Goal: Task Accomplishment & Management: Manage account settings

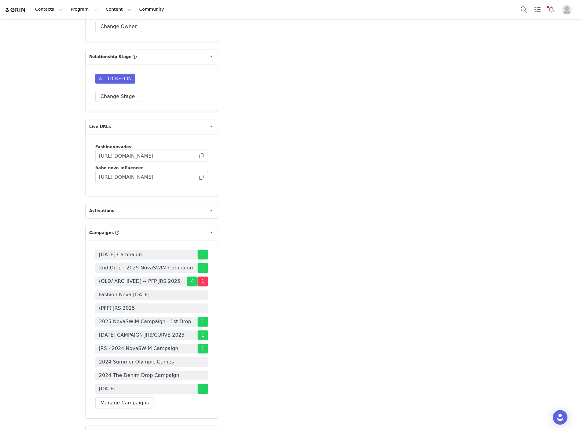
scroll to position [1460, 0]
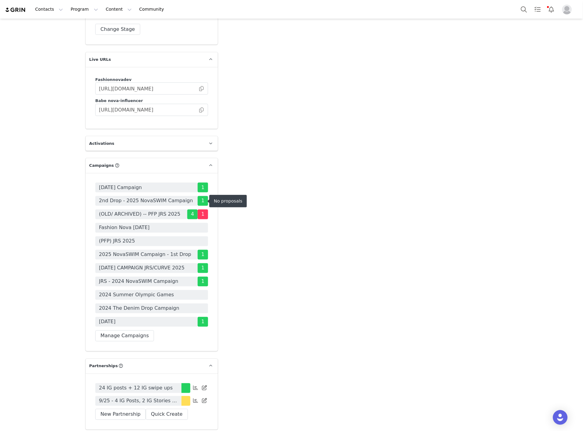
click at [125, 238] on span "(PFP) JRS 2025" at bounding box center [117, 241] width 36 height 7
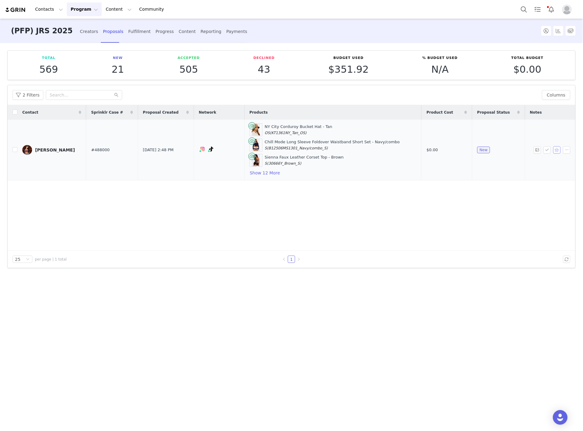
click at [557, 151] on button "button" at bounding box center [556, 149] width 7 height 7
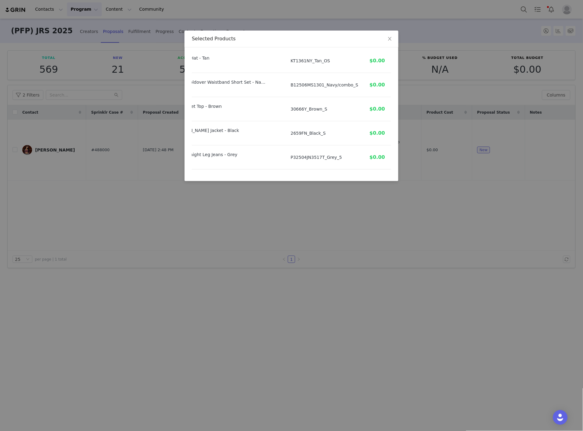
scroll to position [0, 74]
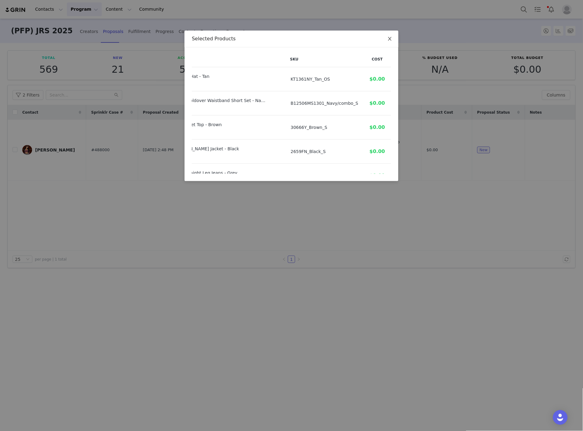
click at [390, 40] on icon "icon: close" at bounding box center [389, 38] width 5 height 5
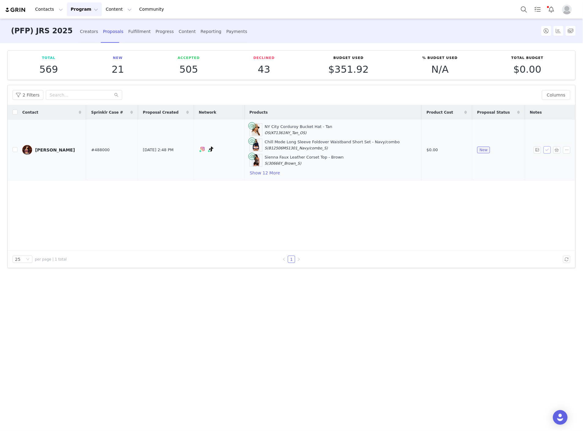
click at [546, 150] on button "button" at bounding box center [547, 149] width 7 height 7
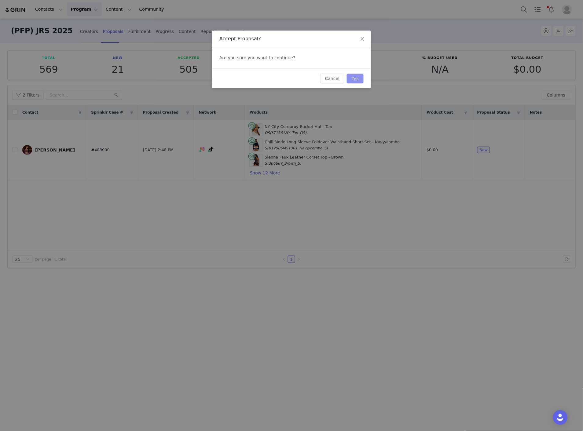
drag, startPoint x: 358, startPoint y: 79, endPoint x: 344, endPoint y: 71, distance: 15.9
click at [358, 79] on button "Yes" at bounding box center [355, 79] width 17 height 10
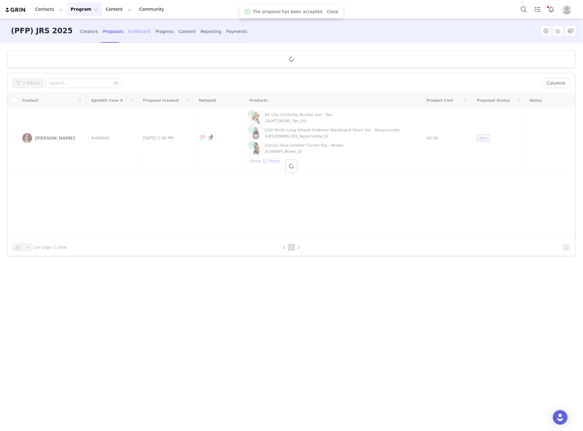
click at [128, 31] on div "Fulfillment" at bounding box center [139, 32] width 22 height 16
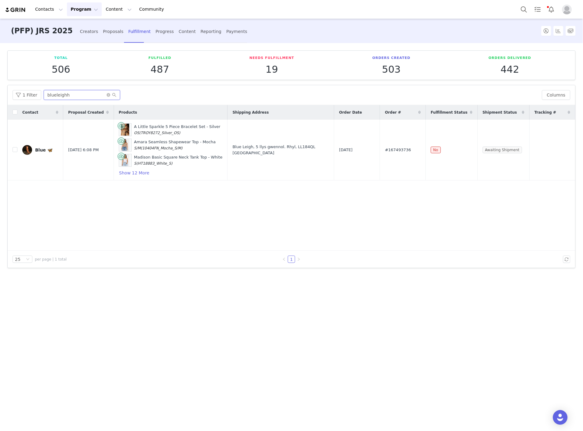
click at [78, 96] on input "blueleighh" at bounding box center [82, 95] width 76 height 10
paste input "its.jazminn"
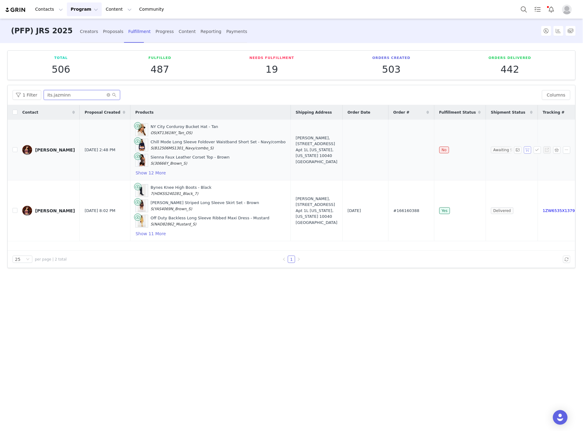
type input "its.jazminn"
click at [530, 149] on button "button" at bounding box center [527, 149] width 7 height 7
drag, startPoint x: 411, startPoint y: 151, endPoint x: 382, endPoint y: 151, distance: 29.0
click at [382, 151] on tr "Jazmin Fernandez Sep 30, 2025 2:48 PM NY City Corduroy Bucket Hat - Tan OS (KT1…" at bounding box center [303, 150] width 590 height 61
copy tr "#167553398"
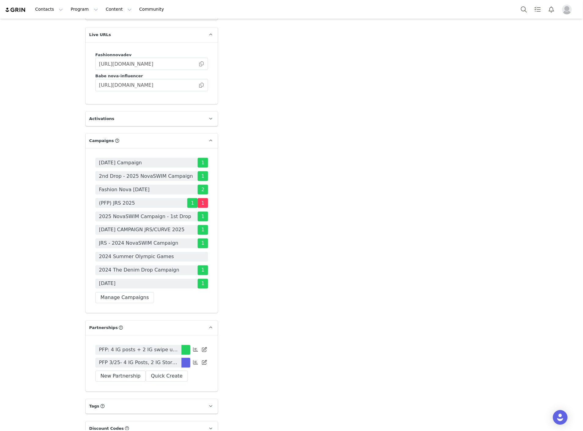
scroll to position [1509, 0]
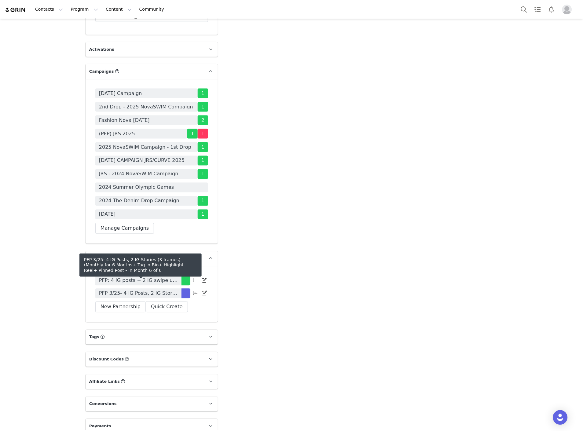
drag, startPoint x: 118, startPoint y: 287, endPoint x: 555, endPoint y: 288, distance: 437.3
click at [118, 290] on span "PFP 3/25- 4 IG Posts, 2 IG Stories (3 frames) (Monthly for 6 Months+ Tag in Bio…" at bounding box center [138, 293] width 79 height 7
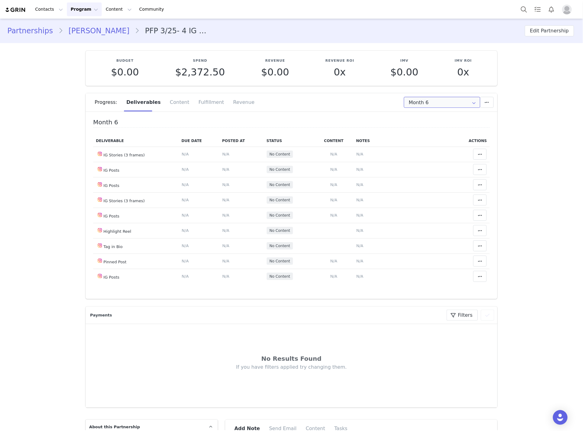
click at [447, 106] on input "Month 6" at bounding box center [442, 102] width 76 height 11
click at [421, 180] on li "All Months" at bounding box center [442, 181] width 81 height 10
type input "All"
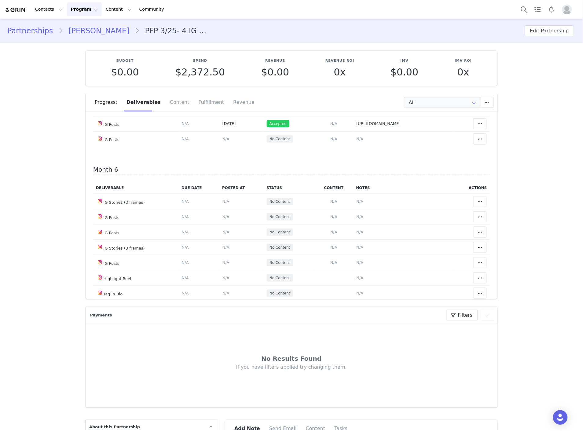
scroll to position [883, 0]
click at [356, 141] on span "N/A" at bounding box center [359, 138] width 7 height 5
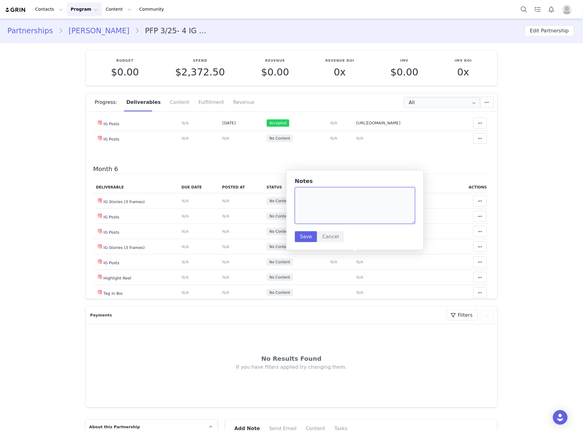
click at [332, 191] on textarea at bounding box center [355, 205] width 120 height 37
paste textarea "[URL][DOMAIN_NAME]"
type textarea "[URL][DOMAIN_NAME]"
click at [303, 234] on button "Save" at bounding box center [306, 236] width 22 height 11
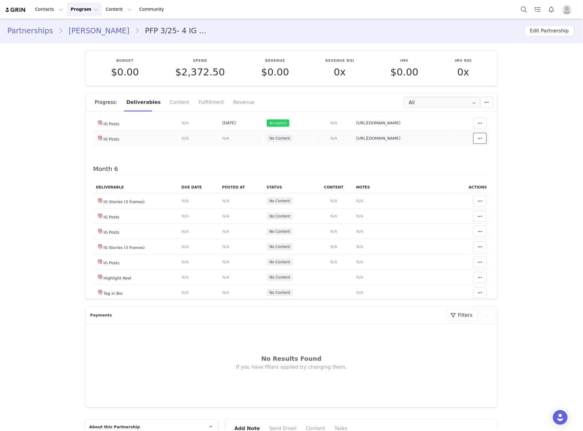
click at [476, 142] on span at bounding box center [479, 138] width 7 height 7
click at [436, 257] on div "Mark as Accepted" at bounding box center [424, 257] width 76 height 14
click at [219, 146] on td "Content Posted Date Set the date when this content was posted Save Cancel N/A" at bounding box center [241, 138] width 44 height 15
click at [222, 141] on span "N/A" at bounding box center [225, 138] width 7 height 5
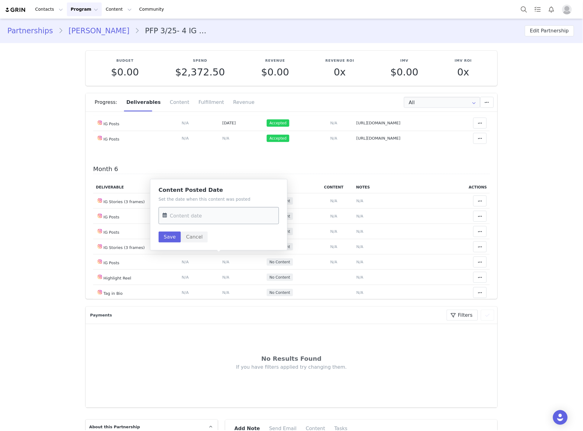
click at [214, 213] on input "text" at bounding box center [219, 215] width 120 height 17
click at [193, 311] on span "30" at bounding box center [195, 310] width 7 height 7
type input "Sep 30 2025"
click at [171, 237] on button "Save" at bounding box center [170, 237] width 22 height 11
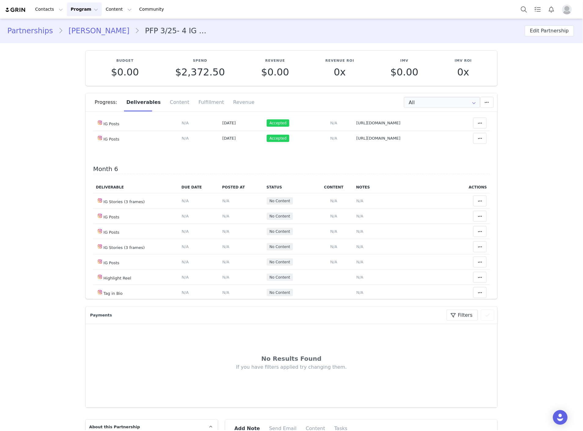
click at [478, 95] on icon at bounding box center [480, 92] width 4 height 5
click at [428, 200] on div "Mark as Accepted" at bounding box center [424, 197] width 76 height 14
click at [476, 20] on span at bounding box center [479, 16] width 7 height 7
click at [403, 118] on div "Mark as Accepted" at bounding box center [424, 119] width 76 height 14
click at [473, 37] on button at bounding box center [479, 31] width 13 height 11
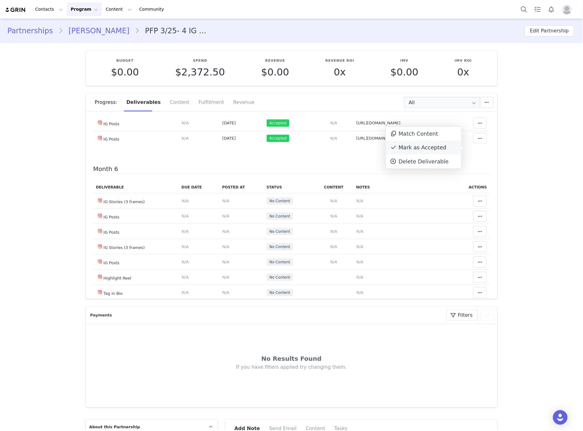
click at [428, 149] on div "Mark as Accepted" at bounding box center [424, 148] width 76 height 14
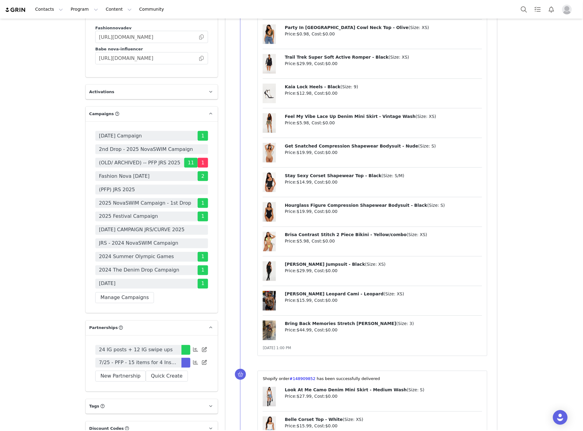
scroll to position [1562, 0]
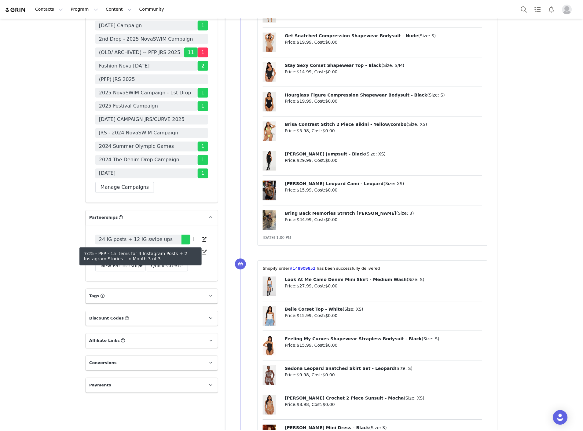
click at [147, 256] on span "7/25 - PFP - 15 items for 4 Instagram Posts + 2 Instagram Stories" at bounding box center [138, 252] width 79 height 7
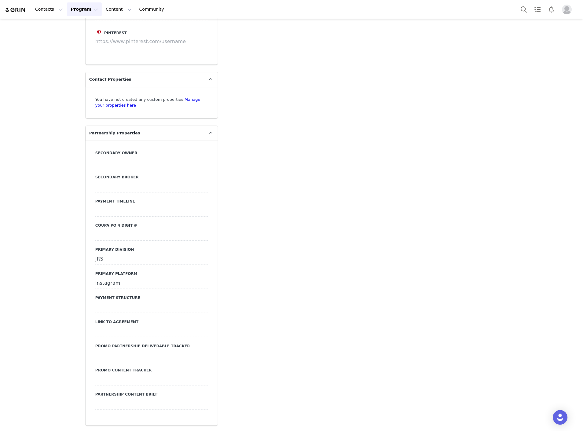
type input "+61 ([GEOGRAPHIC_DATA])"
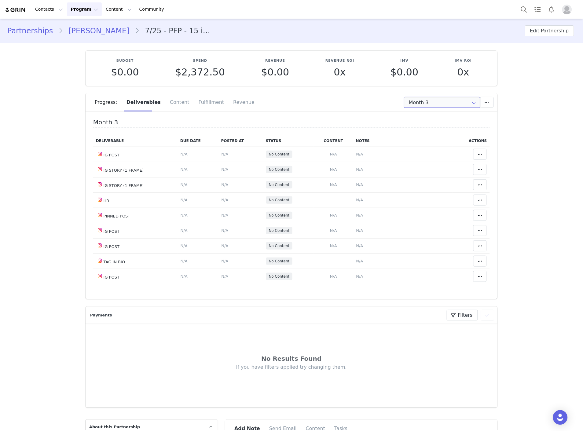
click at [430, 103] on input "Month 3" at bounding box center [442, 102] width 76 height 11
click at [425, 150] on li "All Months" at bounding box center [442, 150] width 81 height 10
type input "All"
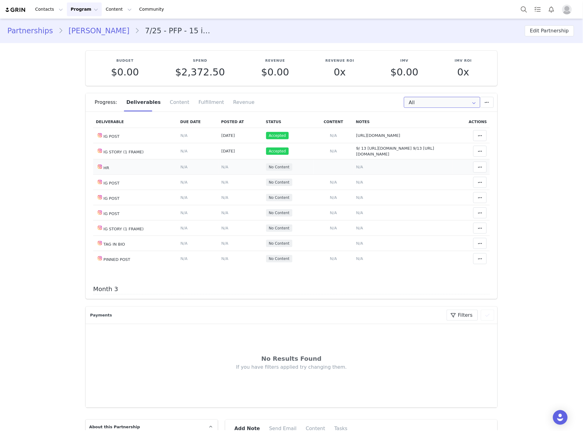
scroll to position [237, 0]
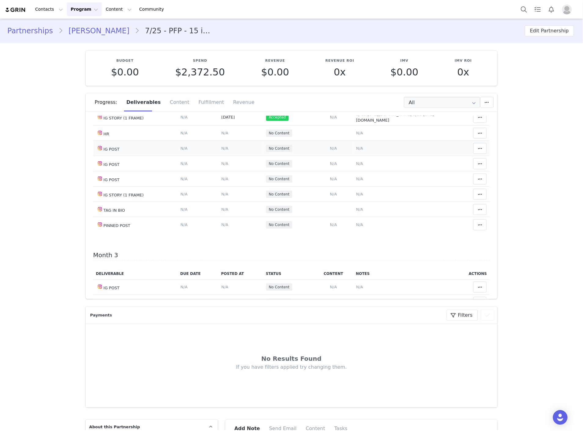
click at [360, 156] on td "Notes Save Cancel N/A" at bounding box center [402, 148] width 99 height 15
click at [356, 151] on span "N/A" at bounding box center [359, 148] width 7 height 5
click at [345, 145] on textarea at bounding box center [355, 132] width 120 height 37
paste textarea "https://www.instagram.com/p/DPLssIEE45g/?igsh=bmQzcnlkaWw5NHp0"
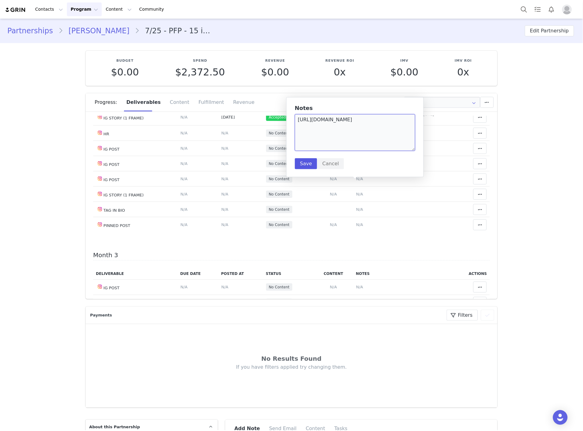
type textarea "https://www.instagram.com/p/DPLssIEE45g/?igsh=bmQzcnlkaWw5NHp0"
drag, startPoint x: 310, startPoint y: 164, endPoint x: 307, endPoint y: 163, distance: 3.5
click at [310, 164] on button "Save" at bounding box center [306, 163] width 22 height 11
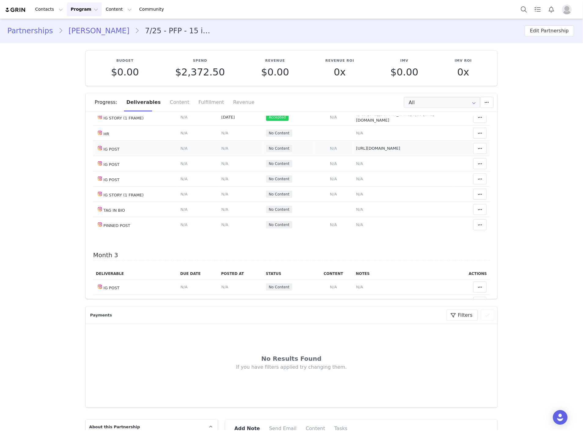
click at [480, 156] on td "Match Content Mark as Accepted Delete Deliverable This will unlink any content,…" at bounding box center [472, 148] width 38 height 15
click at [473, 154] on button at bounding box center [479, 148] width 13 height 11
click at [433, 185] on div "Mark as Accepted" at bounding box center [424, 185] width 76 height 14
click at [222, 151] on span "N/A" at bounding box center [225, 148] width 7 height 5
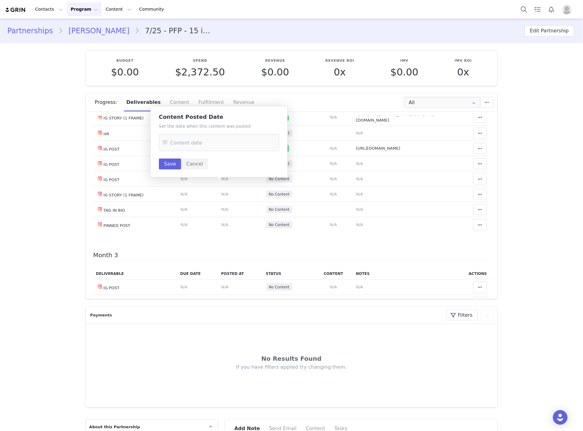
click at [208, 153] on div "Set the date when this content was posted Save Cancel" at bounding box center [219, 146] width 120 height 46
click at [203, 148] on input "text" at bounding box center [219, 142] width 120 height 17
click at [185, 235] on span "29" at bounding box center [182, 237] width 7 height 7
type input "Sep 29 2025"
click at [162, 162] on button "Save" at bounding box center [170, 164] width 22 height 11
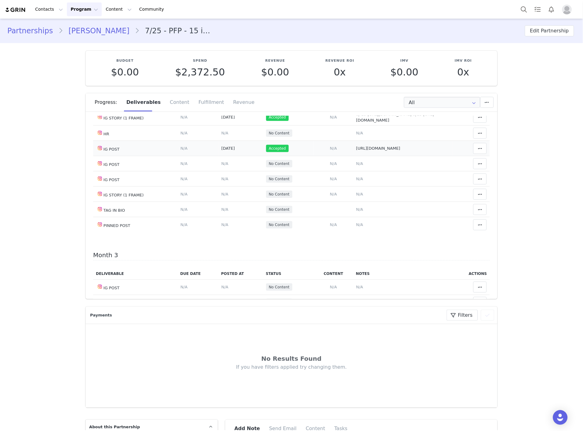
scroll to position [204, 0]
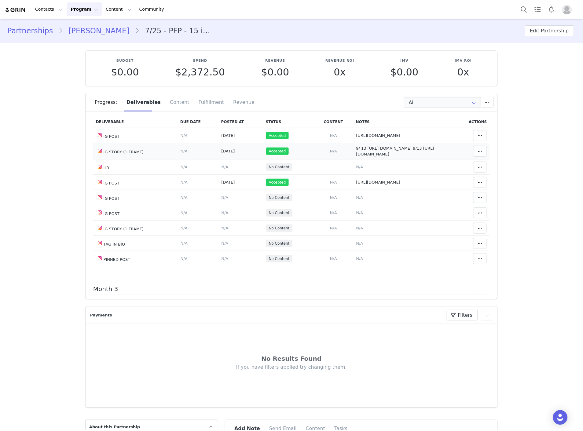
click at [375, 160] on td "Notes Save Cancel 9/ 13 https://static-resources.creatoriq.com/instagram-storie…" at bounding box center [402, 151] width 99 height 16
click at [382, 157] on span "9/ 13 https://static-resources.creatoriq.com/instagram-stories/videos/372042749…" at bounding box center [395, 151] width 78 height 11
type textarea "9/ 13 https://static-resources.creatoriq.com/instagram-stories/videos/372042749…"
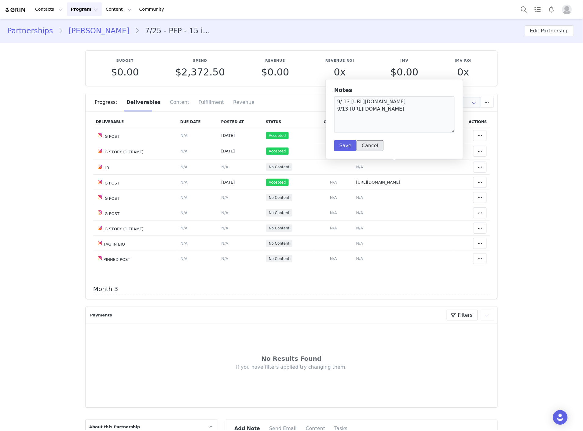
click at [370, 148] on button "Cancel" at bounding box center [370, 145] width 27 height 11
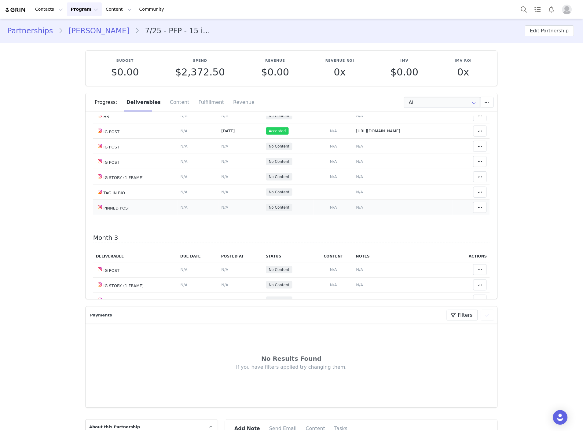
scroll to position [271, 0]
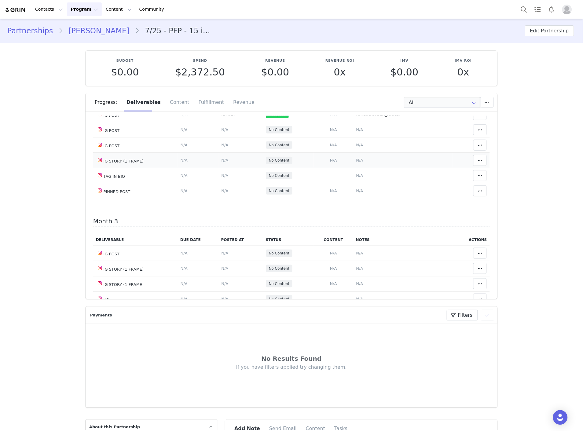
click at [356, 163] on span "N/A" at bounding box center [359, 160] width 7 height 5
click at [336, 153] on textarea at bounding box center [355, 145] width 120 height 37
type textarea "9/29"
click at [303, 176] on button "Save" at bounding box center [306, 176] width 22 height 11
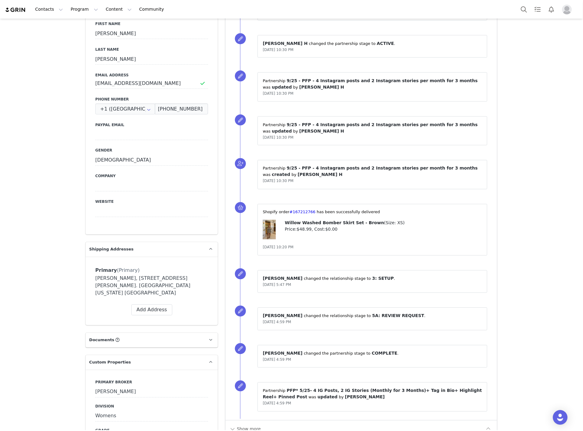
scroll to position [441, 0]
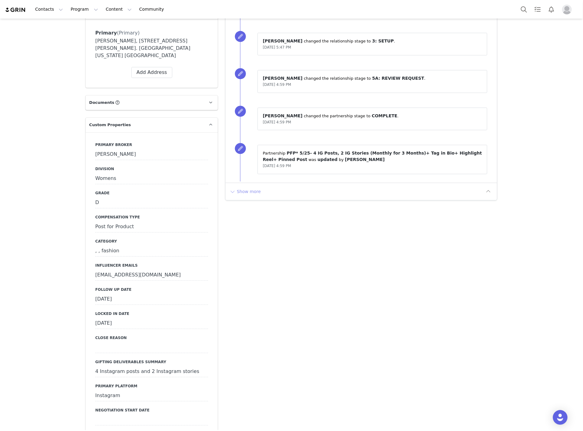
click at [240, 191] on button "Show more" at bounding box center [245, 192] width 32 height 10
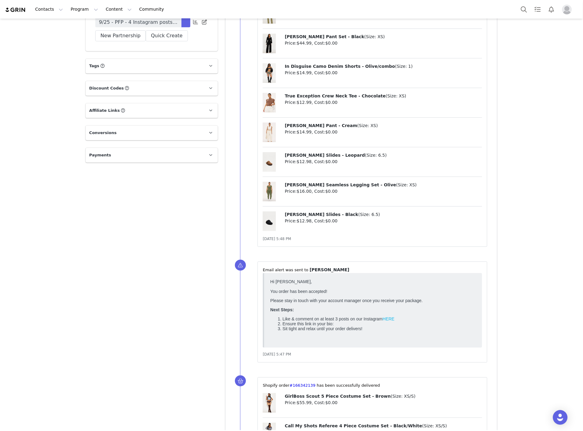
scroll to position [1698, 0]
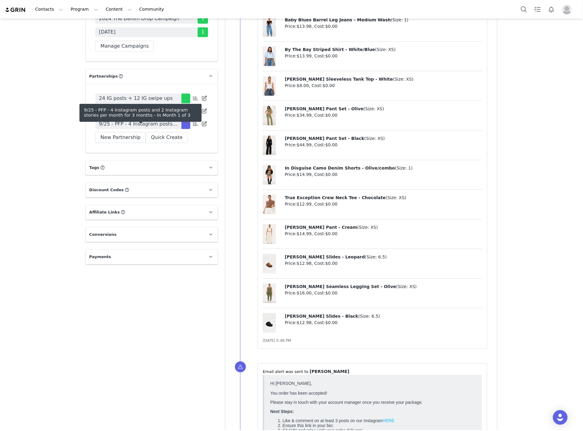
click at [139, 128] on span "9/25 - PFP - 4 Instagram posts and 2 Instagram stories per month for 3 months" at bounding box center [138, 123] width 79 height 7
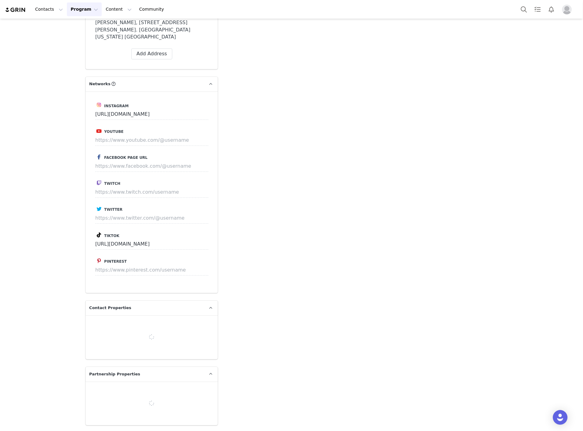
type input "+1 ([GEOGRAPHIC_DATA])"
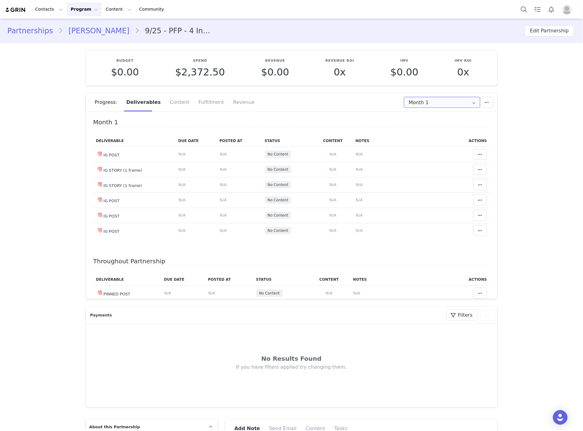
click at [428, 104] on input "Month 1" at bounding box center [442, 102] width 76 height 11
click at [227, 127] on div "Month 1 Deliverable Due Date Posted At Status Content Notes Actions IG POST Del…" at bounding box center [291, 182] width 397 height 127
click at [356, 154] on span "N/A" at bounding box center [359, 154] width 7 height 5
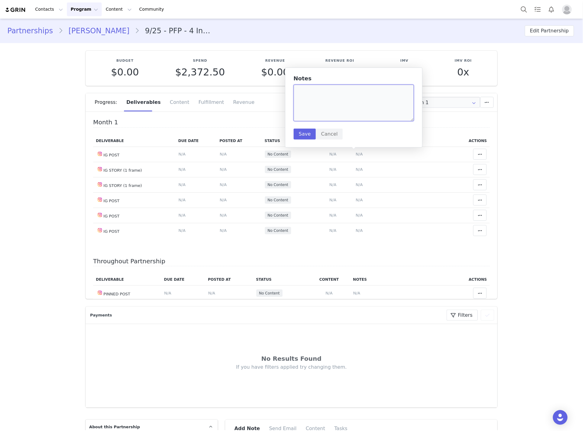
click at [325, 112] on textarea at bounding box center [354, 103] width 120 height 37
paste textarea "https://www.instagram.com/p/DO2JUY3DPvV/"
type textarea "https://www.instagram.com/p/DO2JUY3DPvV/"
click at [302, 132] on button "Save" at bounding box center [305, 134] width 22 height 11
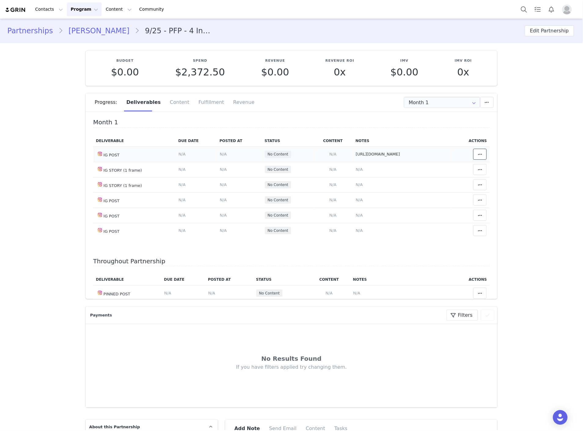
click at [478, 153] on icon at bounding box center [480, 154] width 4 height 5
click at [419, 153] on div "Mark as Accepted" at bounding box center [424, 155] width 76 height 14
click at [220, 155] on span "N/A" at bounding box center [223, 154] width 7 height 5
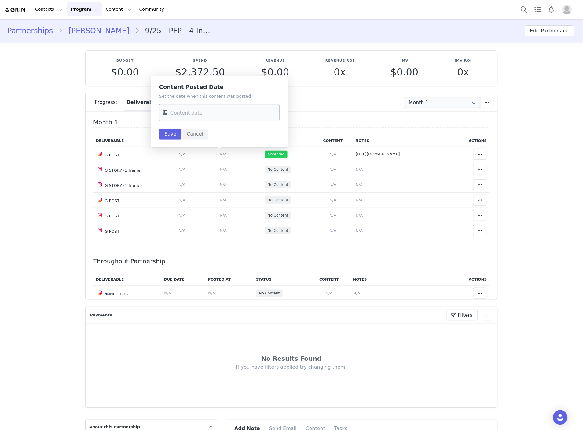
click at [193, 115] on input "text" at bounding box center [219, 112] width 120 height 17
drag, startPoint x: 170, startPoint y: 196, endPoint x: 160, endPoint y: 159, distance: 37.8
click at [169, 196] on span "21" at bounding box center [170, 195] width 7 height 7
type input "Sep 21 2025"
click at [167, 132] on button "Save" at bounding box center [170, 134] width 22 height 11
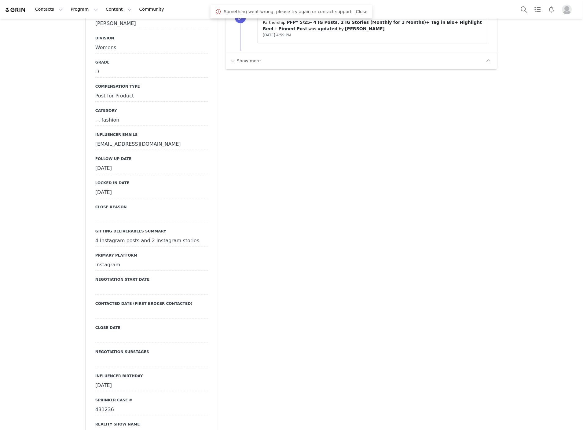
scroll to position [577, 0]
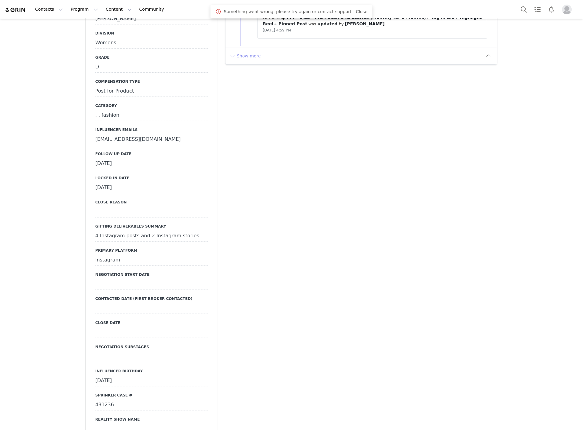
click at [244, 54] on button "Show more" at bounding box center [245, 56] width 32 height 10
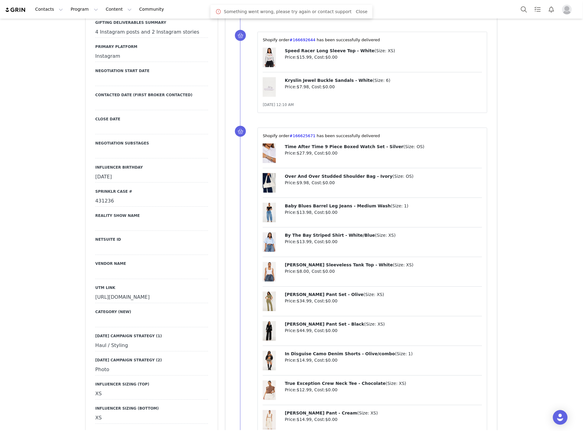
scroll to position [985, 0]
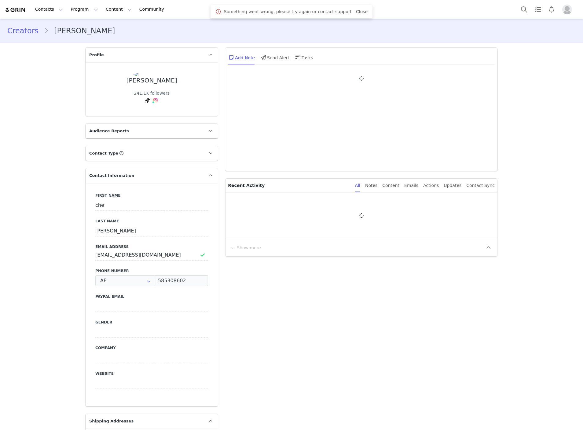
type input "+971 ([GEOGRAPHIC_DATA])"
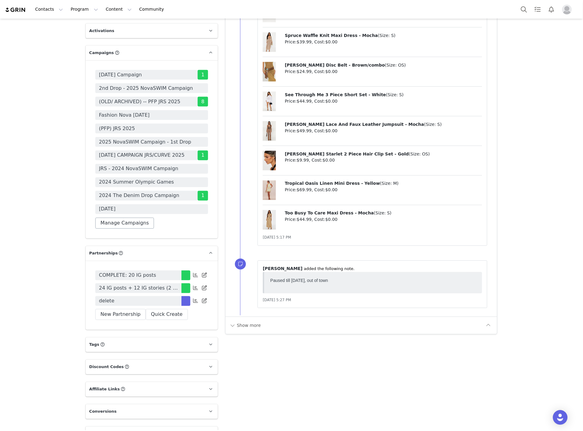
scroll to position [1503, 0]
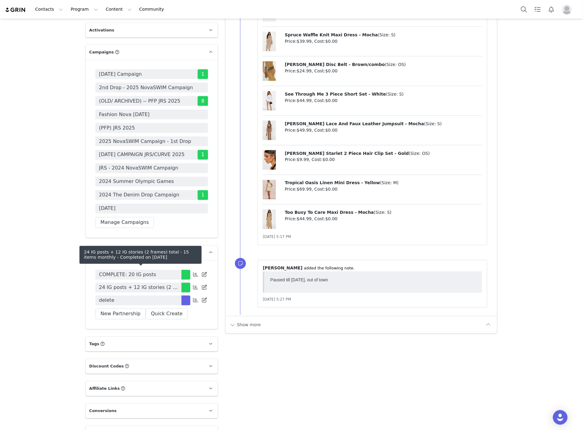
drag, startPoint x: 130, startPoint y: 272, endPoint x: 2, endPoint y: 261, distance: 128.2
click at [130, 284] on span "24 IG posts + 12 IG stories (2 frames) total - 15 items monthly" at bounding box center [138, 287] width 79 height 7
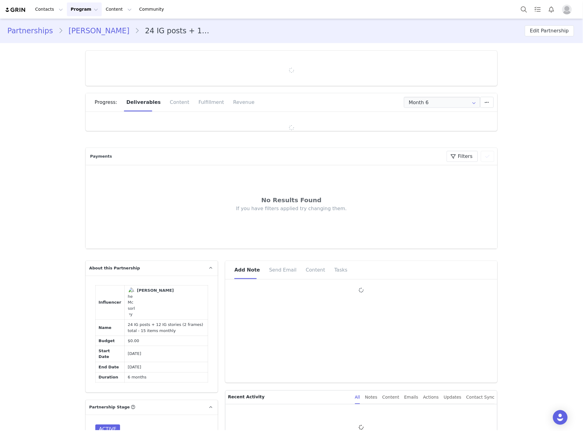
type input "+971 ([GEOGRAPHIC_DATA])"
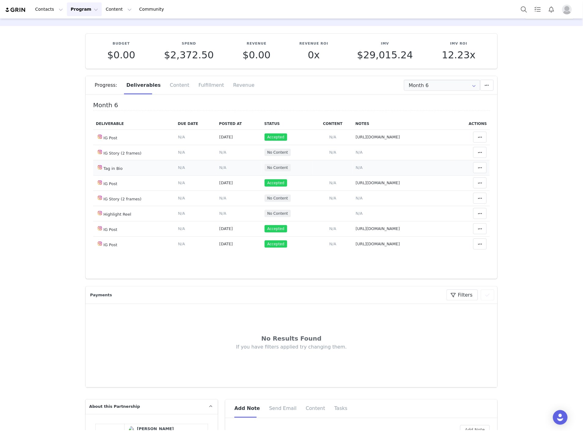
scroll to position [34, 0]
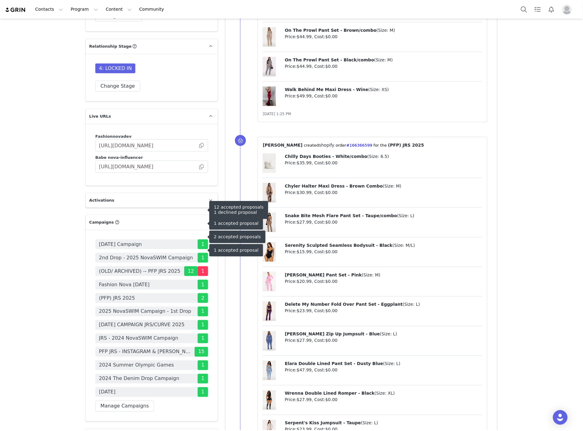
scroll to position [1528, 0]
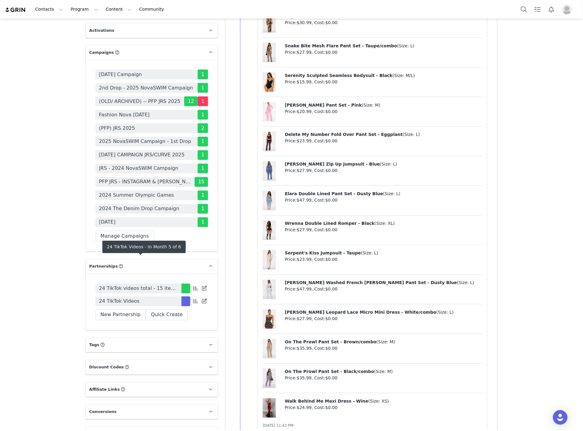
drag, startPoint x: 128, startPoint y: 265, endPoint x: 33, endPoint y: 230, distance: 101.3
click at [128, 298] on span "24 TikTok Videos" at bounding box center [119, 301] width 41 height 7
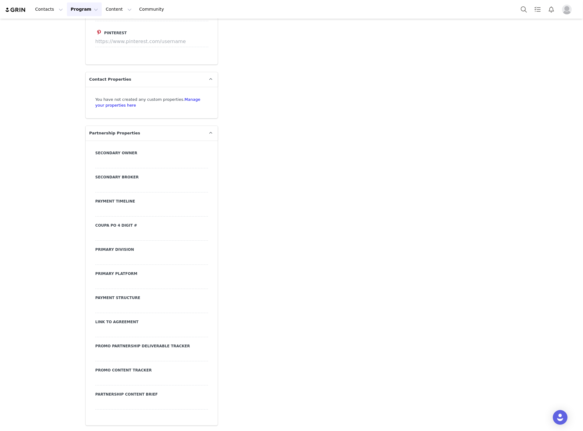
type input "+27 ([GEOGRAPHIC_DATA])"
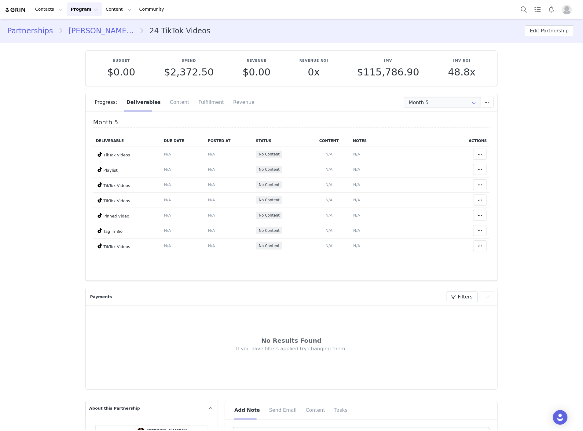
click at [426, 96] on div "Progress: Deliverables Content Fulfillment Revenue" at bounding box center [296, 102] width 403 height 18
click at [422, 100] on input "Month 5" at bounding box center [442, 102] width 76 height 11
click at [420, 185] on li "All Months" at bounding box center [442, 181] width 81 height 10
type input "All"
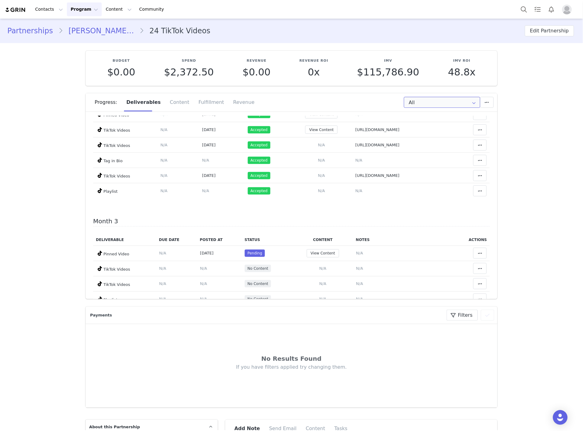
scroll to position [271, 0]
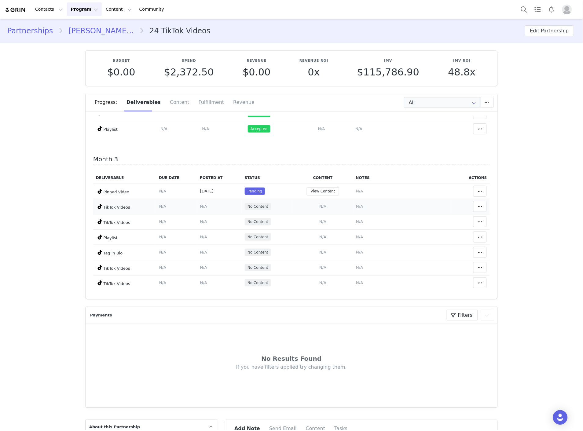
click at [358, 209] on span "N/A" at bounding box center [359, 206] width 7 height 5
click at [338, 163] on textarea at bounding box center [355, 158] width 120 height 37
paste textarea "https://www.tiktok.com/@king_lluvia/video/7555189132549573909?_r=1&_t=ZS-909dzy…"
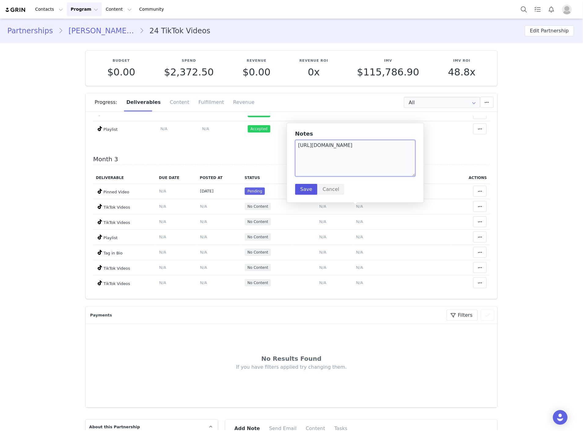
type textarea "https://www.tiktok.com/@king_lluvia/video/7555189132549573909?_r=1&_t=ZS-909dzy…"
click at [301, 186] on button "Save" at bounding box center [306, 189] width 22 height 11
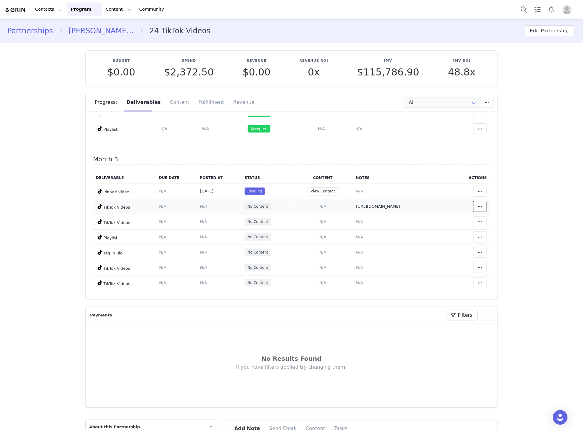
click at [478, 209] on icon at bounding box center [480, 206] width 4 height 5
click at [423, 209] on div "Mark as Accepted" at bounding box center [424, 210] width 76 height 14
click at [200, 207] on span "N/A" at bounding box center [203, 206] width 7 height 5
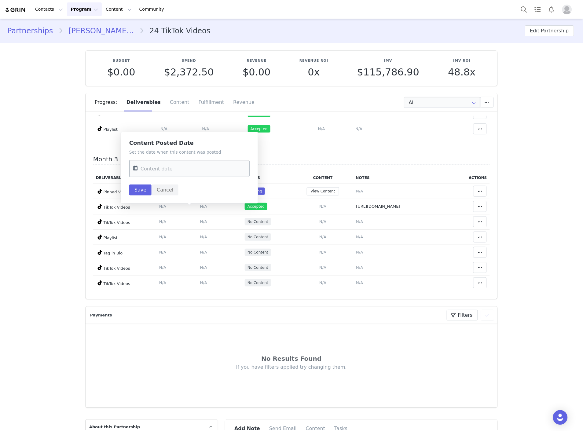
click at [170, 171] on input "text" at bounding box center [189, 168] width 120 height 17
click at [139, 262] on span "28" at bounding box center [140, 263] width 7 height 7
type input "Sep 28 2025"
click at [139, 194] on button "Save" at bounding box center [140, 190] width 22 height 11
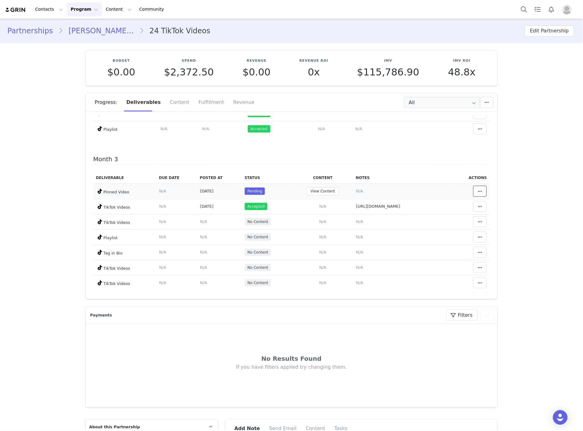
click at [473, 195] on button at bounding box center [479, 191] width 13 height 11
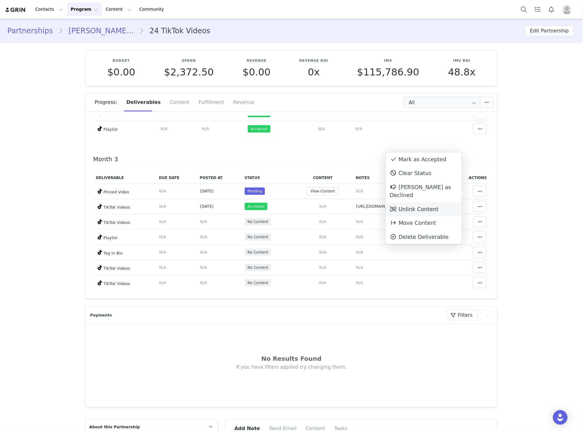
click at [412, 202] on div "Unlink Content" at bounding box center [424, 209] width 76 height 14
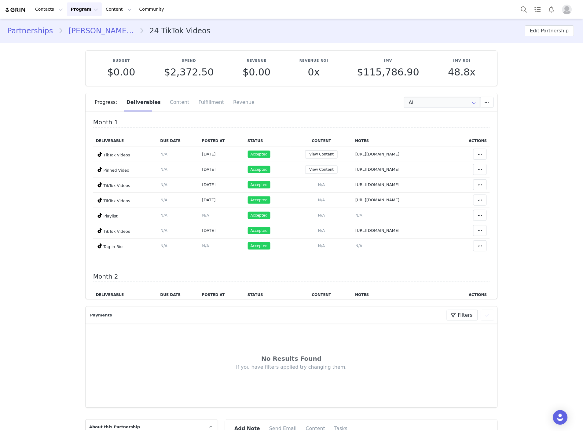
click at [83, 28] on link "Lluvia Faye🕊" at bounding box center [101, 30] width 76 height 11
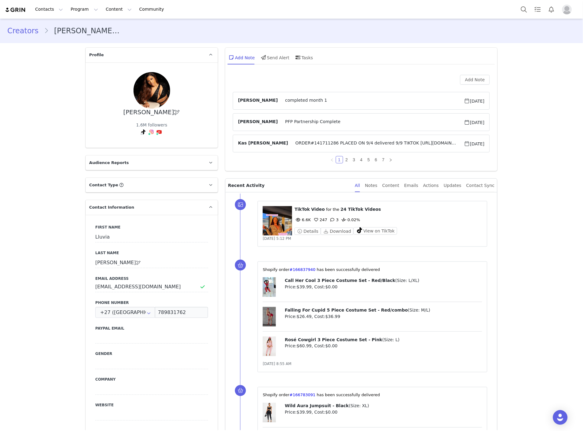
click at [19, 26] on link "Creators" at bounding box center [25, 30] width 37 height 11
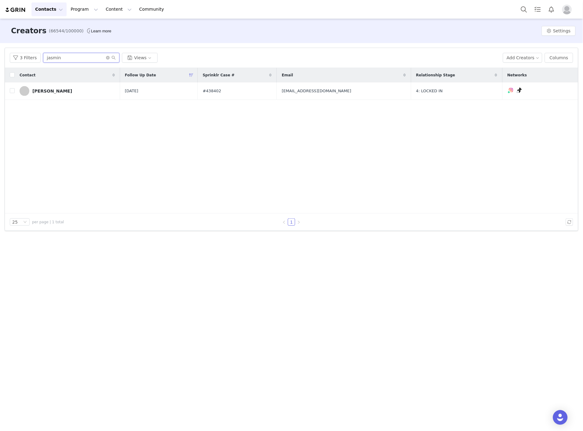
click at [65, 58] on input "jasmin" at bounding box center [81, 58] width 76 height 10
type input "v"
type input "vaness"
click at [46, 90] on div "Vanessa Ramirez" at bounding box center [52, 91] width 40 height 5
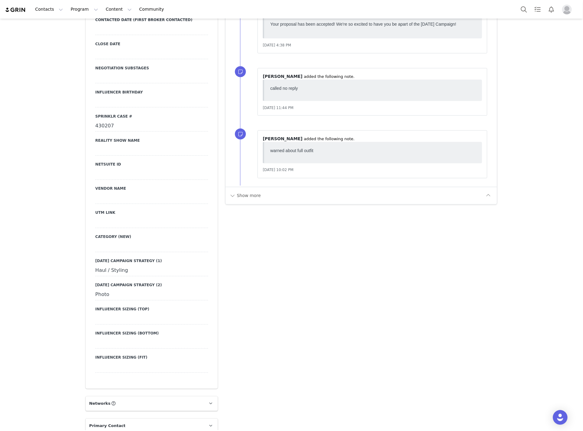
scroll to position [781, 0]
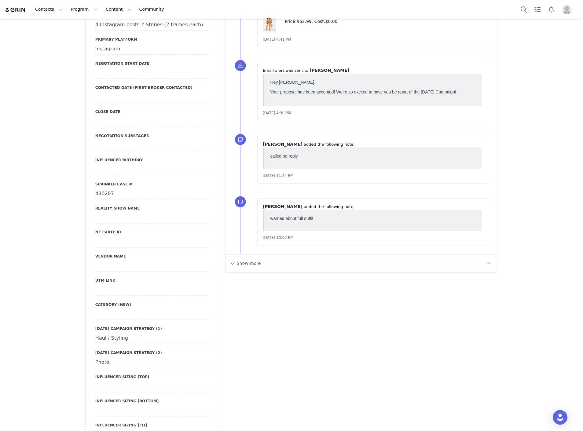
click at [108, 189] on div "430207" at bounding box center [151, 194] width 113 height 11
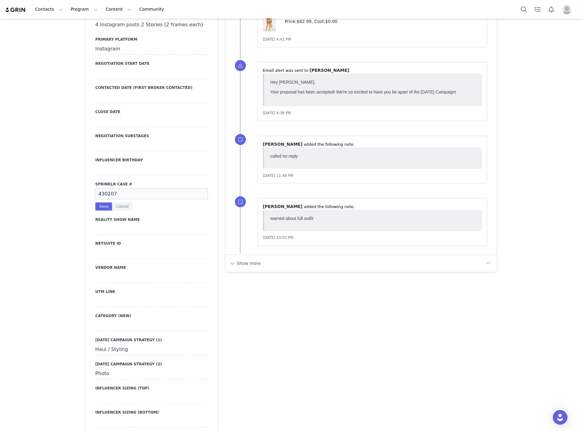
click at [108, 189] on input "430207" at bounding box center [151, 194] width 113 height 11
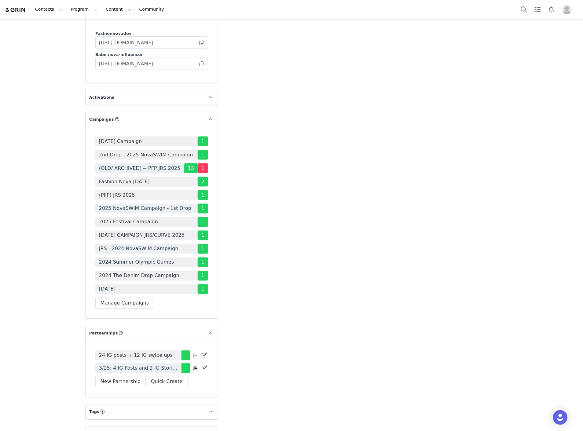
scroll to position [1508, 0]
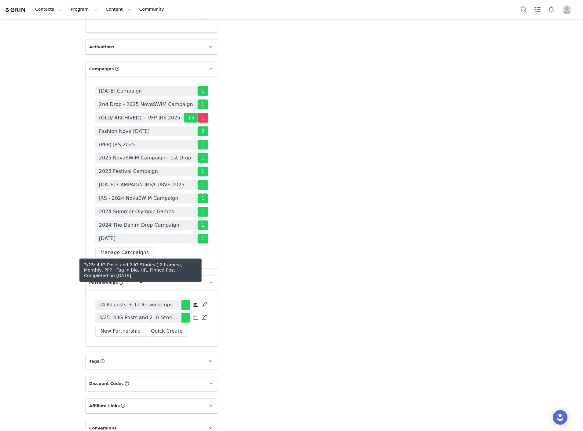
drag, startPoint x: 112, startPoint y: 286, endPoint x: 91, endPoint y: 18, distance: 268.5
click at [112, 314] on span "3/25: 4 IG Posts and 2 IG Stories ( 2 frames), Monthly, PFP - Tag in Bio, HR, P…" at bounding box center [138, 317] width 79 height 7
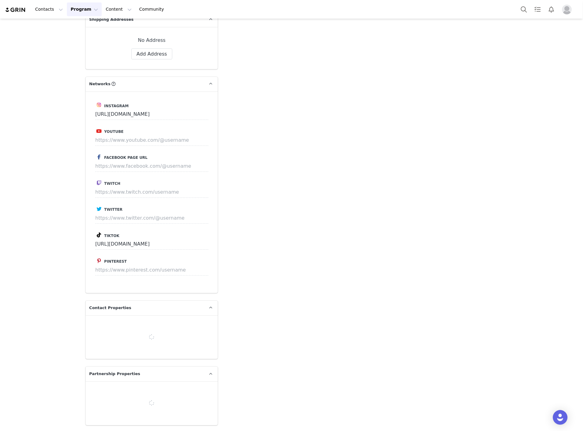
type input "+1 ([GEOGRAPHIC_DATA])"
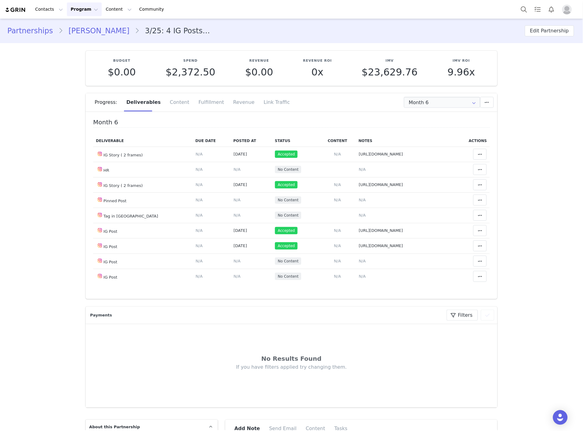
click at [98, 28] on link "Vanessa Ramirez" at bounding box center [99, 30] width 72 height 11
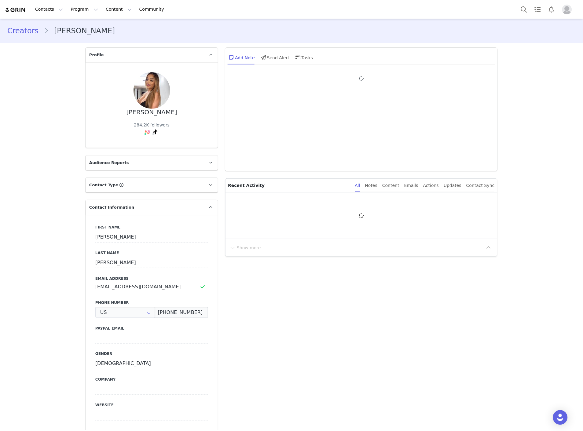
type input "+1 ([GEOGRAPHIC_DATA])"
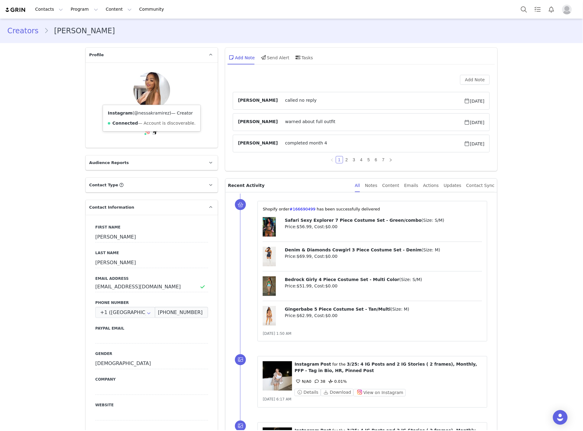
click at [141, 112] on link "@nessakramirez" at bounding box center [151, 113] width 35 height 5
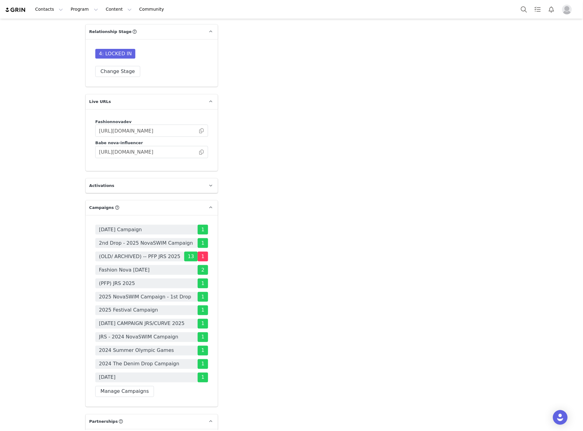
scroll to position [1497, 0]
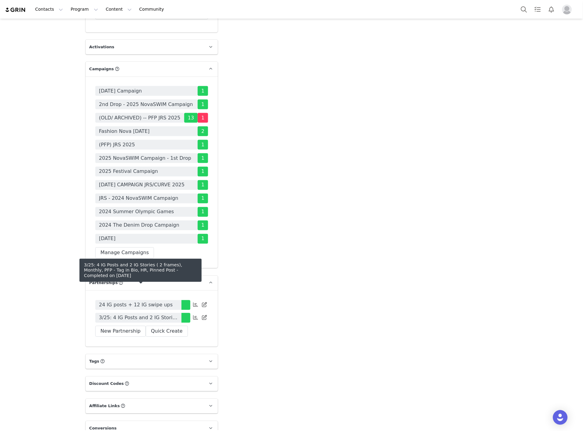
drag, startPoint x: 114, startPoint y: 286, endPoint x: 9, endPoint y: 287, distance: 104.2
click at [114, 314] on span "3/25: 4 IG Posts and 2 IG Stories ( 2 frames), Monthly, PFP - Tag in Bio, HR, P…" at bounding box center [138, 317] width 79 height 7
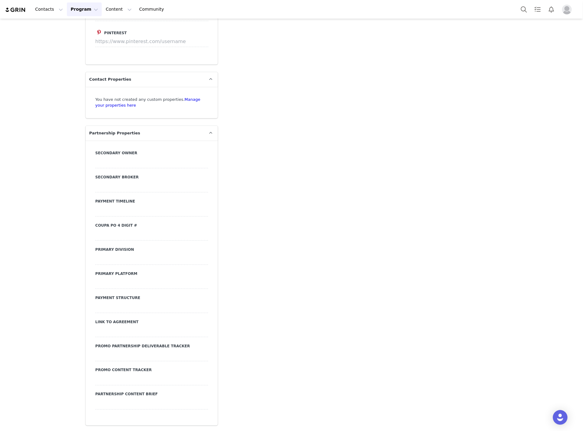
type input "+1 ([GEOGRAPHIC_DATA])"
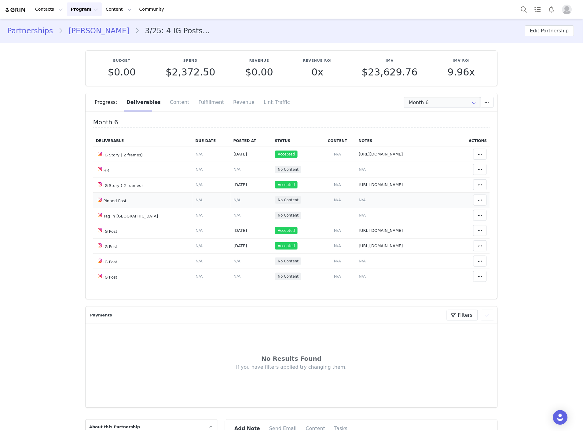
scroll to position [15, 0]
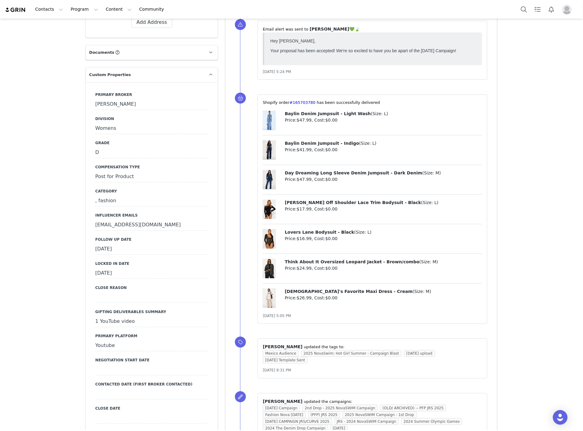
scroll to position [543, 0]
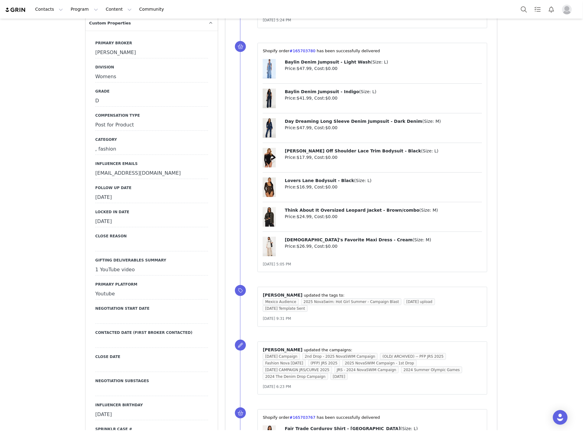
click at [108, 192] on div "[DATE]" at bounding box center [151, 197] width 113 height 11
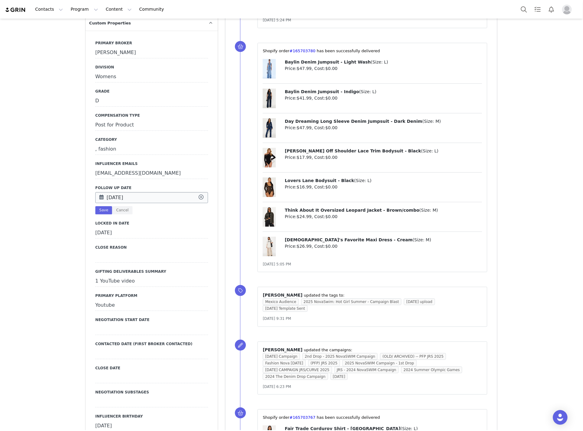
click at [122, 192] on input "[DATE]" at bounding box center [151, 197] width 113 height 11
click at [180, 184] on button "Next Month" at bounding box center [180, 183] width 3 height 5
click at [130, 256] on span "30" at bounding box center [129, 256] width 7 height 7
type input "[DATE]"
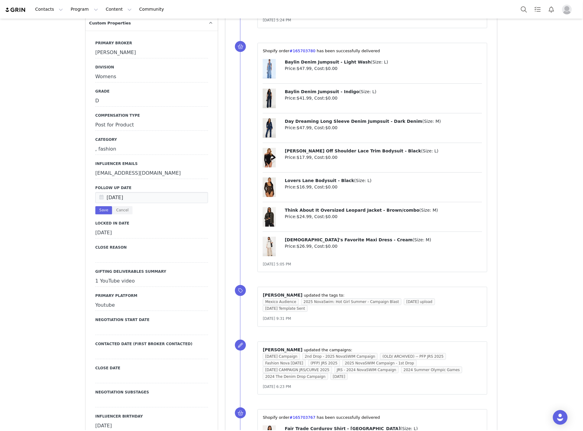
click at [103, 183] on div "Primary Broker Jonny Division Womens Grade D Compensation Type Post for Product…" at bounding box center [151, 368] width 113 height 657
click at [102, 206] on button "Save" at bounding box center [103, 210] width 17 height 8
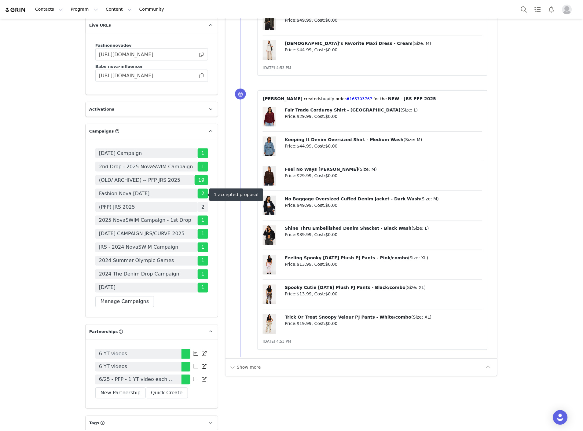
scroll to position [1389, 0]
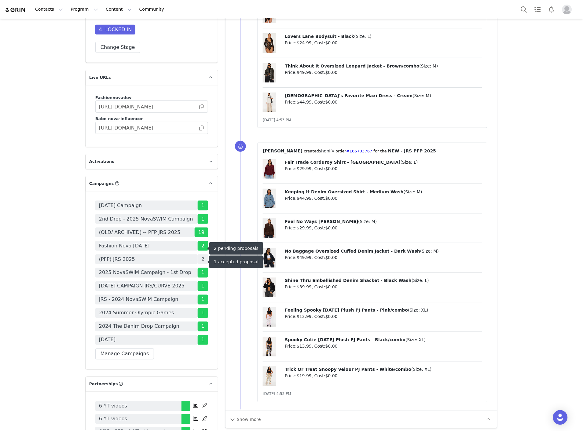
click at [119, 256] on span "(PFP) JRS 2025" at bounding box center [117, 259] width 36 height 7
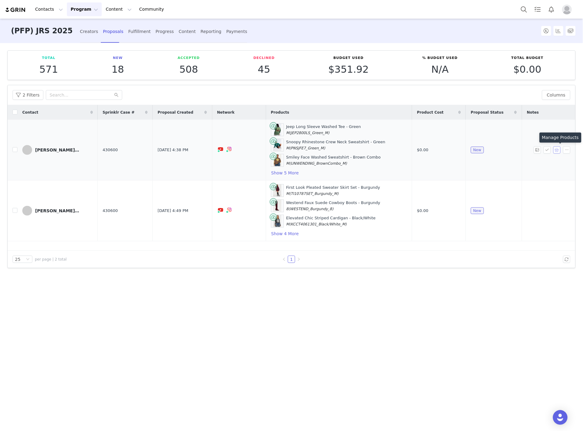
click at [557, 152] on button "button" at bounding box center [556, 149] width 7 height 7
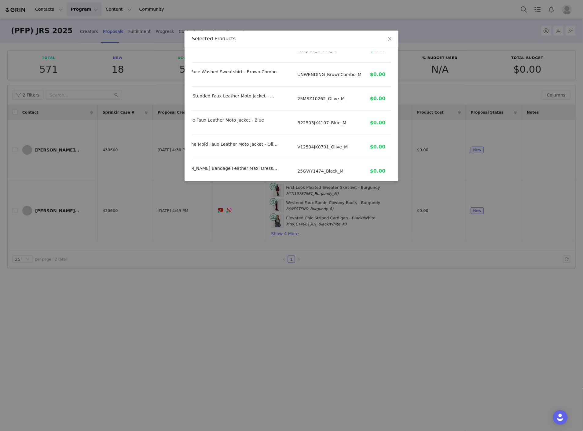
scroll to position [102, 36]
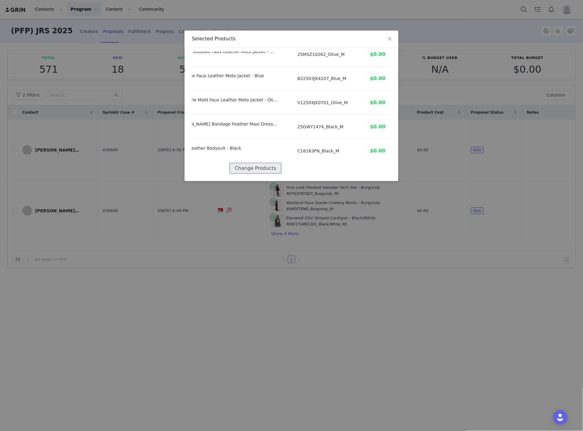
click at [260, 163] on button "Change Products" at bounding box center [255, 168] width 52 height 11
select select "28249015"
select select "26345171"
select select "9351754"
select select "27924392"
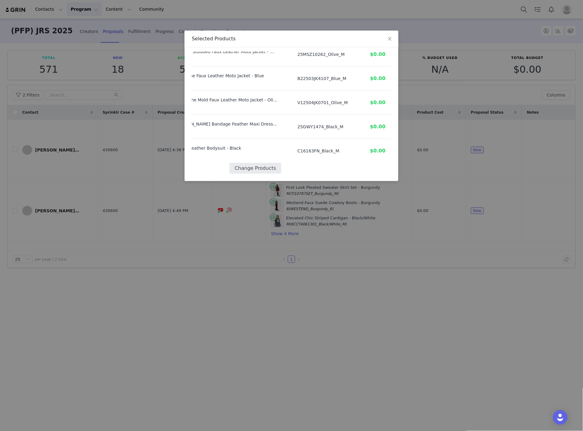
select select "27586889"
select select "27873663"
select select "27773655"
select select "27594687"
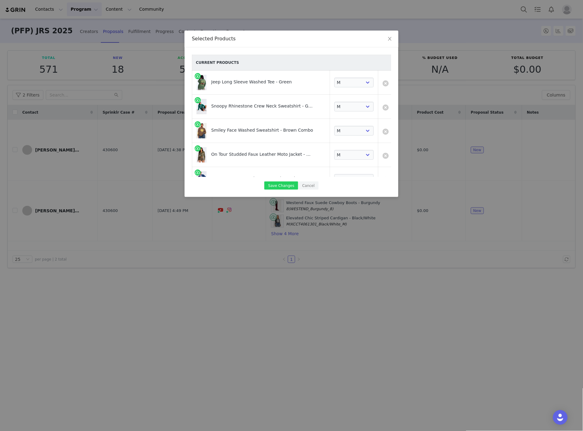
scroll to position [107, 0]
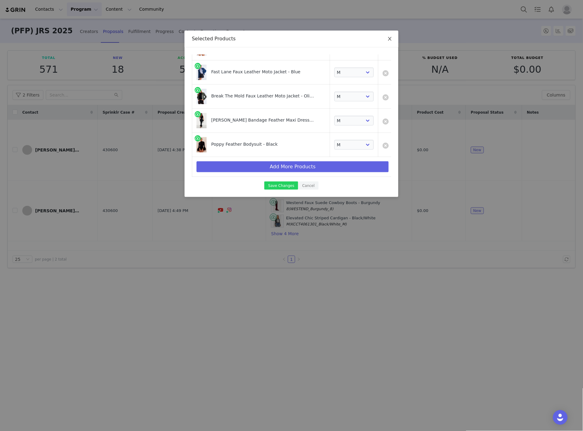
click at [395, 35] on span "Close" at bounding box center [389, 39] width 17 height 17
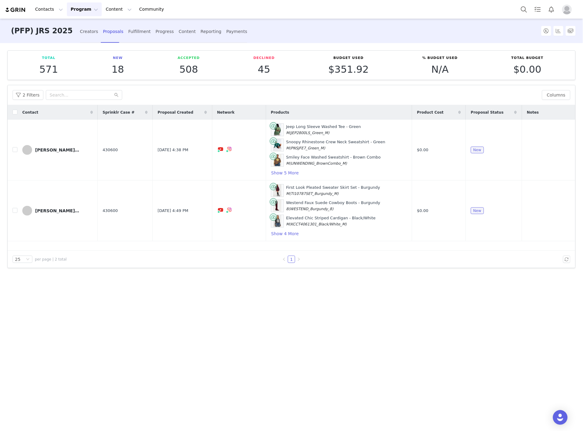
click at [386, 40] on div "(PFP) JRS 2025 Creators Proposals Fulfillment Progress Content Reporting Paymen…" at bounding box center [248, 31] width 483 height 25
click at [548, 149] on button "button" at bounding box center [547, 149] width 7 height 7
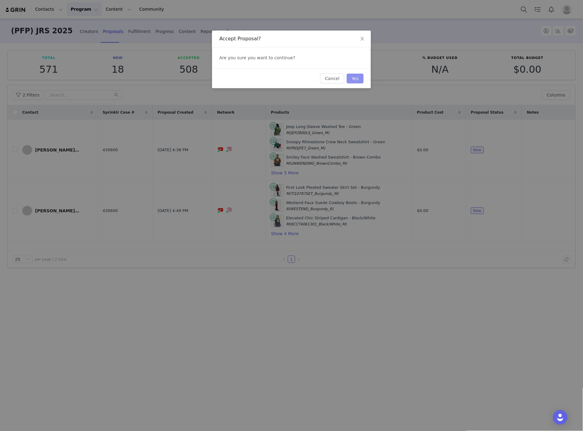
click at [355, 77] on button "Yes" at bounding box center [355, 79] width 17 height 10
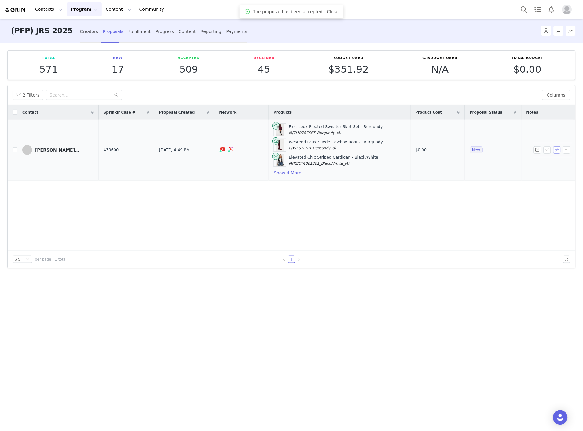
click at [556, 152] on button "button" at bounding box center [556, 149] width 7 height 7
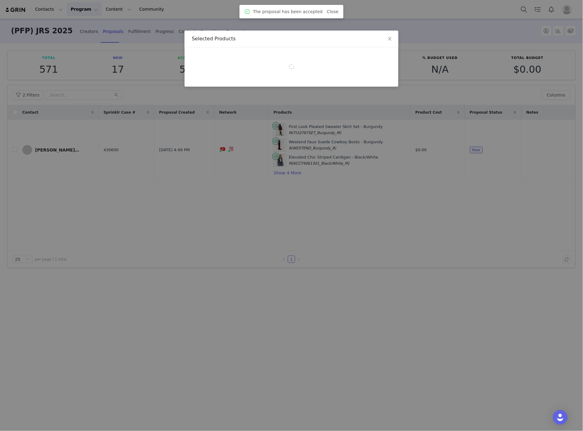
select select "27818544"
select select "27871792"
select select "24896707"
select select "28179914"
select select "28052142"
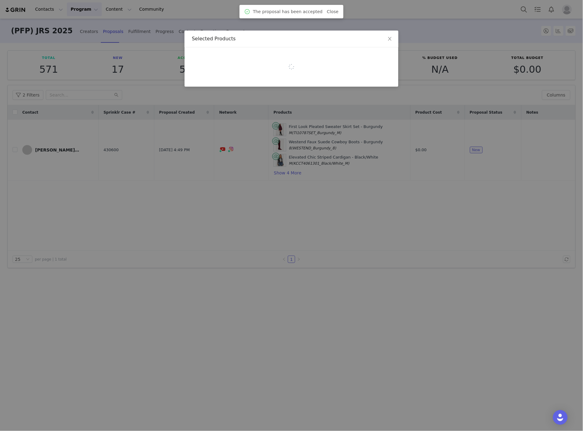
select select "27927923"
select select "28074159"
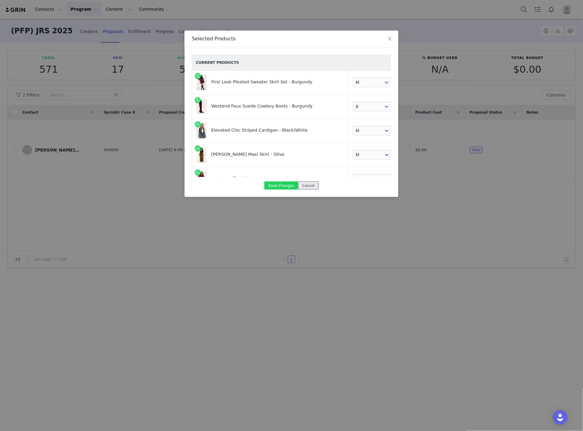
click at [307, 185] on button "Cancel" at bounding box center [308, 186] width 20 height 8
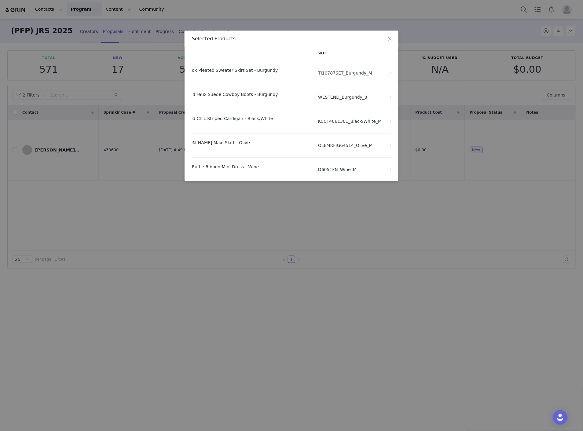
scroll to position [0, 34]
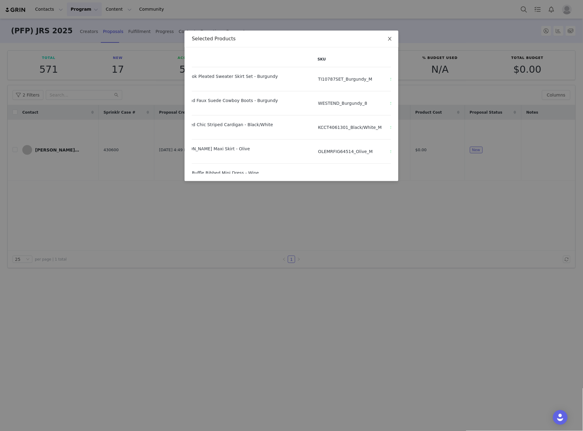
click at [386, 38] on span "Close" at bounding box center [389, 39] width 17 height 17
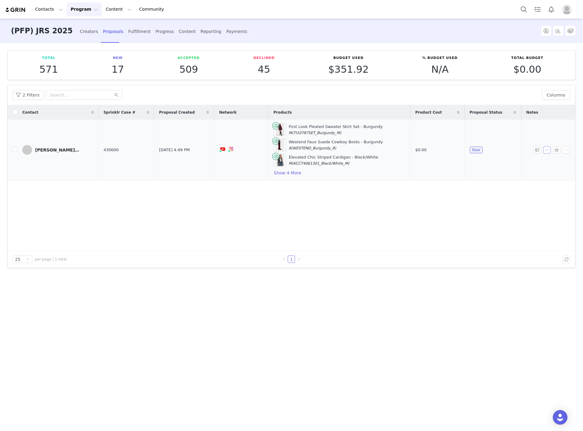
click at [548, 150] on button "button" at bounding box center [547, 149] width 7 height 7
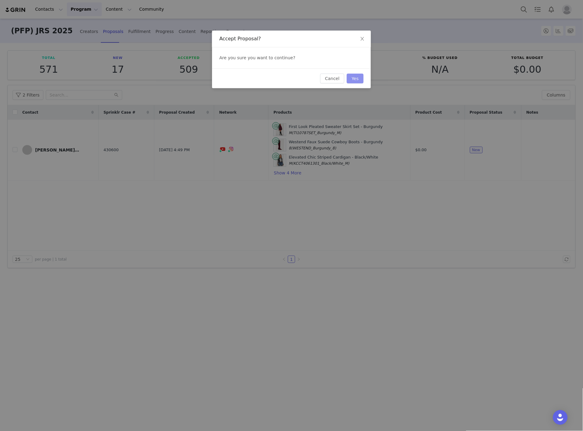
drag, startPoint x: 361, startPoint y: 78, endPoint x: 312, endPoint y: 68, distance: 49.6
click at [360, 78] on button "Yes" at bounding box center [355, 79] width 17 height 10
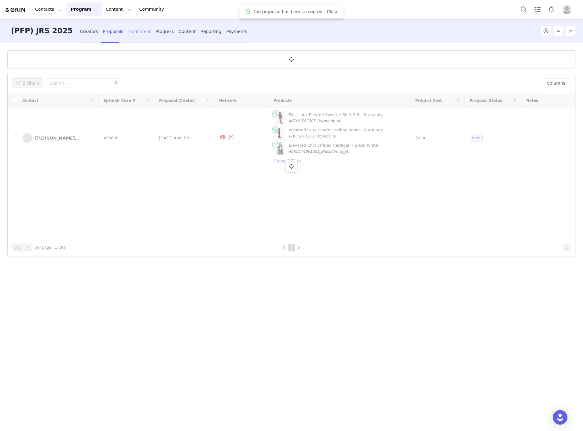
click at [128, 33] on div "Fulfillment" at bounding box center [139, 32] width 22 height 16
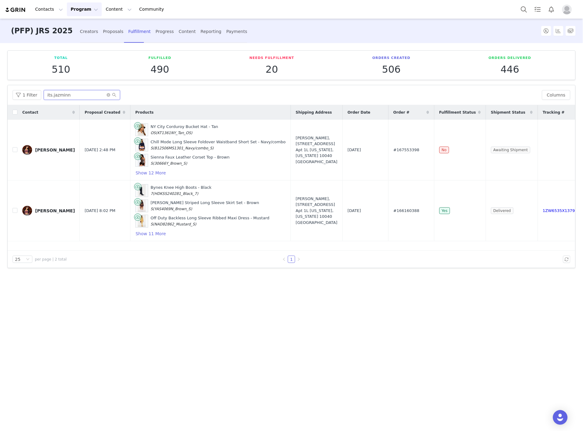
click at [65, 98] on input "its.jazminn" at bounding box center [82, 95] width 76 height 10
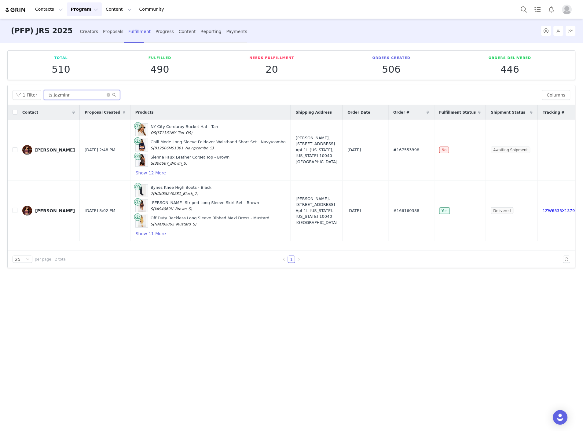
paste input "maluuramos__"
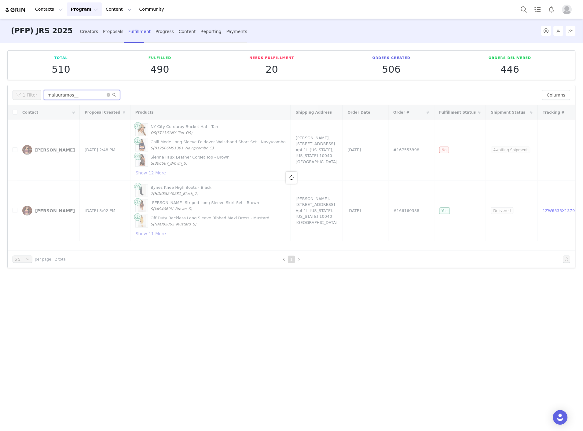
type input "maluuramos__"
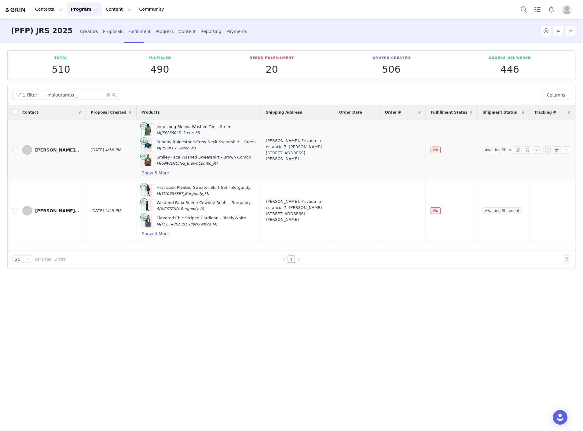
click at [526, 145] on td "Awaiting Shipment" at bounding box center [504, 150] width 52 height 61
click at [527, 150] on button "button" at bounding box center [527, 149] width 7 height 7
click at [529, 211] on button "button" at bounding box center [527, 210] width 7 height 7
drag, startPoint x: 408, startPoint y: 152, endPoint x: 389, endPoint y: 145, distance: 20.2
click at [389, 145] on tr "Malu Ramos💚🍃 Sep 30, 2025 4:38 PM Jeep Long Sleeve Washed Tee - Green M (JEP280…" at bounding box center [292, 150] width 568 height 61
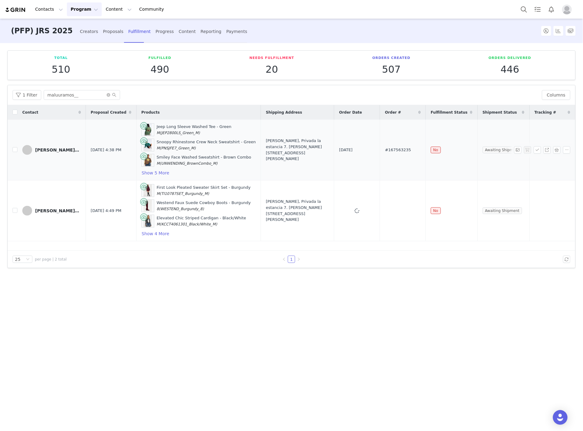
copy tr "#167563235"
drag, startPoint x: 417, startPoint y: 207, endPoint x: 383, endPoint y: 202, distance: 34.8
click at [383, 202] on tr "Malu Ramos💚🍃 Sep 30, 2025 4:49 PM First Look Pleated Sweater Skirt Set - Burgun…" at bounding box center [292, 210] width 568 height 61
copy tr "#167563250"
click at [103, 32] on div "Proposals" at bounding box center [113, 32] width 20 height 16
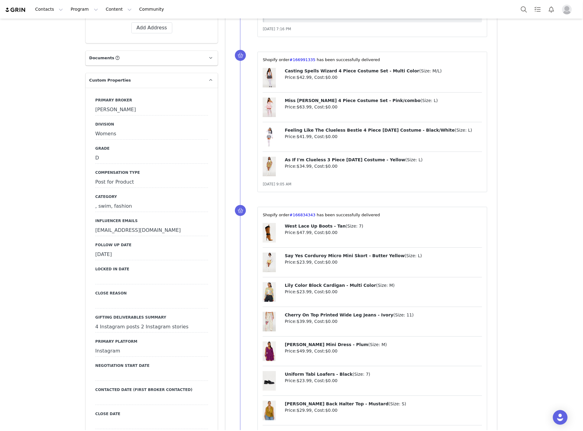
scroll to position [577, 0]
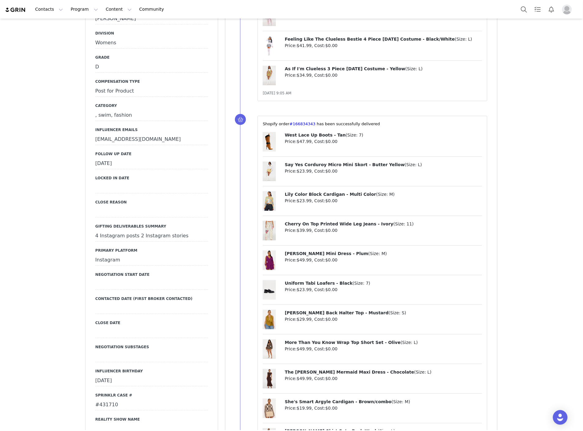
click at [116, 164] on div "[DATE]" at bounding box center [151, 163] width 113 height 11
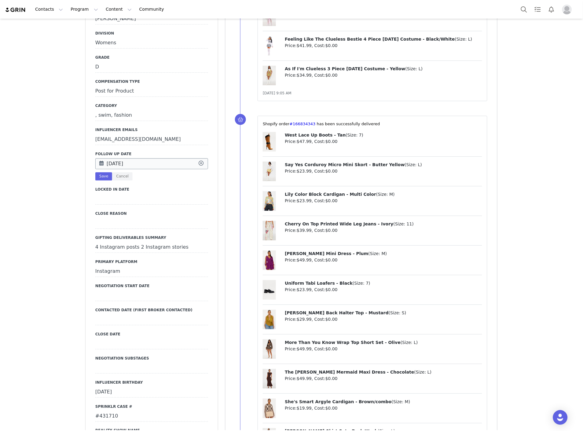
click at [135, 164] on input "[DATE]" at bounding box center [151, 163] width 113 height 11
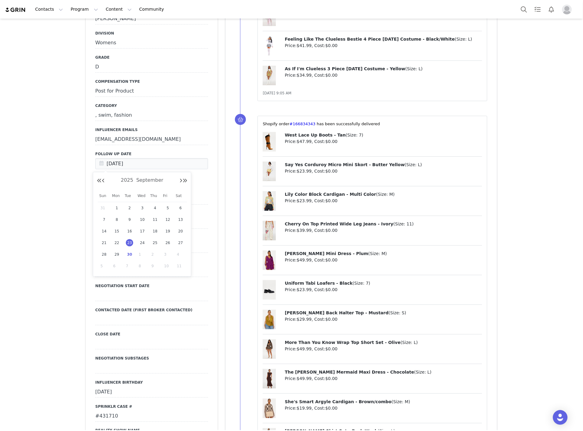
click at [130, 251] on span "30" at bounding box center [129, 254] width 7 height 7
type input "[DATE]"
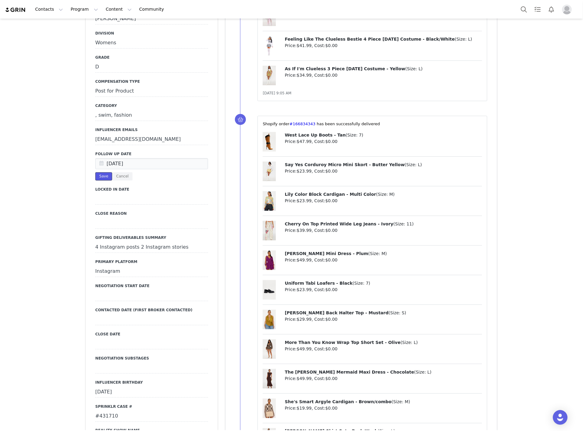
click at [99, 178] on button "Save" at bounding box center [103, 176] width 17 height 8
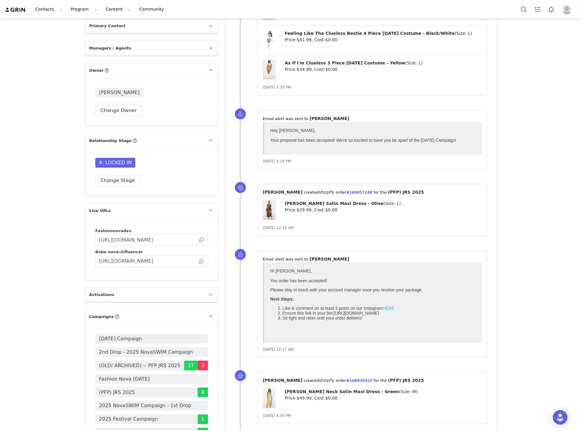
scroll to position [1494, 0]
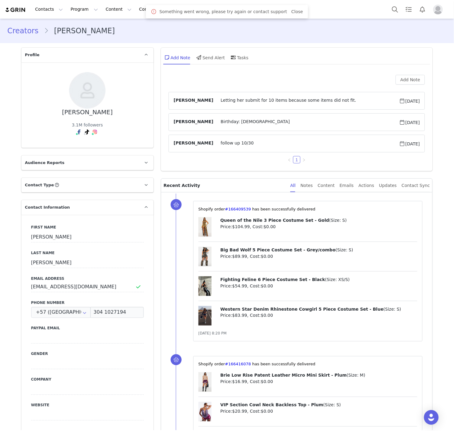
click at [176, 229] on div "⁨Shopify⁩ order⁨ #166409539 ⁩ has been successfully delivered Queen of the Nile…" at bounding box center [304, 271] width 257 height 155
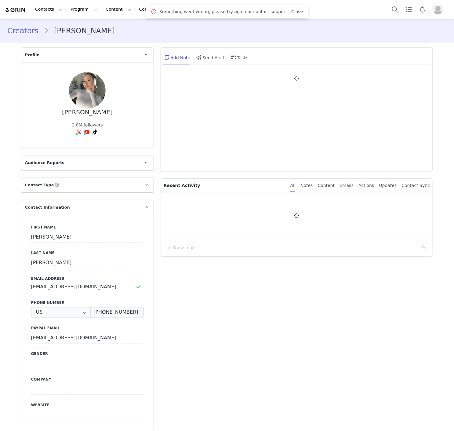
type input "+1 ([GEOGRAPHIC_DATA])"
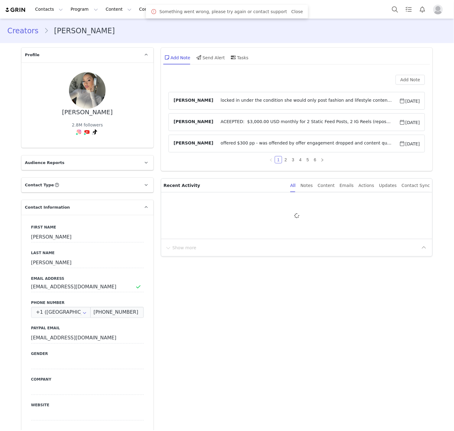
click at [353, 68] on div "Add Note Send Alert Tasks" at bounding box center [297, 60] width 272 height 24
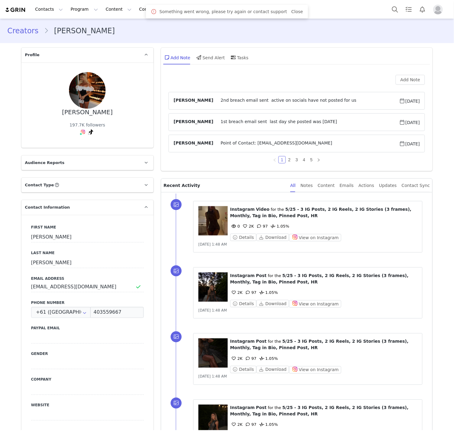
click at [207, 33] on div "Creators [PERSON_NAME]" at bounding box center [227, 30] width 440 height 11
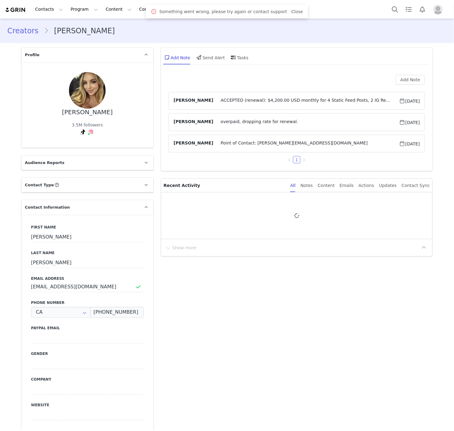
type input "+1 ([GEOGRAPHIC_DATA])"
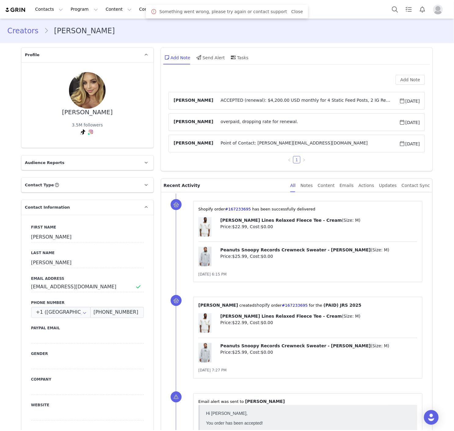
click at [251, 190] on p "Recent Activity" at bounding box center [225, 185] width 122 height 13
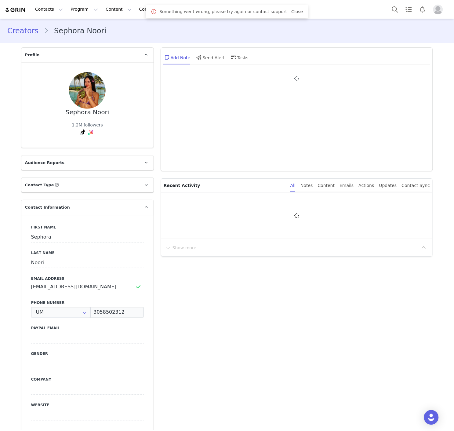
type input "+1 ([GEOGRAPHIC_DATA])"
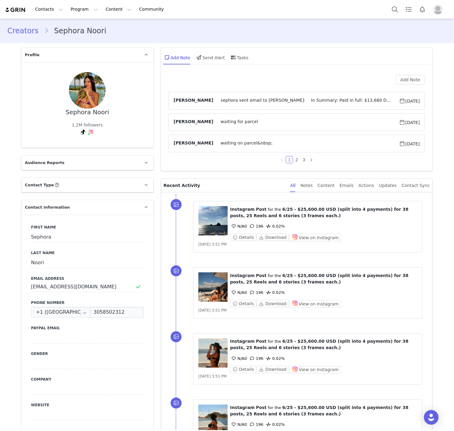
click at [273, 52] on div "Add Note Send Alert Tasks" at bounding box center [296, 57] width 267 height 15
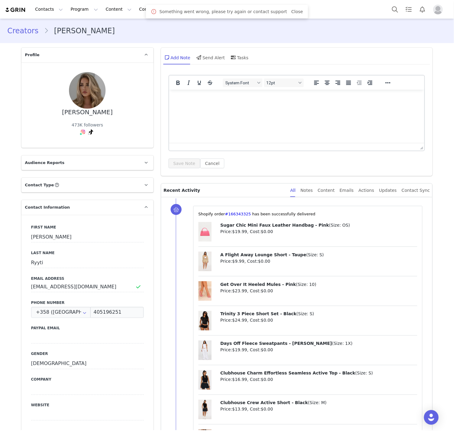
click at [281, 169] on div "System Font 12pt To open the popup, press Shift+Enter To open the popup, press …" at bounding box center [297, 124] width 272 height 104
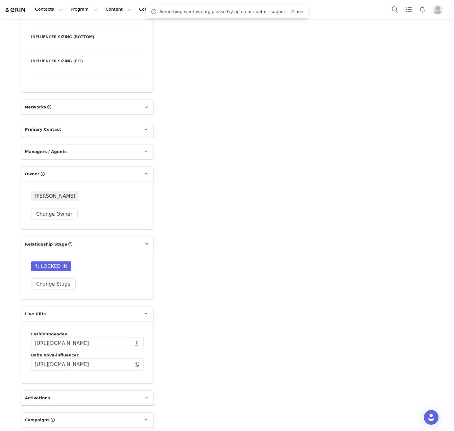
scroll to position [1290, 0]
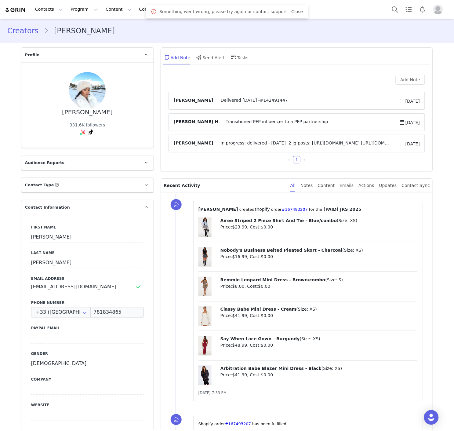
scroll to position [1108, 0]
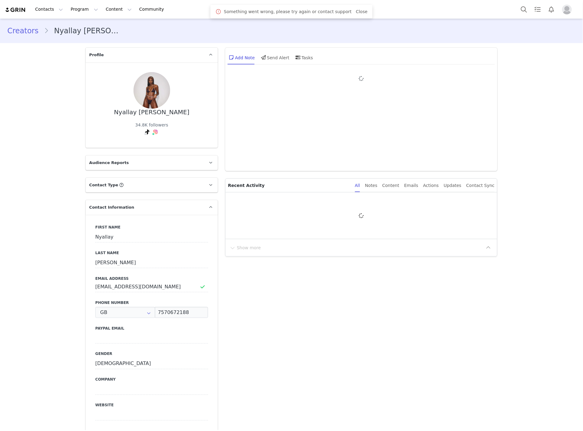
type input "+44 ([GEOGRAPHIC_DATA])"
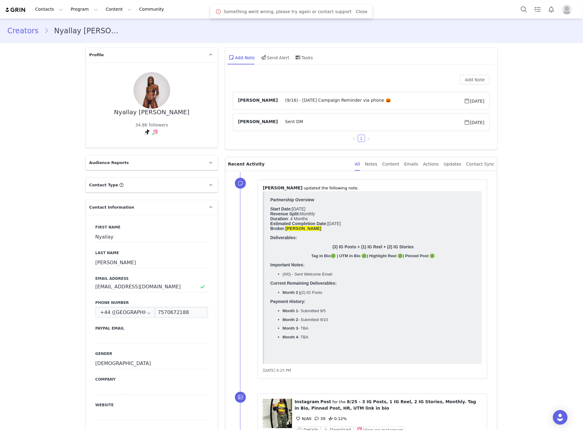
scroll to position [1108, 0]
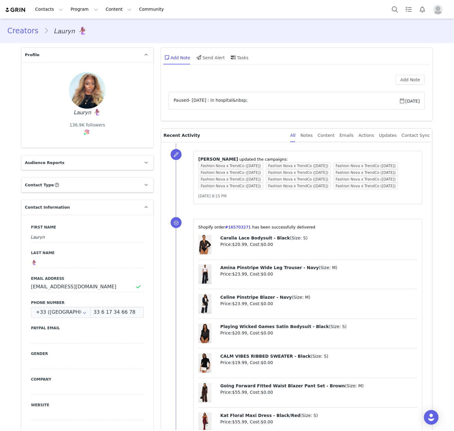
click at [225, 83] on div "Add Note" at bounding box center [297, 80] width 257 height 10
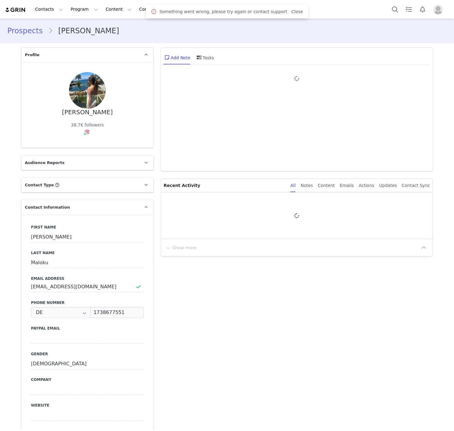
type input "+49 ([GEOGRAPHIC_DATA])"
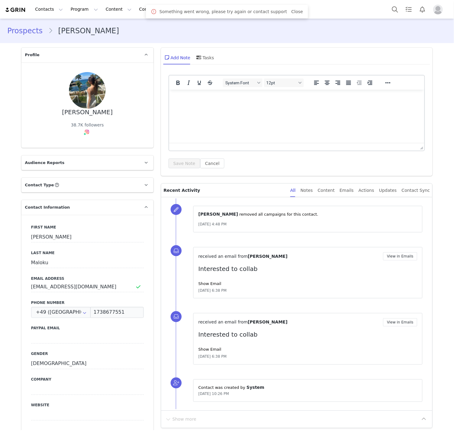
scroll to position [1075, 0]
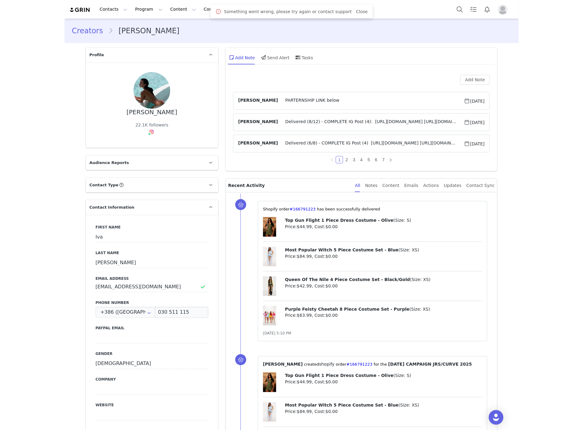
scroll to position [1062, 0]
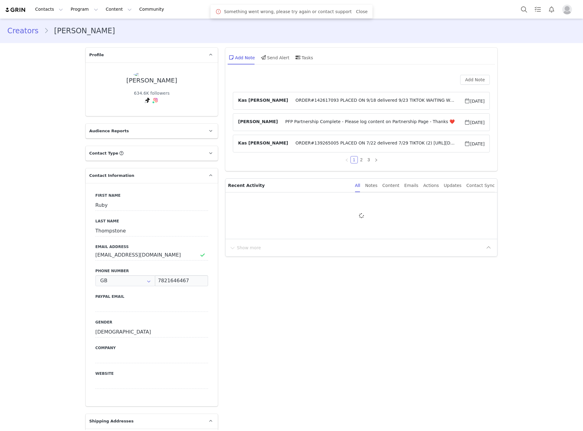
type input "+44 ([GEOGRAPHIC_DATA])"
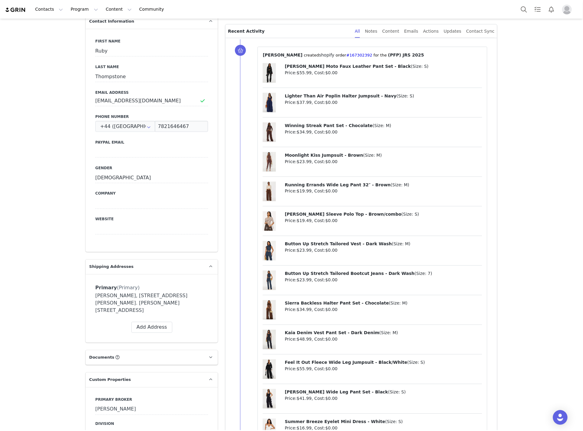
scroll to position [102, 0]
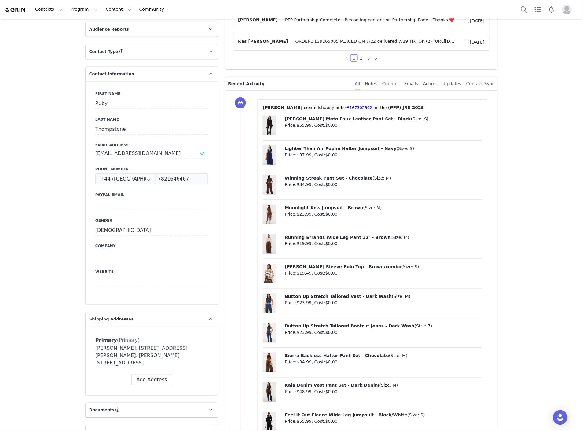
drag, startPoint x: 347, startPoint y: 101, endPoint x: 328, endPoint y: 101, distance: 18.6
click at [328, 101] on div "⁨ Donna Yadidi ⁩ created⁨ shopify ⁩⁨⁩ order⁨ #167302392 ⁩ for the ⁨ (PFP) JRS 2…" at bounding box center [373, 332] width 230 height 467
copy link "167302392"
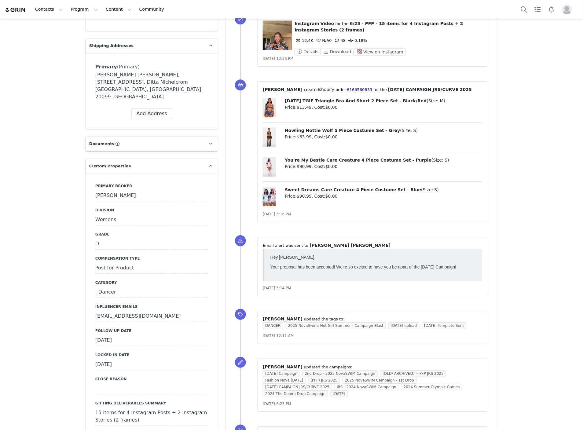
scroll to position [611, 0]
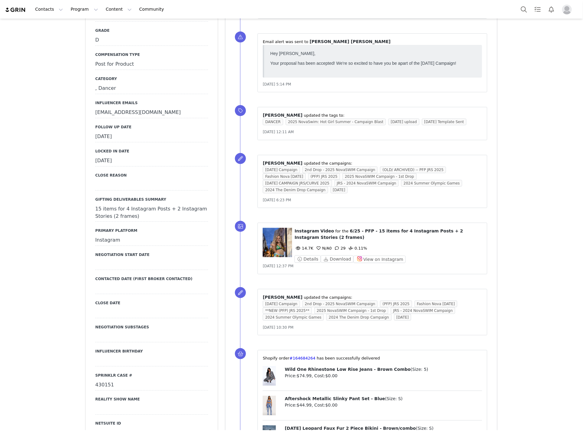
click at [101, 131] on div "September 23rd, 2025" at bounding box center [151, 136] width 113 height 11
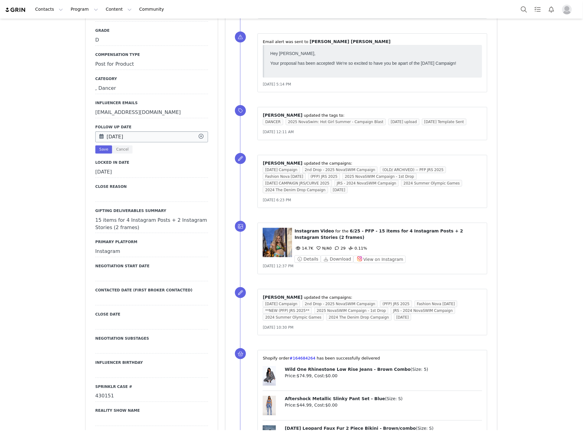
click at [115, 131] on input "Sep 23 2025" at bounding box center [151, 136] width 113 height 11
drag, startPoint x: 128, startPoint y: 182, endPoint x: 120, endPoint y: 156, distance: 26.8
click at [129, 182] on span "30" at bounding box center [129, 181] width 7 height 7
type input "[DATE]"
click at [97, 145] on button "Save" at bounding box center [103, 149] width 17 height 8
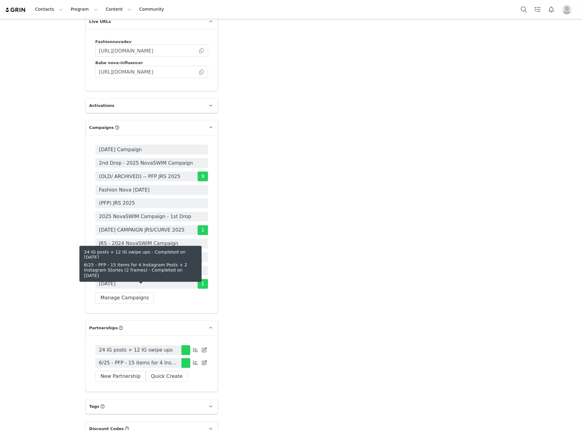
scroll to position [1512, 0]
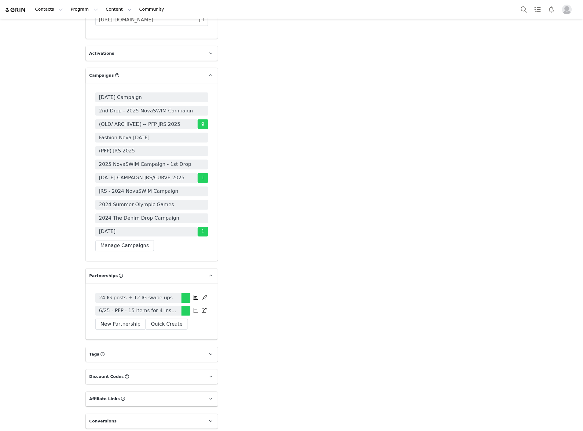
drag, startPoint x: 120, startPoint y: 285, endPoint x: 582, endPoint y: 282, distance: 461.4
click at [120, 307] on span "6/25 - PFP - 15 items for 4 Instagram Posts + 2 Instagram Stories (2 frames)" at bounding box center [138, 310] width 79 height 7
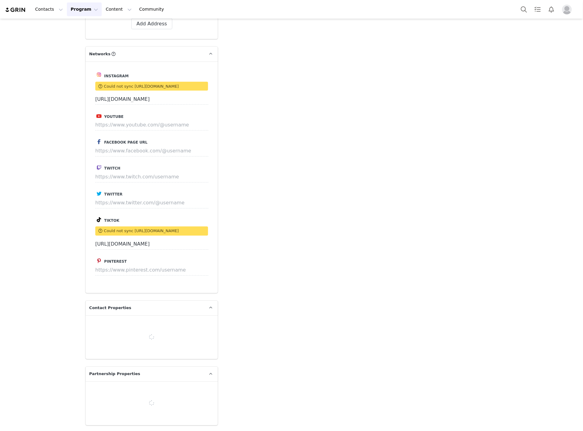
type input "+39 ([GEOGRAPHIC_DATA])"
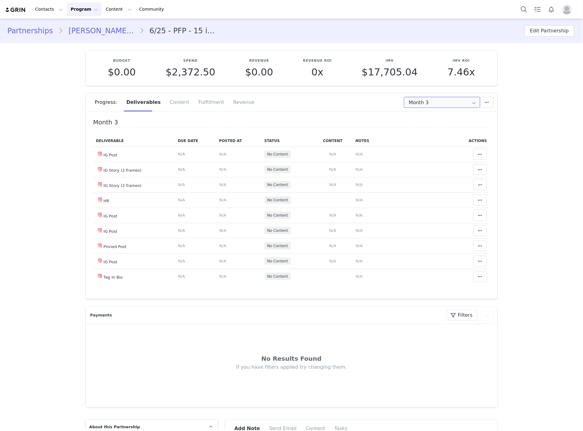
click at [463, 104] on input "Month 3" at bounding box center [442, 102] width 76 height 11
click at [429, 148] on li "All Months" at bounding box center [442, 150] width 81 height 10
type input "All"
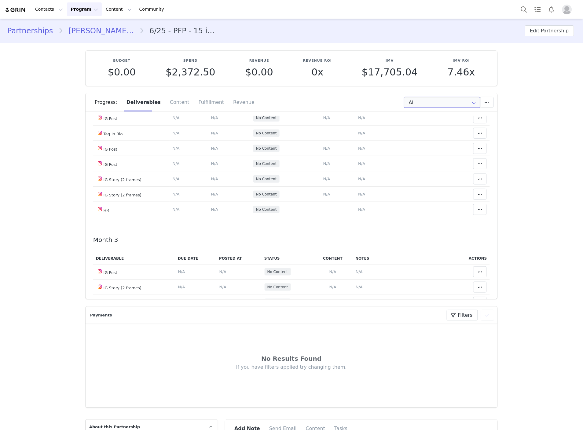
scroll to position [237, 0]
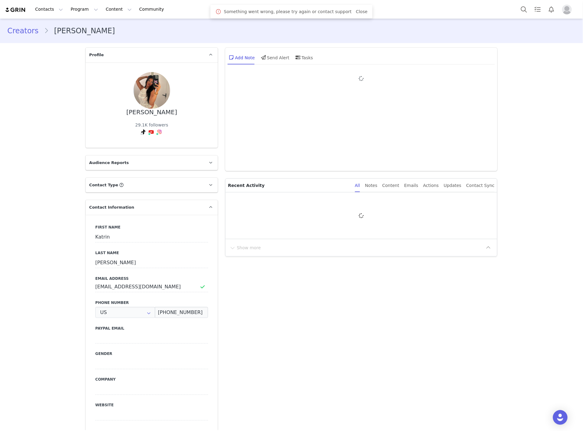
type input "+1 ([GEOGRAPHIC_DATA])"
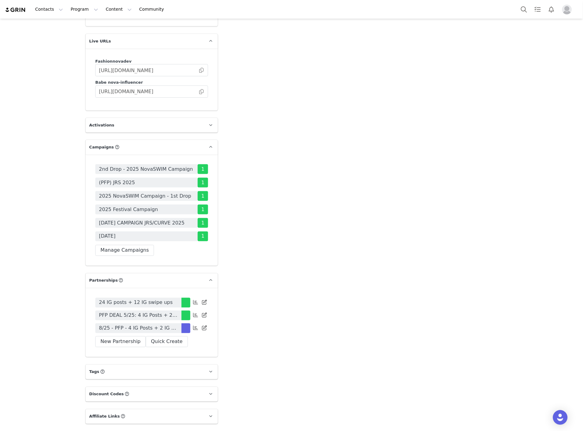
scroll to position [1475, 0]
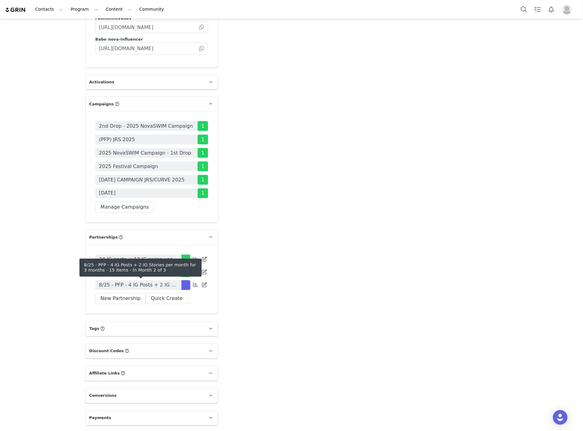
click at [121, 284] on span "8/25 - PFP - 4 IG Posts + 2 IG Stories per month for 3 months - 15 items" at bounding box center [138, 285] width 79 height 7
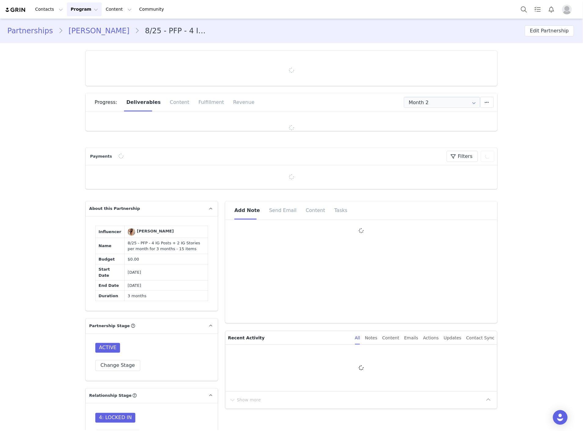
type input "+1 ([GEOGRAPHIC_DATA])"
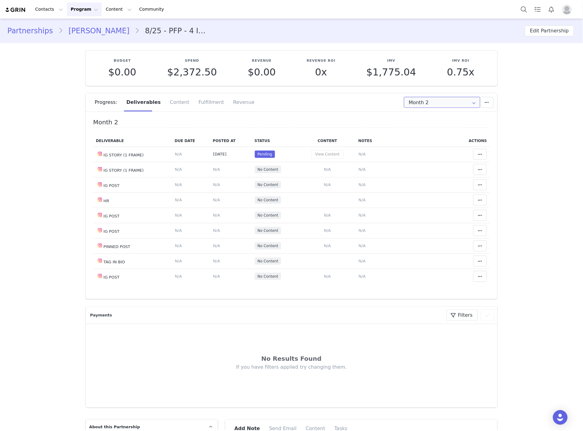
click at [417, 103] on input "Month 2" at bounding box center [442, 102] width 76 height 11
click at [418, 144] on span "Month 3" at bounding box center [416, 139] width 17 height 10
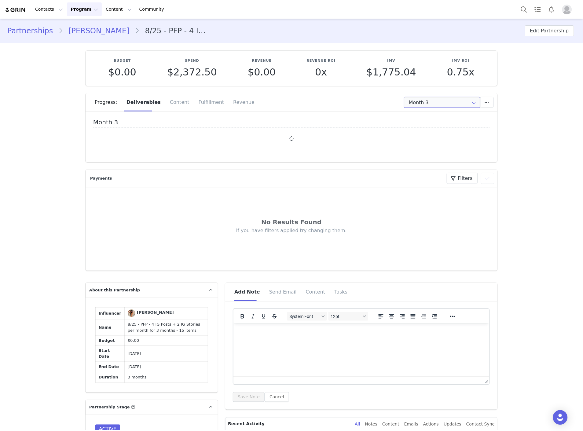
click at [424, 102] on input "Month 3" at bounding box center [442, 102] width 76 height 11
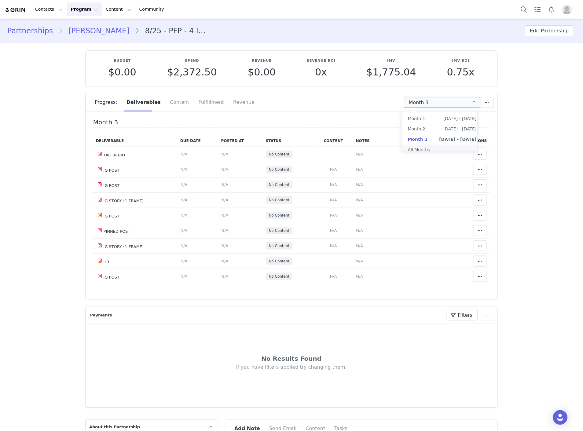
click at [418, 153] on li "All Months" at bounding box center [442, 150] width 81 height 10
type input "All"
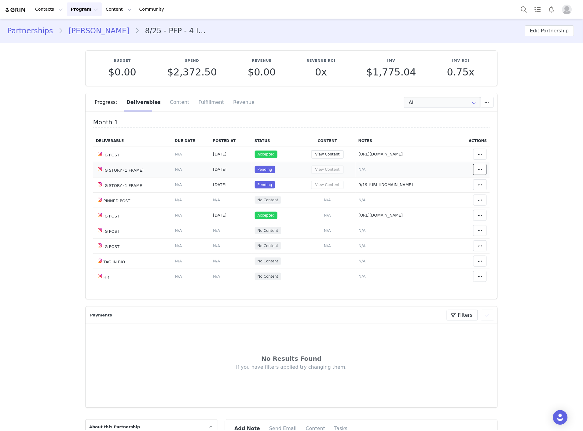
click at [478, 170] on icon at bounding box center [480, 169] width 4 height 5
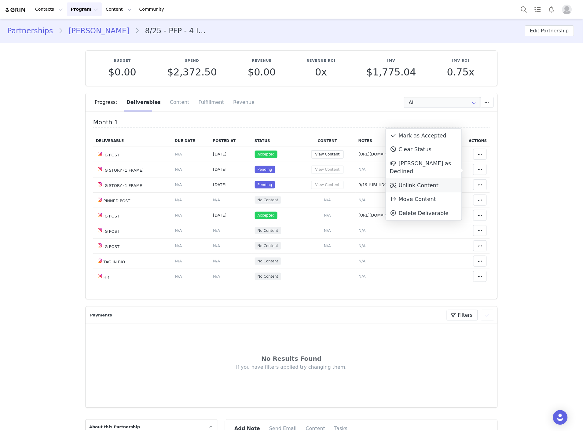
click at [419, 178] on div "Unlink Content" at bounding box center [424, 185] width 76 height 14
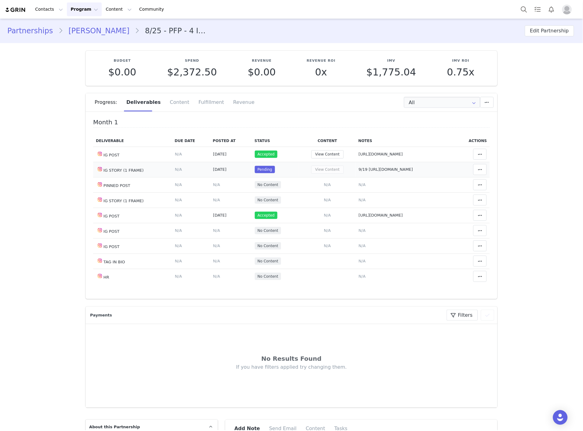
drag, startPoint x: 373, startPoint y: 169, endPoint x: 392, endPoint y: 145, distance: 30.3
click at [373, 169] on span "9/19 https://static-resources.creatoriq.com/instagram-stories/thumbs/3725289739…" at bounding box center [386, 169] width 54 height 5
type textarea "9/19 https://static-resources.creatoriq.com/instagram-stories/thumbs/3725289739…"
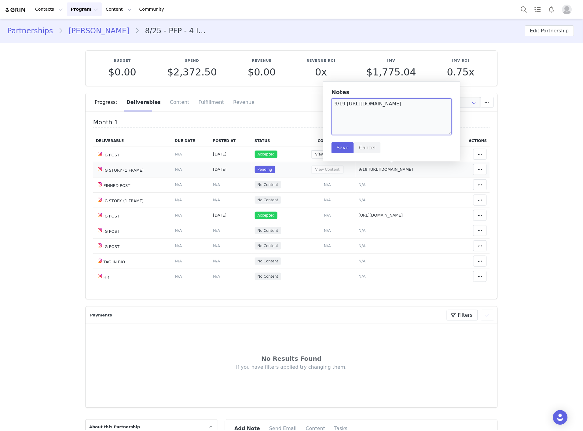
click at [429, 119] on textarea "9/19 https://static-resources.creatoriq.com/instagram-stories/thumbs/3725289739…" at bounding box center [392, 116] width 120 height 37
paste textarea "https://static-resources.creatoriq.com/instagram-stories/thumbs/372879469590986…"
type textarea "9/19 https://static-resources.creatoriq.com/instagram-stories/thumbs/3725289739…"
click at [342, 151] on button "Save" at bounding box center [343, 147] width 22 height 11
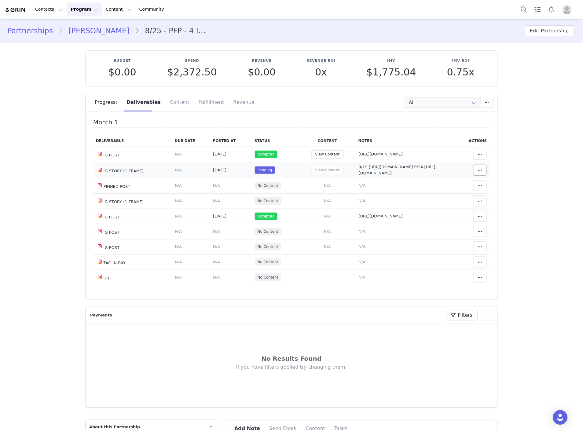
scroll to position [0, 0]
click at [476, 174] on span at bounding box center [479, 170] width 7 height 7
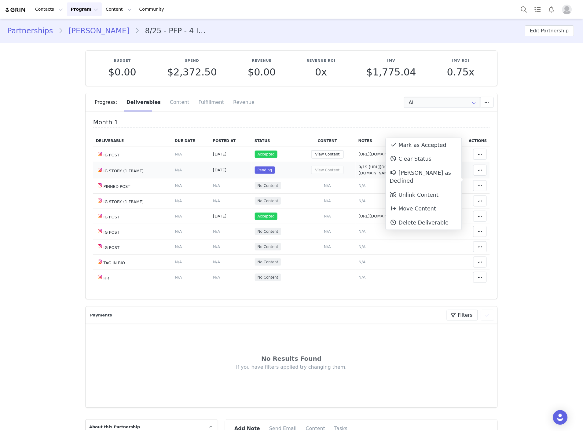
click at [403, 145] on div "Mark as Accepted" at bounding box center [424, 145] width 76 height 14
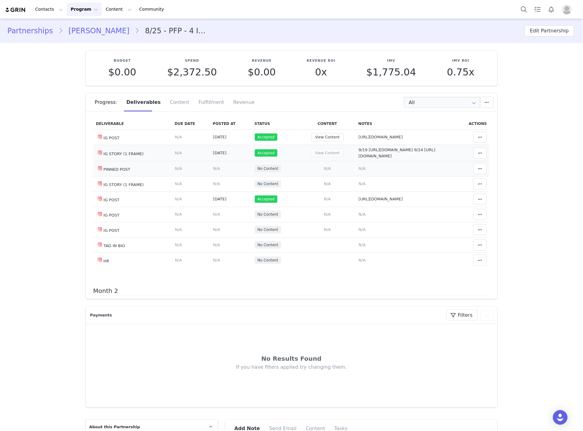
scroll to position [34, 0]
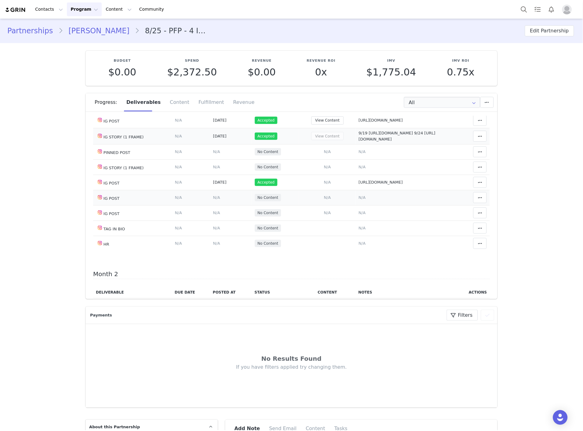
click at [359, 200] on span "N/A" at bounding box center [362, 197] width 7 height 5
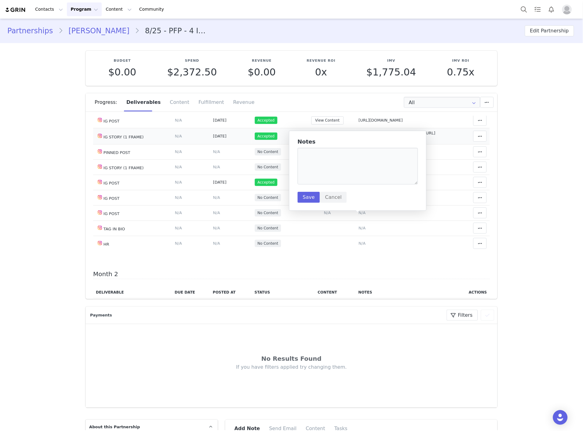
click at [343, 185] on div "Notes Save Cancel" at bounding box center [358, 171] width 120 height 64
click at [340, 176] on textarea at bounding box center [358, 166] width 120 height 37
paste textarea "https://www.instagram.com/p/DPPG2PSD5ho/?img_index=1"
type textarea "https://www.instagram.com/p/DPPG2PSD5ho/?img_index=1"
click at [307, 193] on button "Save" at bounding box center [309, 197] width 22 height 11
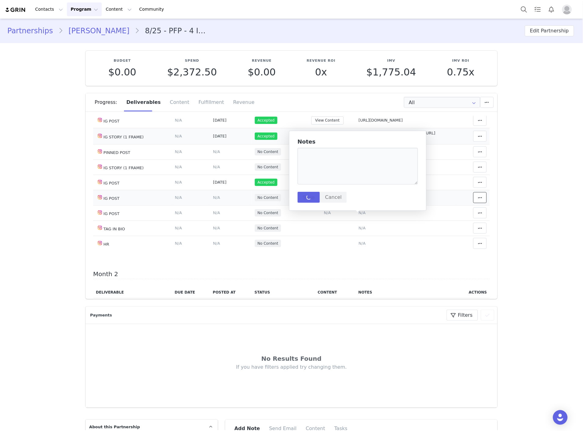
click at [478, 200] on icon at bounding box center [480, 197] width 4 height 5
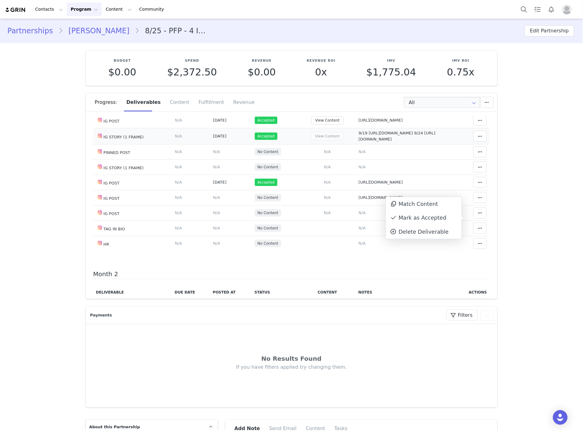
click at [436, 218] on div "Mark as Accepted" at bounding box center [424, 218] width 76 height 14
click at [213, 200] on span "N/A" at bounding box center [216, 197] width 7 height 5
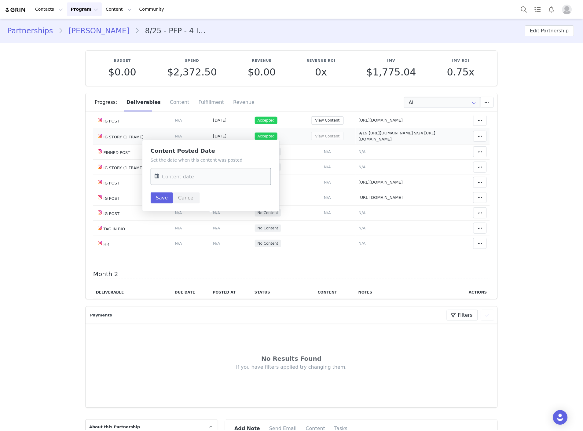
click at [194, 178] on input "text" at bounding box center [211, 176] width 120 height 17
click at [186, 274] on span "30" at bounding box center [187, 271] width 7 height 7
type input "[DATE]"
click at [164, 196] on button "Save" at bounding box center [162, 198] width 22 height 11
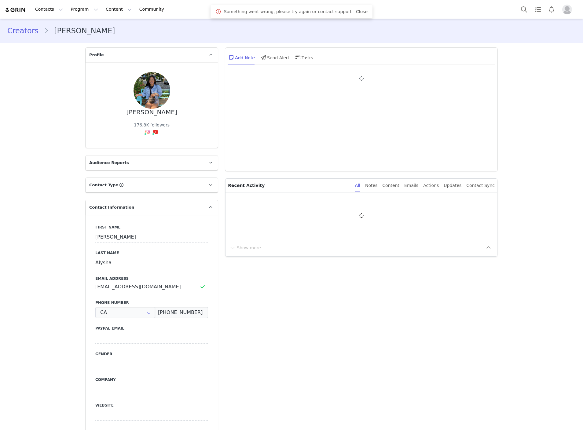
type input "+1 ([GEOGRAPHIC_DATA])"
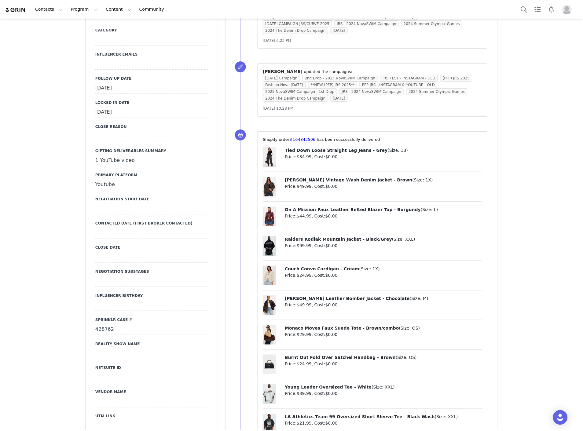
scroll to position [543, 0]
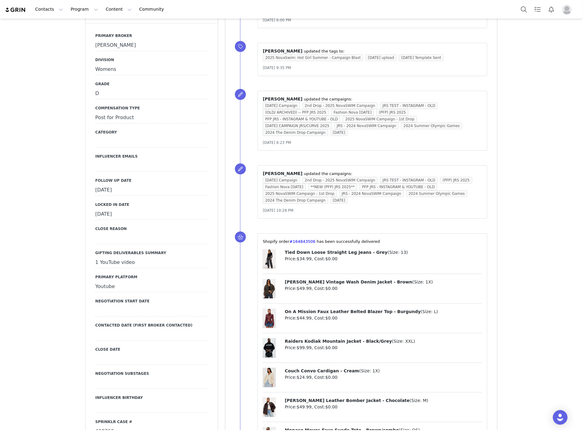
click at [103, 185] on div "[DATE]" at bounding box center [151, 190] width 113 height 11
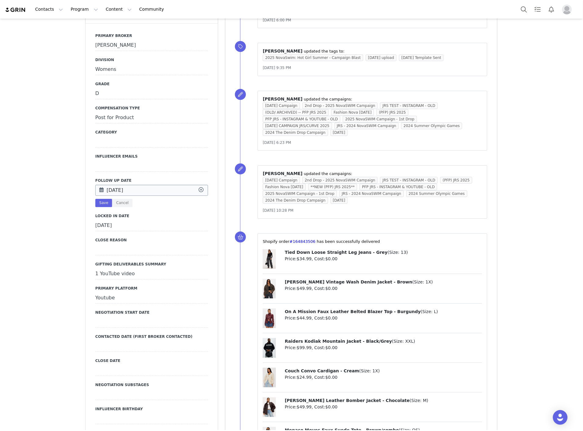
click at [118, 185] on input "[DATE]" at bounding box center [151, 190] width 113 height 11
click at [181, 173] on button "Next Month" at bounding box center [180, 175] width 3 height 5
drag, startPoint x: 129, startPoint y: 245, endPoint x: 127, endPoint y: 242, distance: 4.2
click at [130, 246] on div "30" at bounding box center [129, 249] width 13 height 9
type input "[DATE]"
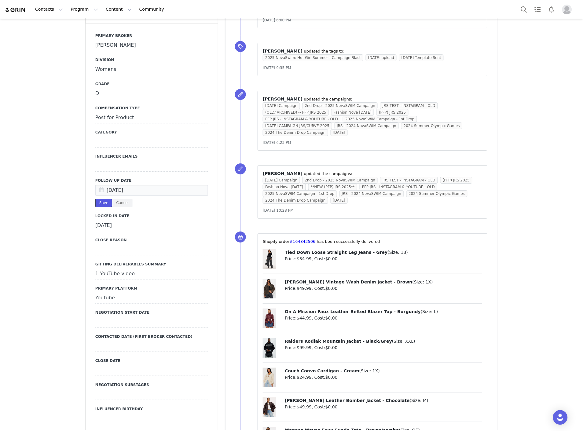
click at [103, 199] on button "Save" at bounding box center [103, 203] width 17 height 8
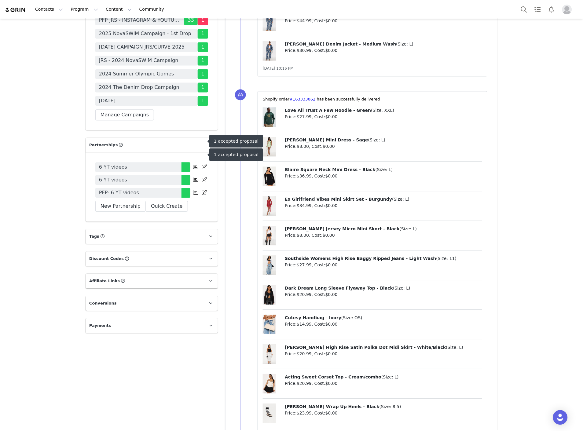
scroll to position [1562, 0]
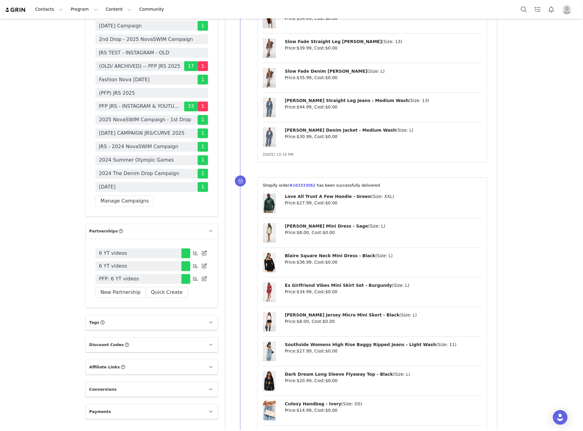
click at [116, 276] on span "PFP: 6 YT videos" at bounding box center [119, 279] width 40 height 7
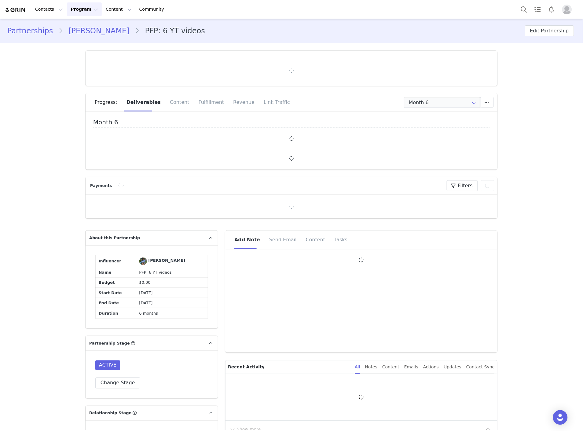
type input "+1 ([GEOGRAPHIC_DATA])"
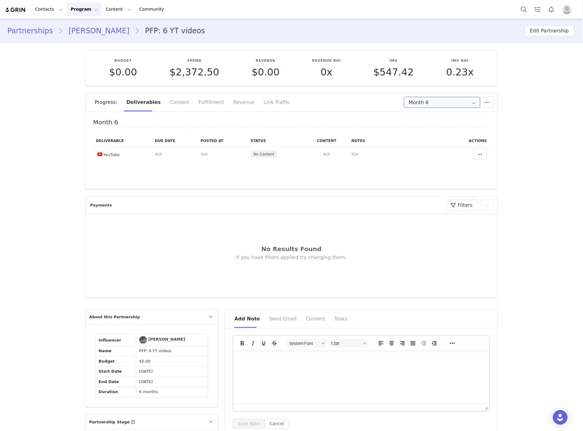
click at [413, 98] on input "Month 6" at bounding box center [442, 102] width 76 height 11
click at [417, 182] on li "All Months" at bounding box center [442, 181] width 81 height 10
type input "All"
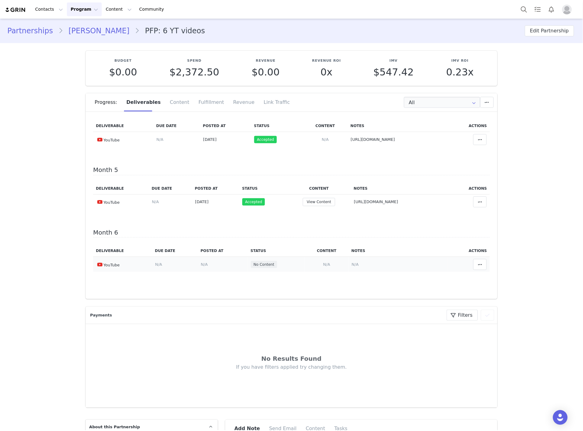
click at [352, 263] on span "N/A" at bounding box center [355, 264] width 7 height 5
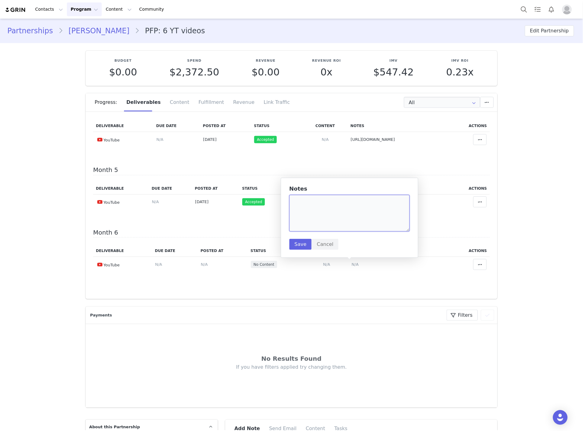
click at [328, 211] on textarea at bounding box center [349, 213] width 120 height 37
paste textarea "https://www.youtube.com/watch?v=jhs7jWRjh30"
type textarea "https://www.youtube.com/watch?v=jhs7jWRjh30"
click at [308, 244] on button "Save" at bounding box center [300, 244] width 22 height 11
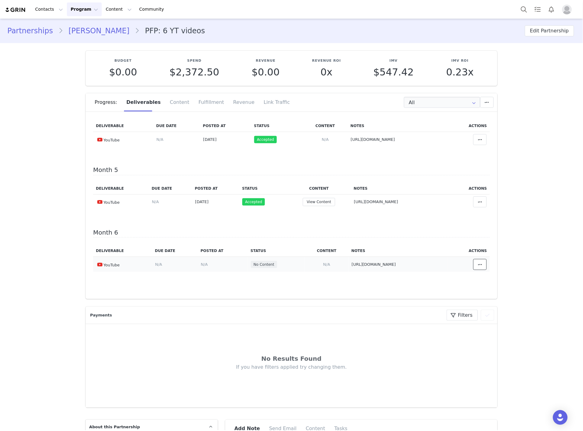
click at [478, 262] on icon at bounding box center [480, 264] width 4 height 5
click at [424, 260] on div "Mark as Accepted" at bounding box center [424, 265] width 76 height 14
click at [203, 264] on span "N/A" at bounding box center [206, 264] width 7 height 5
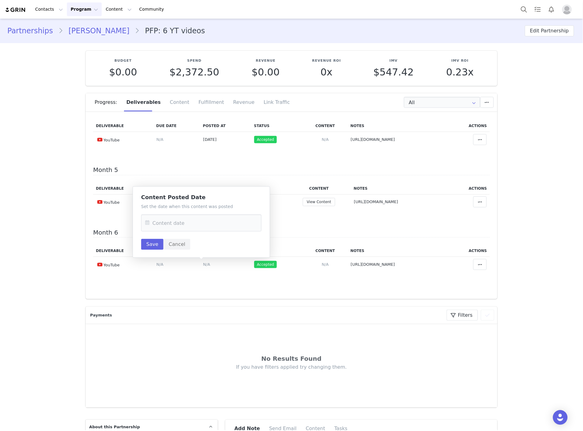
click at [151, 220] on icon at bounding box center [147, 223] width 11 height 17
click at [166, 223] on input "text" at bounding box center [201, 223] width 120 height 17
click at [215, 306] on span "26" at bounding box center [215, 306] width 7 height 7
type input "Sep 26 2025"
click at [154, 245] on button "Save" at bounding box center [152, 244] width 22 height 11
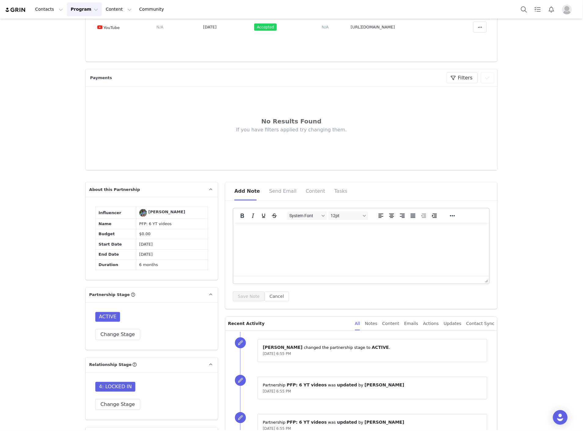
scroll to position [306, 0]
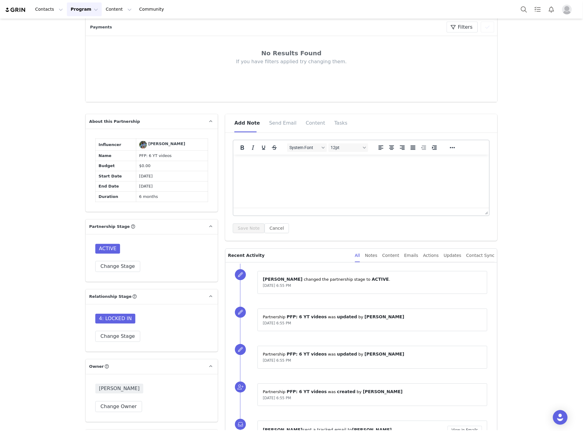
click at [111, 282] on div "ACTIVE Change Stage" at bounding box center [152, 258] width 132 height 48
click at [112, 272] on button "Change Stage" at bounding box center [117, 266] width 45 height 11
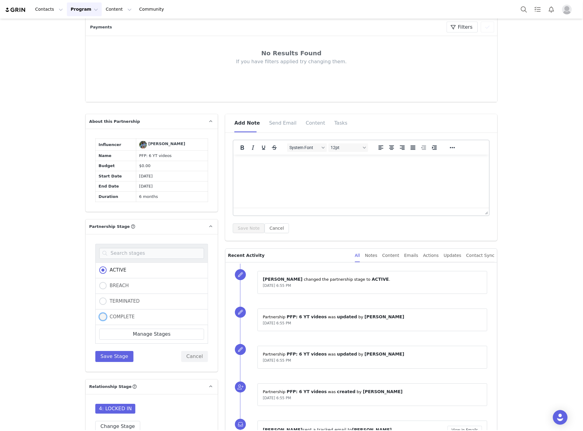
click at [117, 320] on span "COMPLETE" at bounding box center [121, 317] width 28 height 6
click at [107, 321] on input "COMPLETE" at bounding box center [102, 318] width 7 height 8
radio input "true"
radio input "false"
radio input "true"
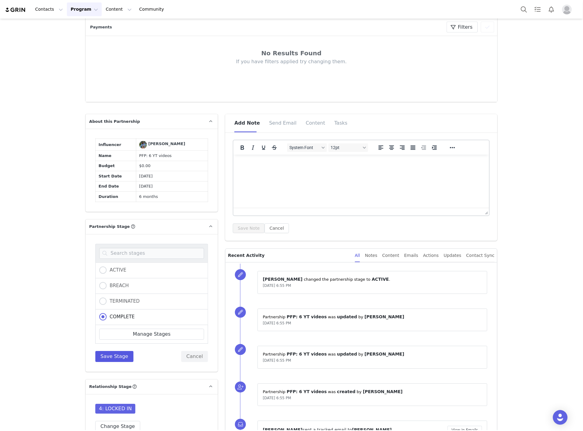
drag, startPoint x: 109, startPoint y: 373, endPoint x: 109, endPoint y: 377, distance: 4.3
click at [109, 362] on div "ACTIVE BREACH TERMINATED COMPLETE Manage Stages Save Stage Cancel" at bounding box center [151, 303] width 113 height 118
click at [109, 362] on button "Save Stage" at bounding box center [114, 356] width 38 height 11
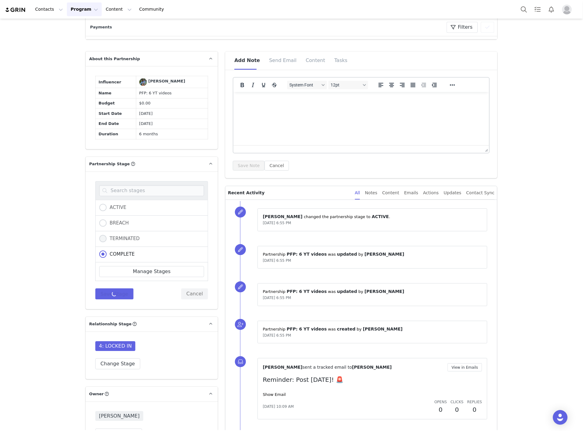
scroll to position [441, 0]
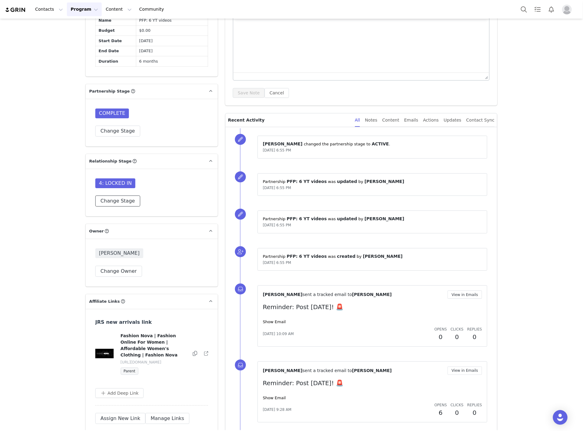
click at [111, 207] on button "Change Stage" at bounding box center [117, 201] width 45 height 11
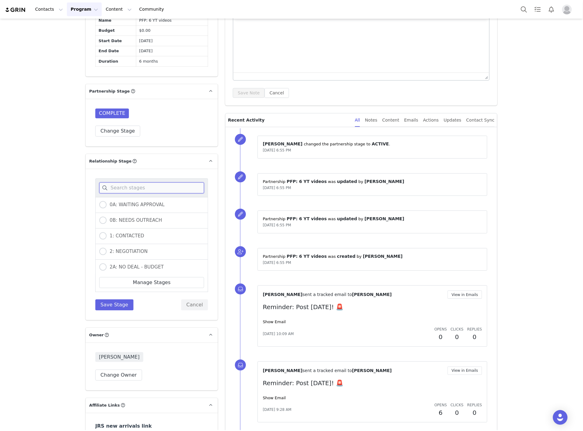
click at [124, 193] on input at bounding box center [151, 187] width 105 height 11
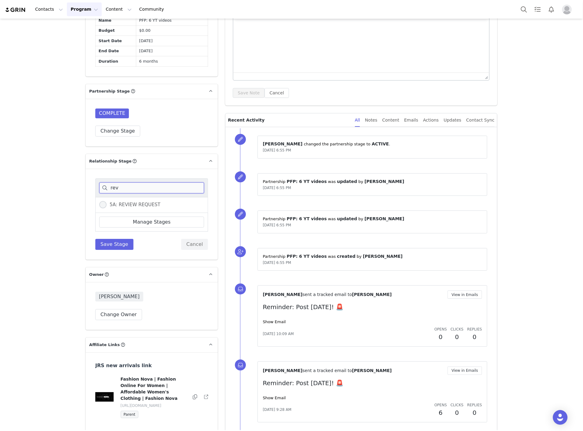
type input "rev"
click at [122, 207] on span "5A: REVIEW REQUEST" at bounding box center [134, 205] width 54 height 6
click at [107, 209] on input "5A: REVIEW REQUEST" at bounding box center [102, 205] width 7 height 8
radio input "true"
click at [108, 250] on button "Save Stage" at bounding box center [114, 244] width 38 height 11
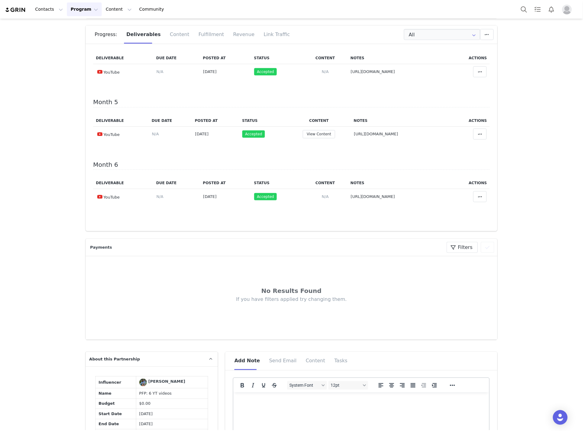
scroll to position [0, 0]
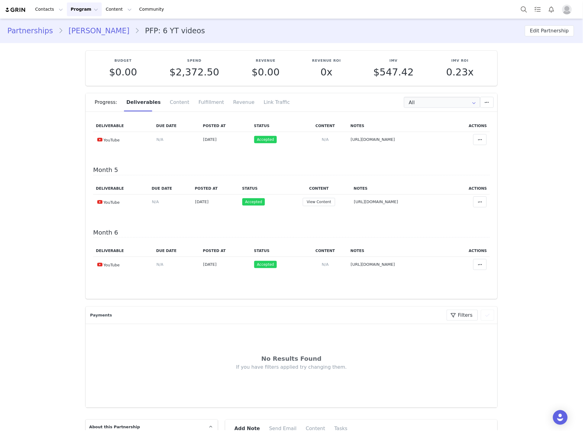
click at [92, 35] on link "Brooke Alysha" at bounding box center [99, 30] width 72 height 11
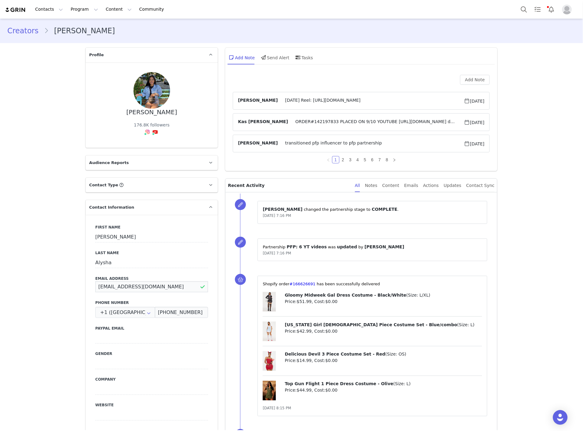
click at [144, 281] on input "brookemohammed10@hotmail.com" at bounding box center [151, 286] width 113 height 11
click at [161, 307] on input "(587) 578-7055" at bounding box center [181, 312] width 53 height 11
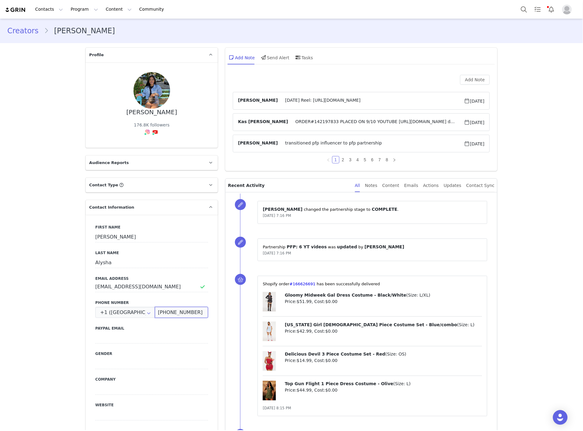
click at [161, 307] on input "(587) 578-7055" at bounding box center [181, 312] width 53 height 11
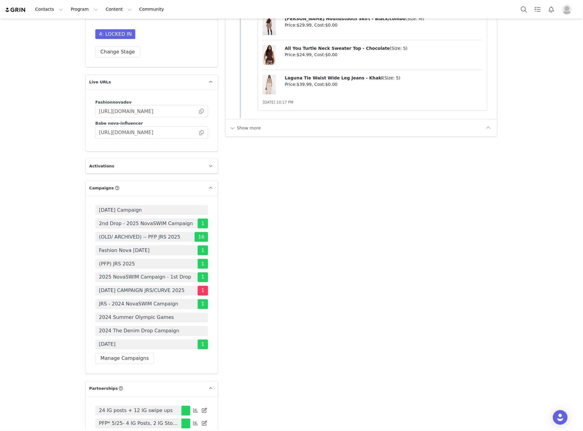
scroll to position [1505, 0]
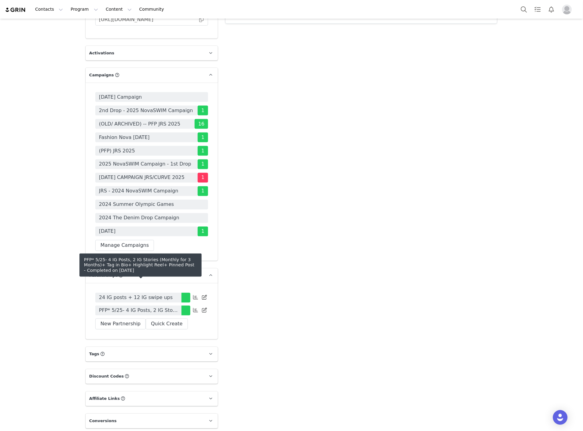
click at [147, 307] on span "PFP* 5/25- 4 IG Posts, 2 IG Stories (Monthly for 3 Months)+ Tag in Bio+ Highlig…" at bounding box center [138, 310] width 79 height 7
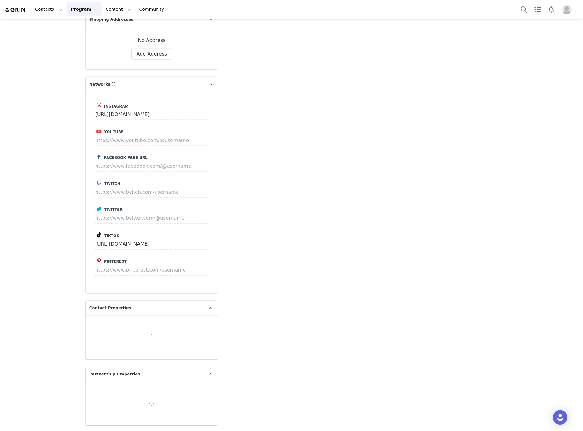
type input "+1 ([GEOGRAPHIC_DATA])"
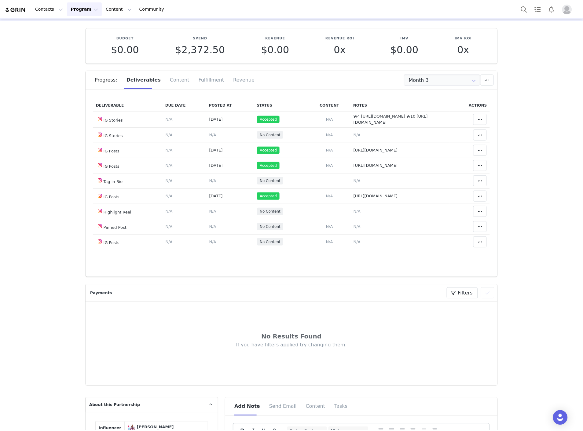
scroll to position [34, 0]
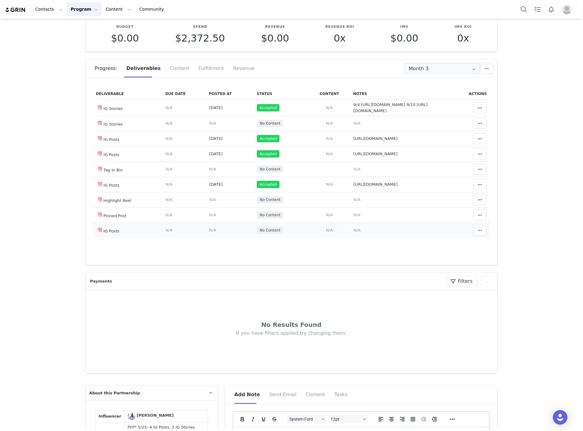
click at [354, 230] on span "N/A" at bounding box center [357, 230] width 7 height 5
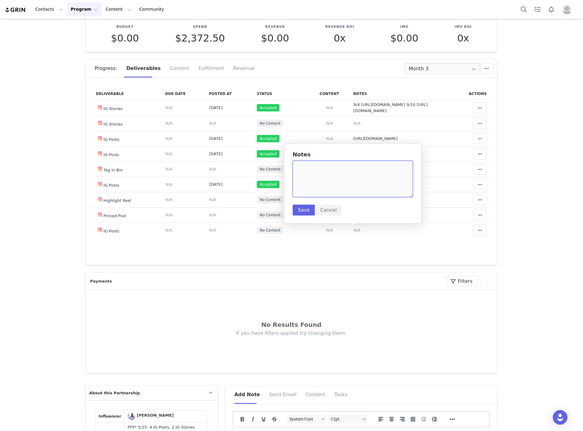
click at [353, 187] on textarea at bounding box center [353, 179] width 120 height 37
paste textarea "https://www.instagram.com/p/DO88jY9kdlE/"
type textarea "https://www.instagram.com/p/DO88jY9kdlE/"
click at [296, 208] on button "Save" at bounding box center [304, 210] width 22 height 11
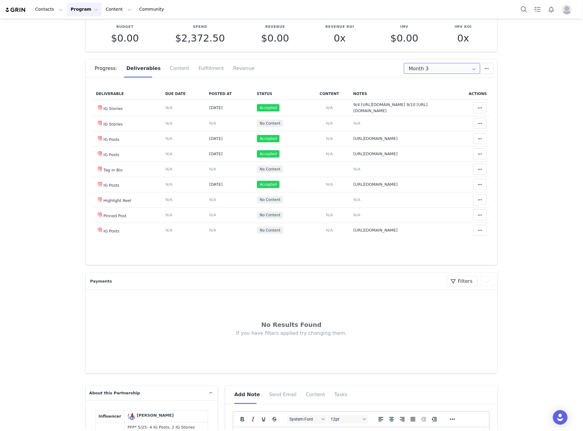
click at [442, 72] on input "Month 3" at bounding box center [442, 68] width 76 height 11
click at [478, 228] on icon at bounding box center [480, 230] width 4 height 5
click at [425, 230] on div "Mark as Accepted" at bounding box center [424, 231] width 76 height 14
click at [212, 231] on td "Content Posted Date Set the date when this content was posted Save Cancel N/A" at bounding box center [230, 230] width 48 height 15
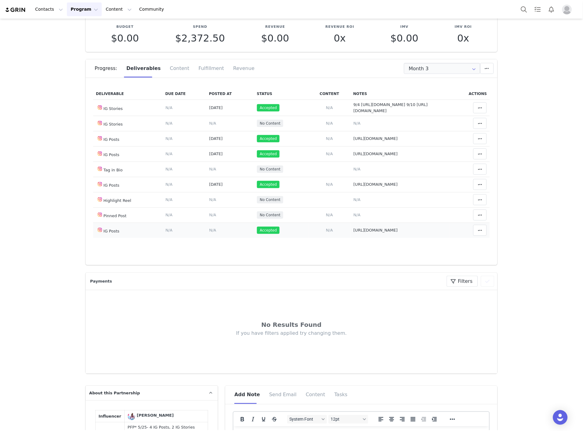
click at [209, 231] on span "N/A" at bounding box center [212, 230] width 7 height 5
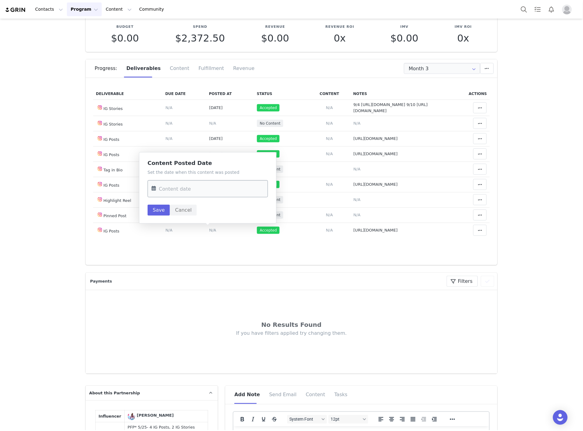
click at [188, 186] on input "text" at bounding box center [208, 188] width 120 height 17
click at [175, 270] on div "22" at bounding box center [171, 271] width 13 height 9
click at [183, 188] on input "Sep 22 2025" at bounding box center [208, 188] width 120 height 17
drag, startPoint x: 183, startPoint y: 271, endPoint x: 172, endPoint y: 233, distance: 39.8
click at [183, 271] on span "23" at bounding box center [184, 271] width 7 height 7
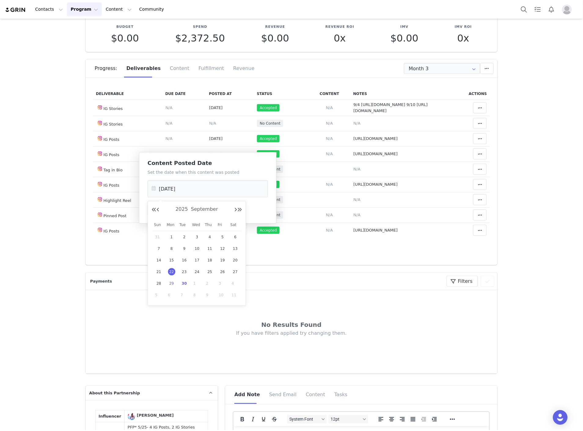
type input "Sep 23 2025"
click at [163, 208] on button "Save" at bounding box center [159, 210] width 22 height 11
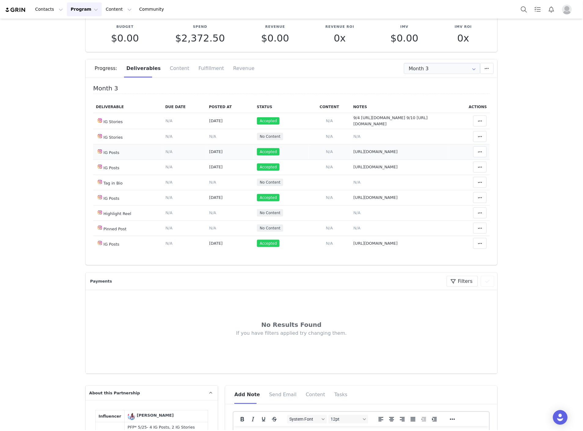
scroll to position [31, 0]
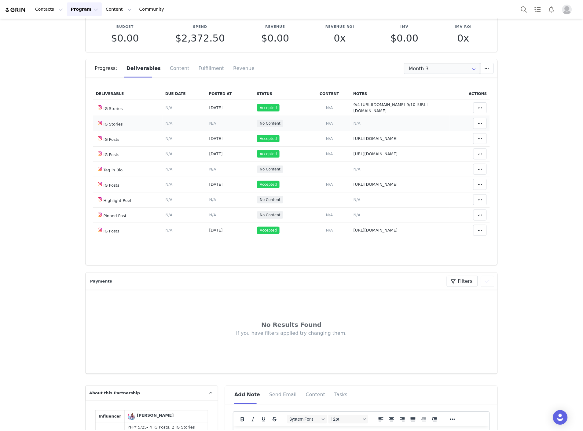
drag, startPoint x: 352, startPoint y: 123, endPoint x: 331, endPoint y: 96, distance: 34.6
click at [354, 123] on span "N/A" at bounding box center [357, 123] width 7 height 5
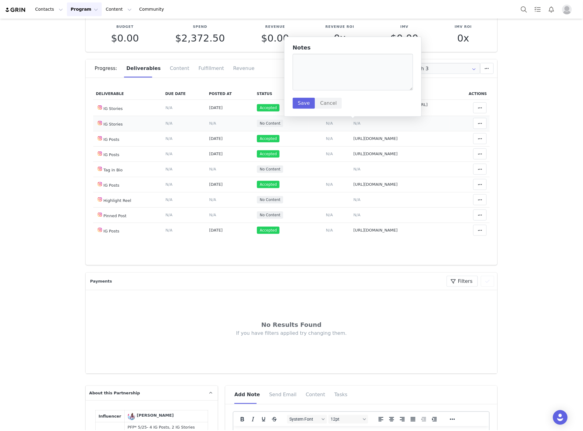
click at [328, 93] on div "Notes Save Cancel" at bounding box center [353, 77] width 120 height 64
click at [334, 87] on textarea at bounding box center [353, 72] width 120 height 37
paste textarea "https://static-resources.creatoriq.com/instagram-stories/videos/372812852260824…"
type textarea "9/23 https://static-resources.creatoriq.com/instagram-stories/videos/3728128522…"
click at [308, 103] on button "Save" at bounding box center [304, 103] width 22 height 11
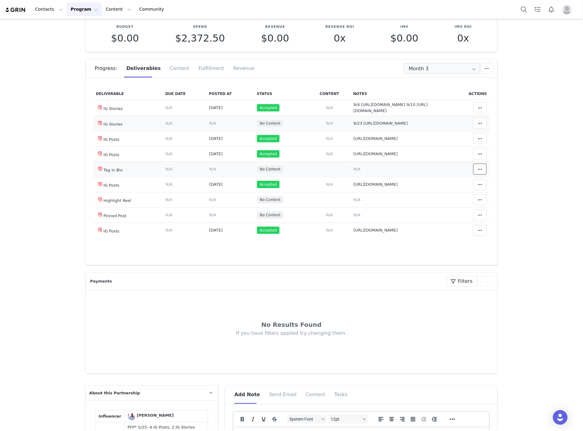
click at [473, 175] on button at bounding box center [479, 169] width 13 height 11
click at [419, 163] on div "Mark as Accepted" at bounding box center [424, 162] width 76 height 14
click at [478, 202] on icon at bounding box center [480, 199] width 4 height 5
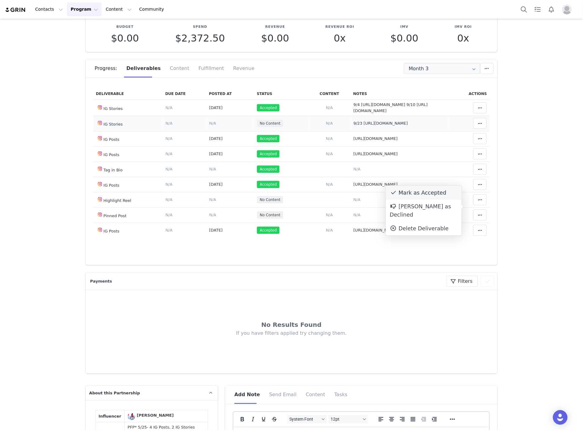
click at [422, 193] on div "Mark as Accepted" at bounding box center [424, 193] width 76 height 14
click at [478, 218] on icon at bounding box center [480, 215] width 4 height 5
click at [424, 207] on div "Match Content" at bounding box center [424, 208] width 76 height 14
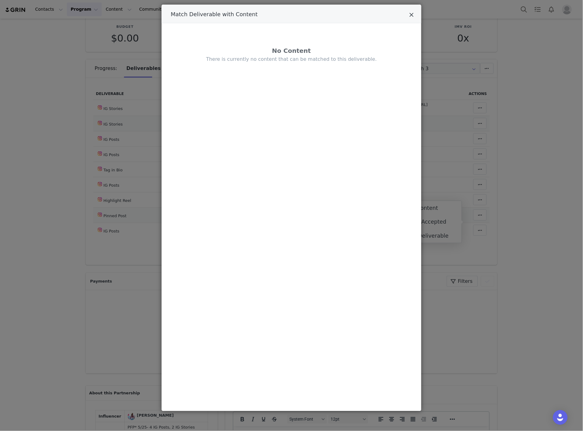
click at [412, 16] on icon "Close" at bounding box center [411, 15] width 5 height 6
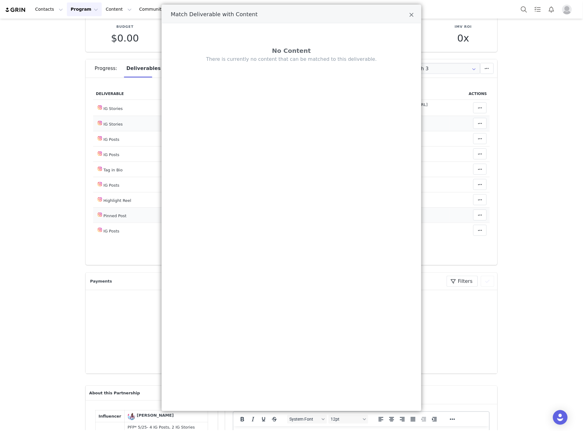
click at [469, 223] on td "Match Deliverable with Content No Content There is currently no content that ca…" at bounding box center [470, 214] width 40 height 15
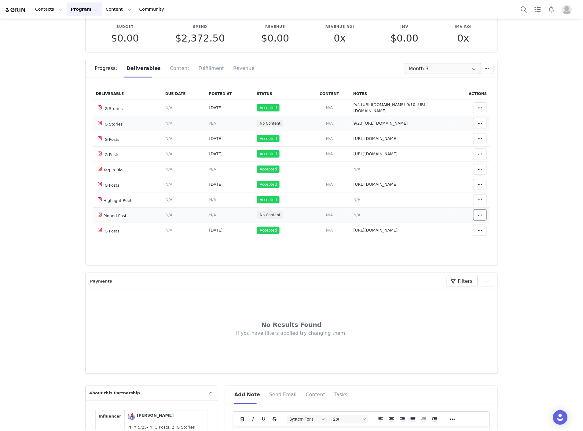
click at [473, 221] on button at bounding box center [479, 215] width 13 height 11
click at [414, 220] on div "Mark as Accepted" at bounding box center [424, 222] width 76 height 14
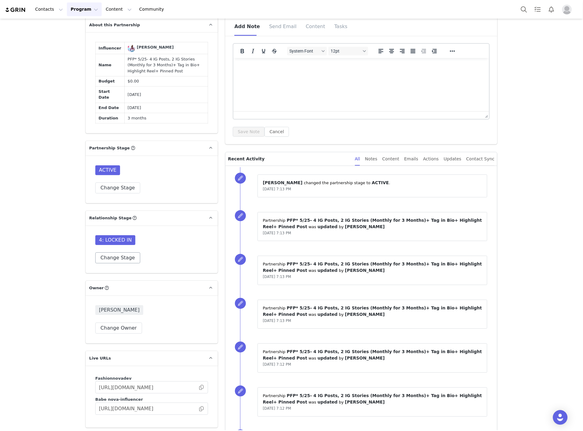
scroll to position [441, 0]
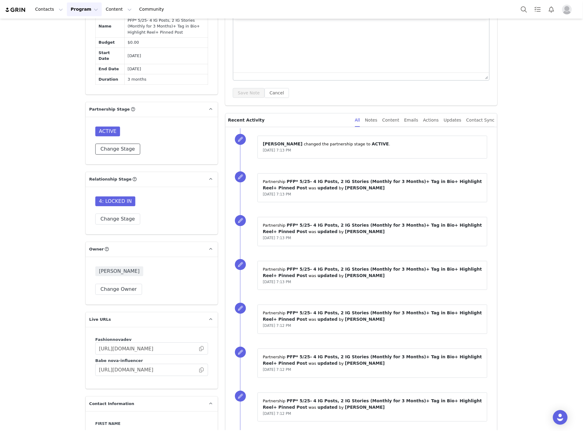
click at [116, 155] on button "Change Stage" at bounding box center [117, 149] width 45 height 11
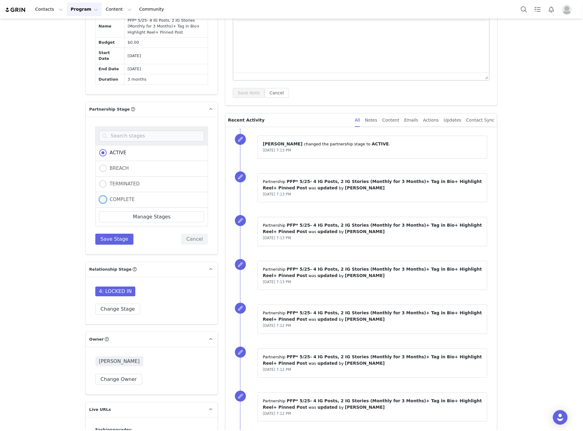
click at [107, 202] on span "COMPLETE" at bounding box center [121, 200] width 28 height 6
click at [107, 204] on input "COMPLETE" at bounding box center [102, 200] width 7 height 8
radio input "true"
radio input "false"
radio input "true"
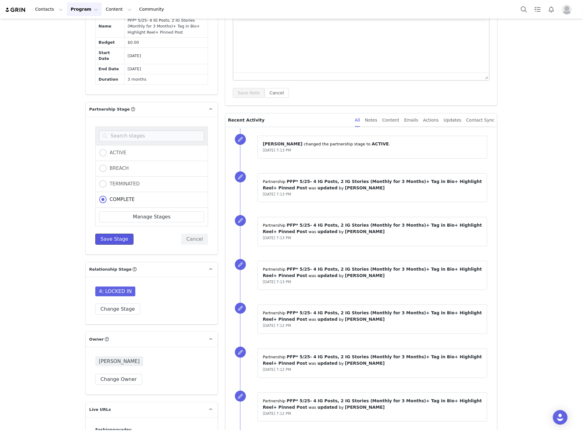
click at [108, 245] on button "Save Stage" at bounding box center [114, 239] width 38 height 11
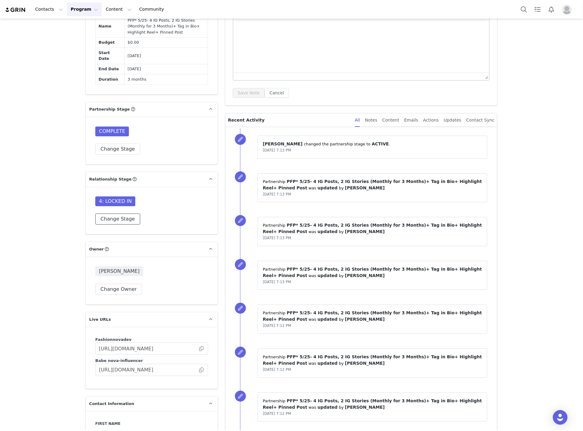
click at [112, 225] on button "Change Stage" at bounding box center [117, 219] width 45 height 11
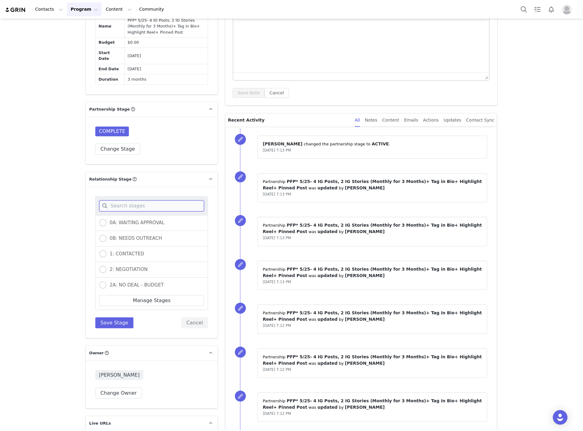
click at [121, 211] on input at bounding box center [151, 205] width 105 height 11
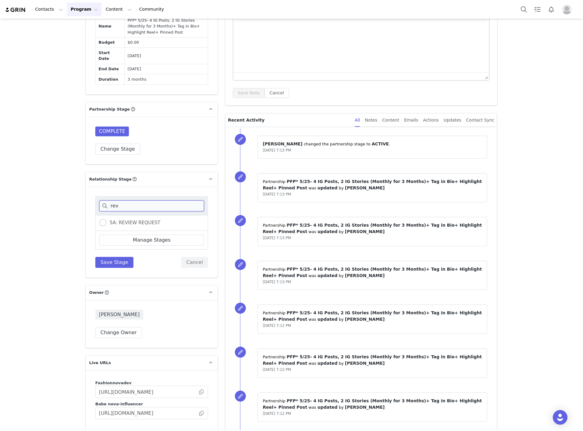
type input "rev"
click at [113, 231] on div "5A: REVIEW REQUEST" at bounding box center [151, 223] width 113 height 16
click at [113, 226] on span "5A: REVIEW REQUEST" at bounding box center [134, 223] width 54 height 6
click at [107, 227] on input "5A: REVIEW REQUEST" at bounding box center [102, 223] width 7 height 8
radio input "true"
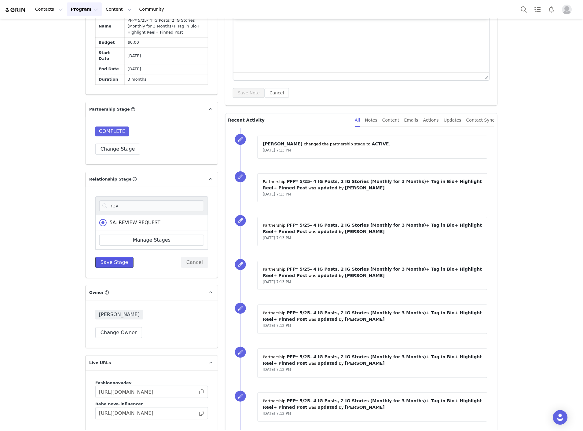
click at [109, 268] on button "Save Stage" at bounding box center [114, 262] width 38 height 11
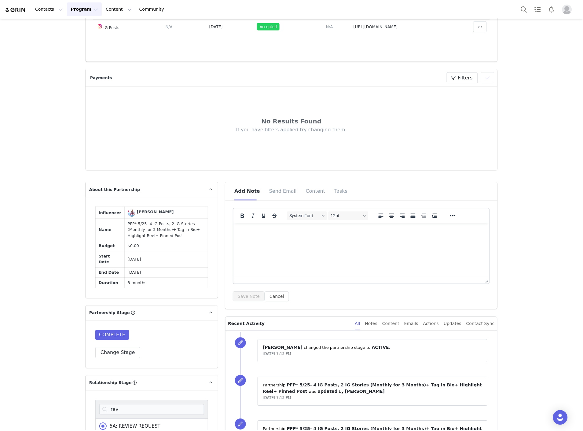
scroll to position [0, 0]
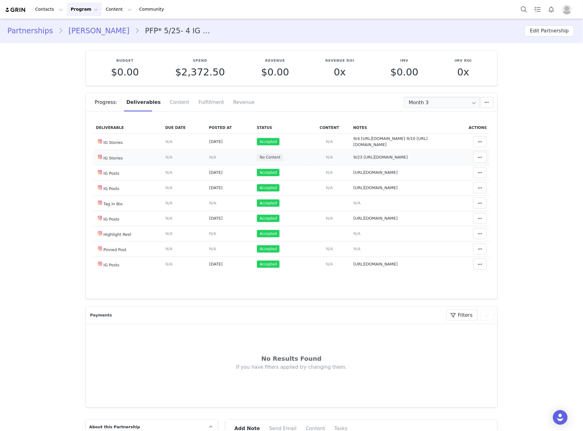
click at [96, 34] on link "Aurora Cepele" at bounding box center [99, 30] width 72 height 11
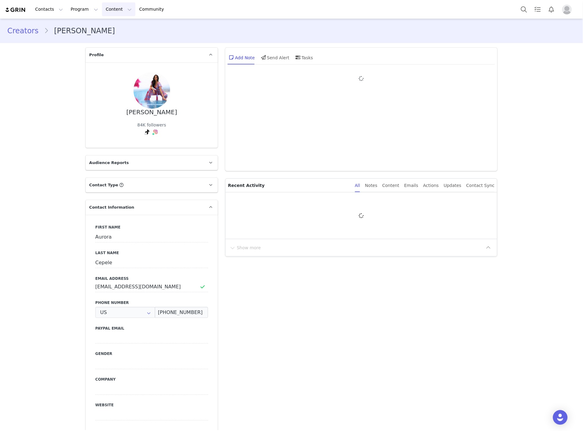
type input "+1 ([GEOGRAPHIC_DATA])"
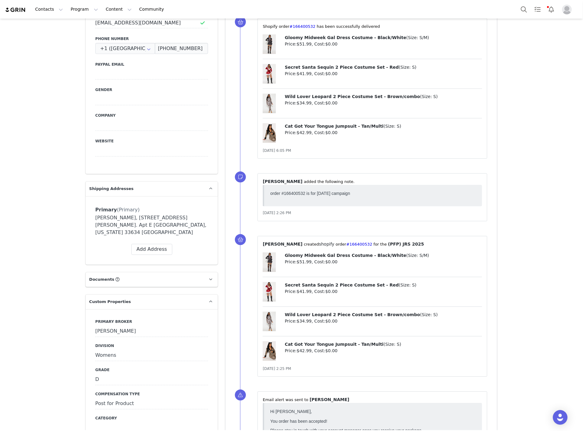
scroll to position [102, 0]
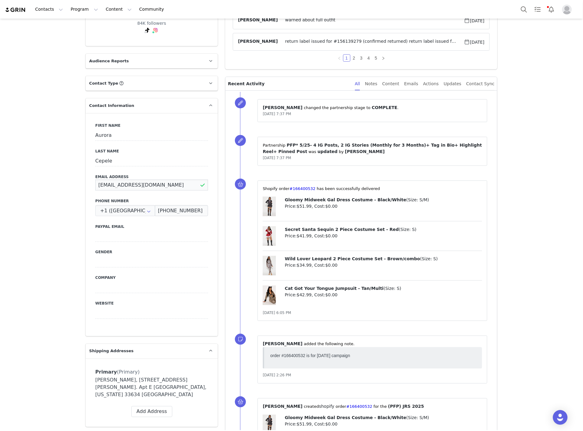
click at [128, 180] on input "auroracepele10@gmail.com" at bounding box center [151, 185] width 113 height 11
click at [180, 185] on div "First Name Aurora Last Name Cepele Email Address auroracepele10@gmail.com Phone…" at bounding box center [152, 224] width 132 height 223
click at [185, 205] on input "(727) 900-8618" at bounding box center [181, 210] width 53 height 11
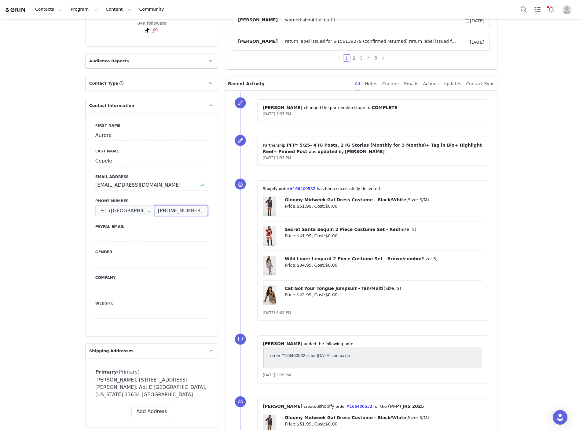
click at [185, 205] on input "(727) 900-8618" at bounding box center [181, 210] width 53 height 11
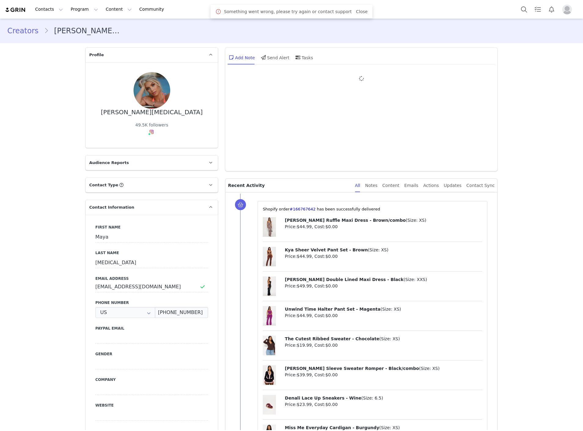
type input "+1 ([GEOGRAPHIC_DATA])"
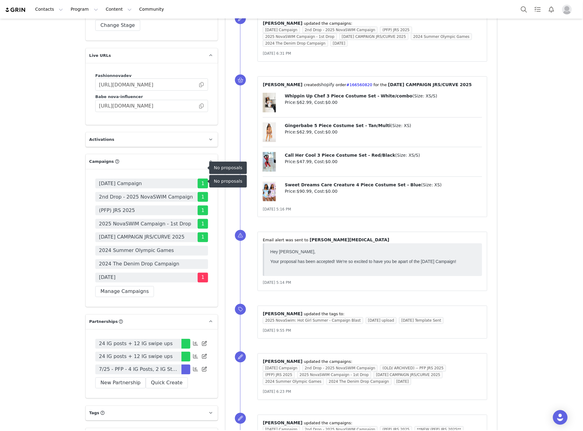
scroll to position [1509, 0]
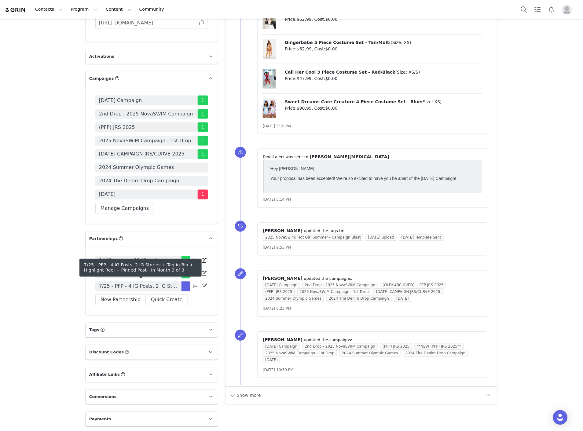
click at [124, 288] on span "7/25 - PFP - 4 IG Posts, 2 IG Stories + Tag in Bio + Highlight Reel + Pinned Po…" at bounding box center [138, 286] width 79 height 7
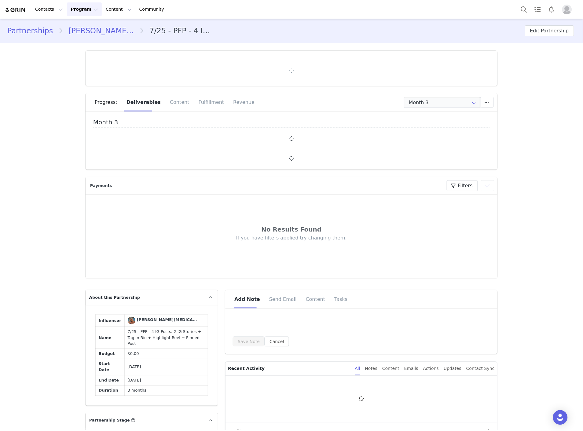
type input "+1 ([GEOGRAPHIC_DATA])"
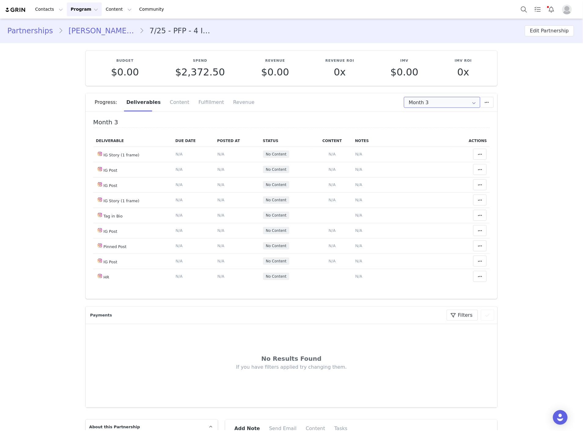
click at [423, 104] on input "Month 3" at bounding box center [442, 102] width 76 height 11
click at [423, 146] on li "All Months" at bounding box center [442, 150] width 81 height 10
type input "All"
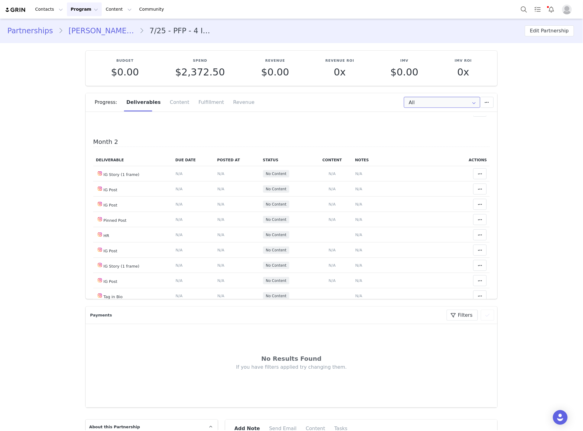
scroll to position [204, 0]
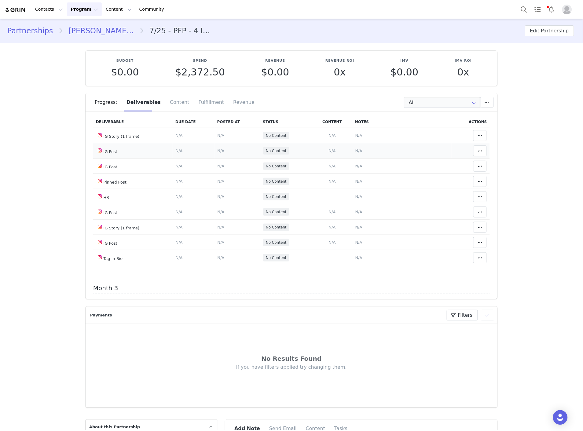
drag, startPoint x: 351, startPoint y: 154, endPoint x: 349, endPoint y: 108, distance: 45.9
click at [355, 153] on span "N/A" at bounding box center [358, 151] width 7 height 5
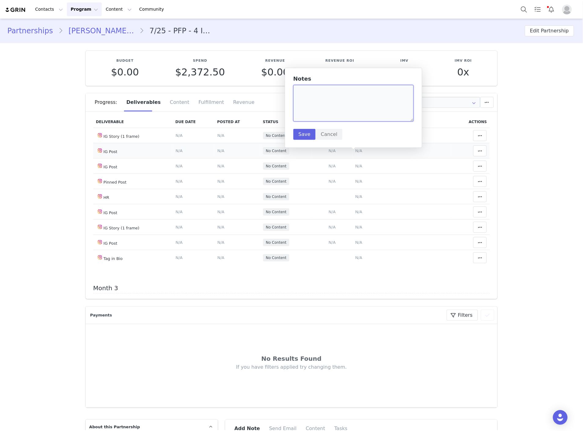
click at [349, 108] on textarea at bounding box center [353, 103] width 120 height 37
paste textarea "[URL][DOMAIN_NAME]"
type textarea "[URL][DOMAIN_NAME]"
click at [305, 132] on button "Save" at bounding box center [304, 134] width 22 height 11
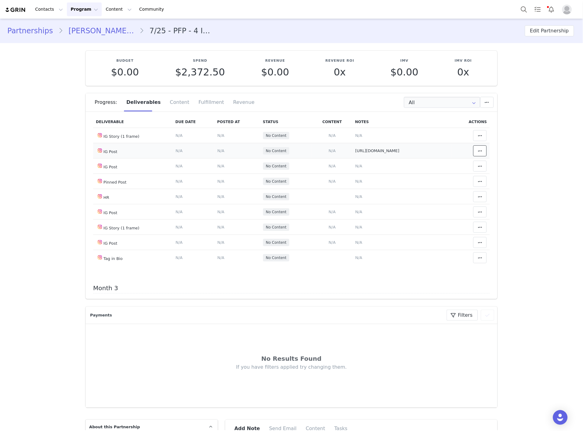
click at [478, 153] on icon at bounding box center [480, 151] width 4 height 5
click at [427, 154] on div "Mark as Accepted" at bounding box center [424, 155] width 76 height 14
click at [218, 153] on span "N/A" at bounding box center [221, 151] width 7 height 5
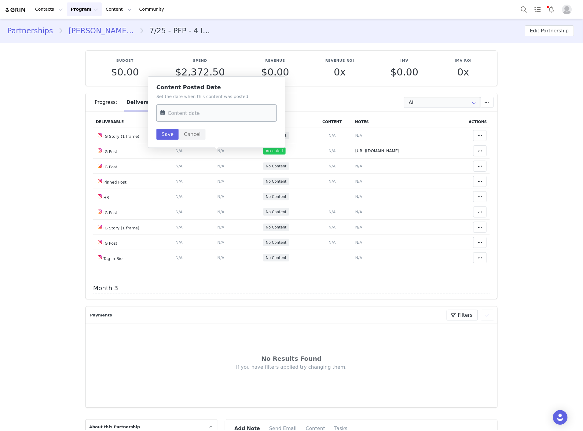
click at [184, 115] on input "text" at bounding box center [216, 113] width 120 height 17
click at [222, 197] on div "25" at bounding box center [218, 196] width 13 height 9
type input "Sep 25 2025"
click at [161, 133] on button "Save" at bounding box center [167, 134] width 22 height 11
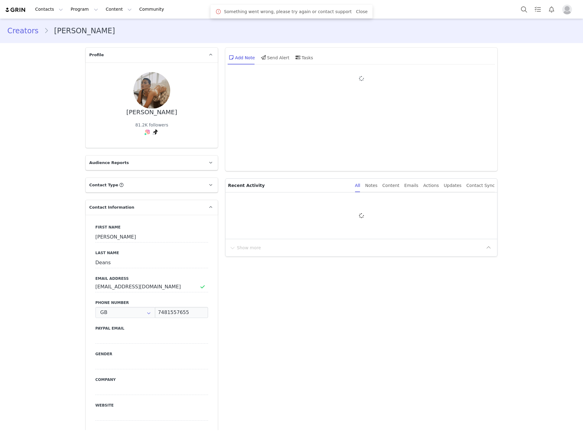
type input "+44 ([GEOGRAPHIC_DATA])"
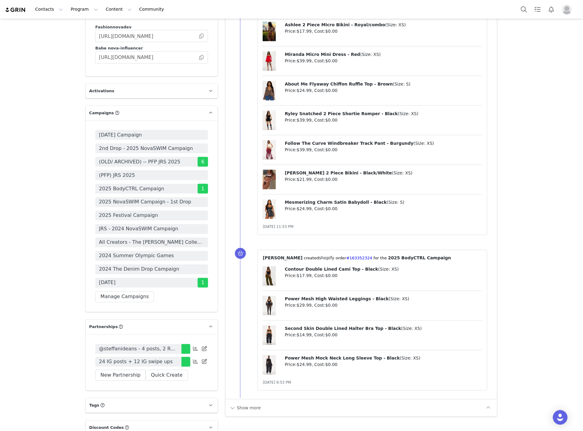
scroll to position [1497, 0]
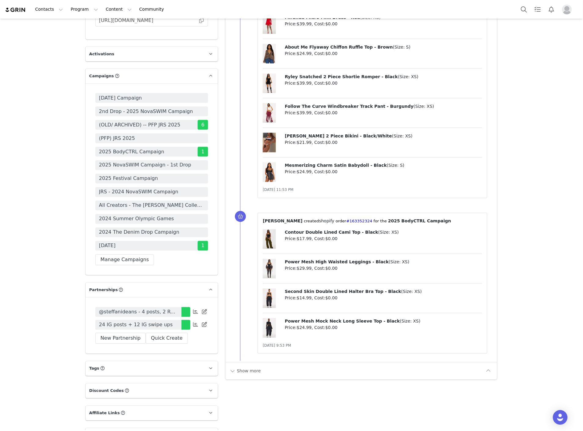
drag, startPoint x: 124, startPoint y: 284, endPoint x: 579, endPoint y: 261, distance: 455.6
click at [124, 321] on span "24 IG posts + 12 IG swipe ups" at bounding box center [136, 324] width 74 height 7
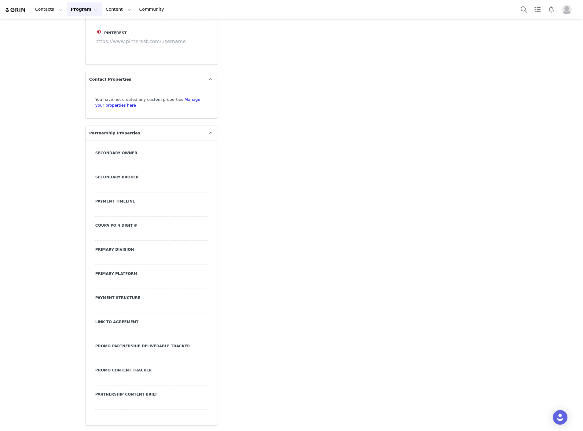
type input "+44 ([GEOGRAPHIC_DATA])"
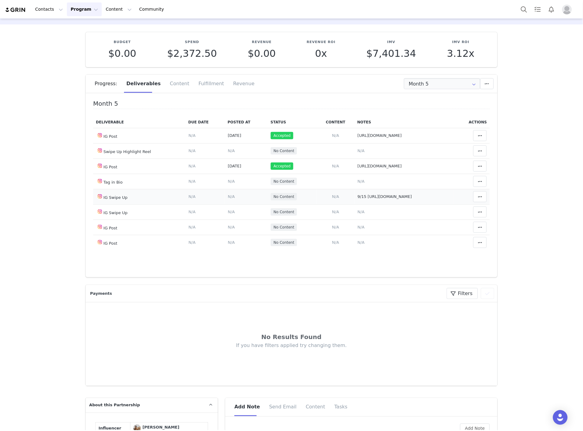
scroll to position [34, 0]
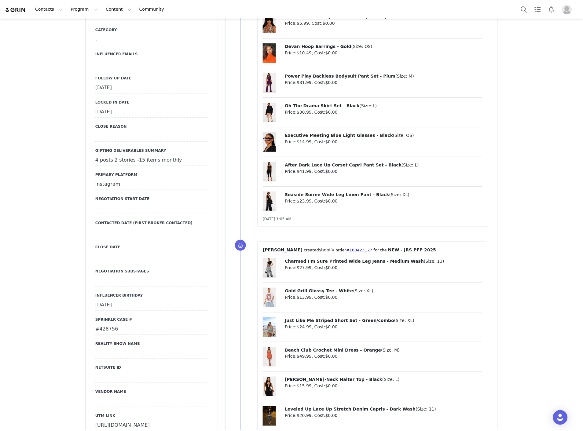
scroll to position [645, 0]
click at [108, 83] on div "[DATE]" at bounding box center [151, 88] width 113 height 11
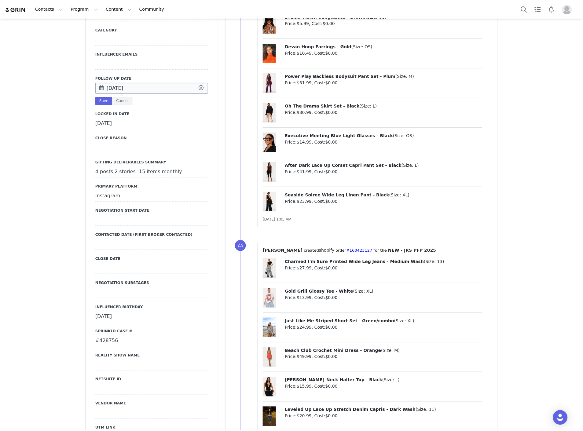
click at [119, 83] on input "Aug 21 2025" at bounding box center [151, 88] width 113 height 11
click at [180, 72] on button "Next Month" at bounding box center [180, 74] width 3 height 5
click at [129, 149] on span "30" at bounding box center [129, 147] width 7 height 7
type input "[DATE]"
click at [101, 97] on button "Save" at bounding box center [103, 101] width 17 height 8
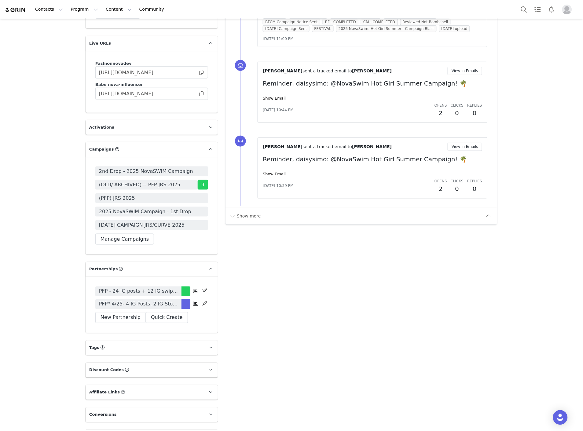
scroll to position [1417, 0]
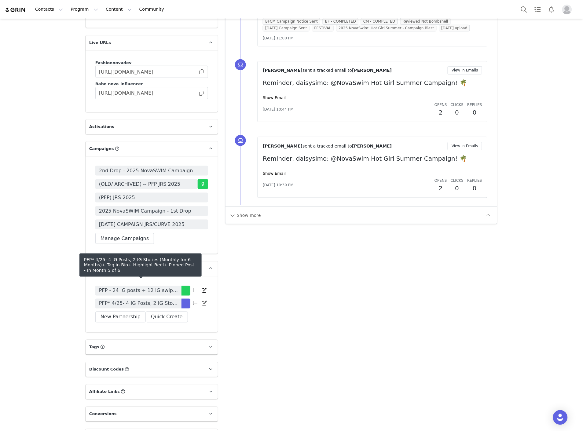
click at [124, 300] on span "PFP* 4/25- 4 IG Posts, 2 IG Stories (Monthly for 6 Months)+ Tag in Bio+ Highlig…" at bounding box center [138, 303] width 79 height 7
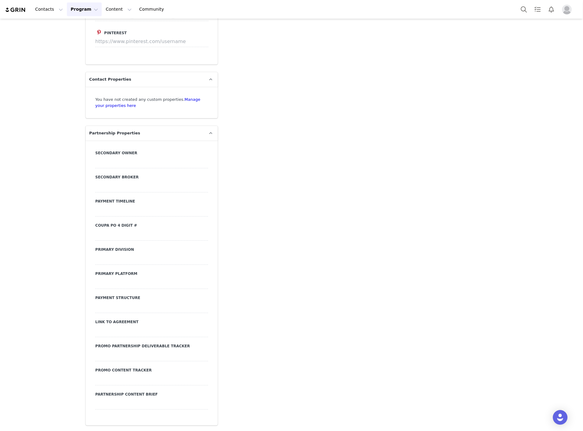
type input "+1 ([GEOGRAPHIC_DATA])"
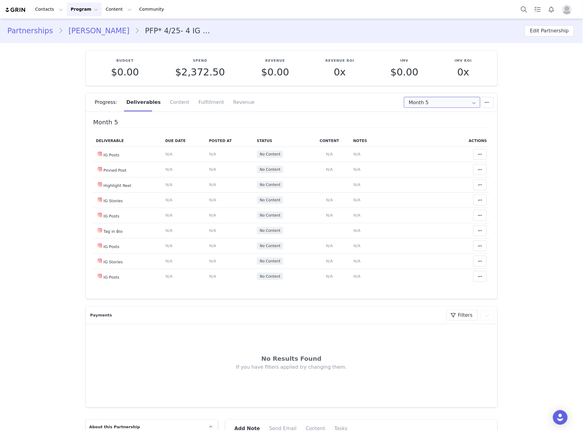
click at [412, 101] on input "Month 5" at bounding box center [442, 102] width 76 height 11
click at [421, 183] on li "All Months" at bounding box center [442, 181] width 81 height 10
type input "All"
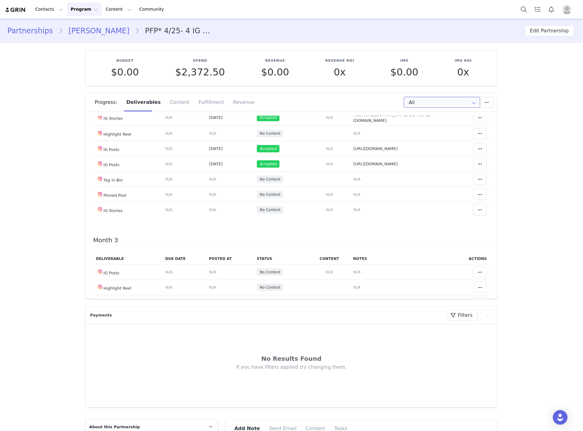
scroll to position [237, 0]
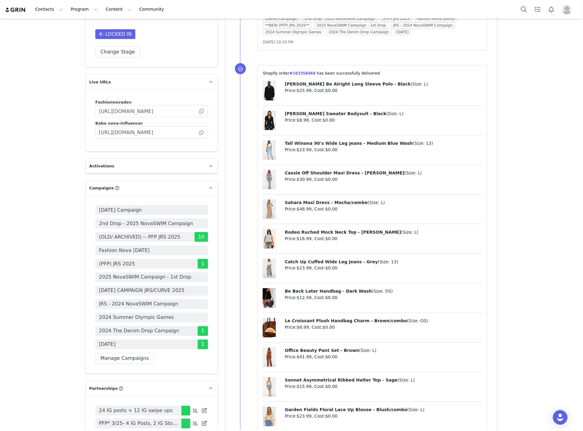
scroll to position [1528, 0]
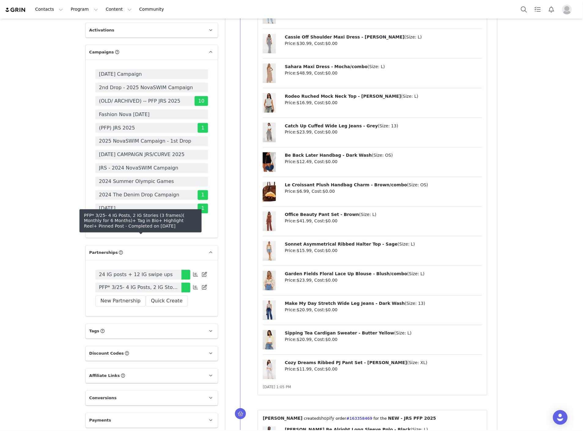
click at [117, 284] on span "PFP* 3/25- 4 IG Posts, 2 IG Stories (3 frames)( Monthly for 6 Months)+ Tag in B…" at bounding box center [138, 287] width 79 height 7
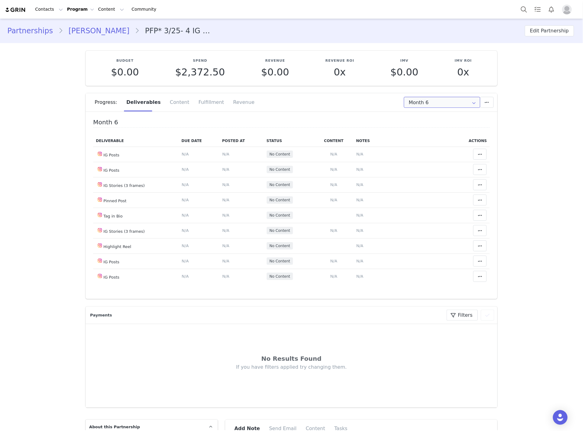
click at [414, 99] on input "Month 6" at bounding box center [442, 102] width 76 height 11
click at [424, 178] on li "All Months" at bounding box center [442, 181] width 81 height 10
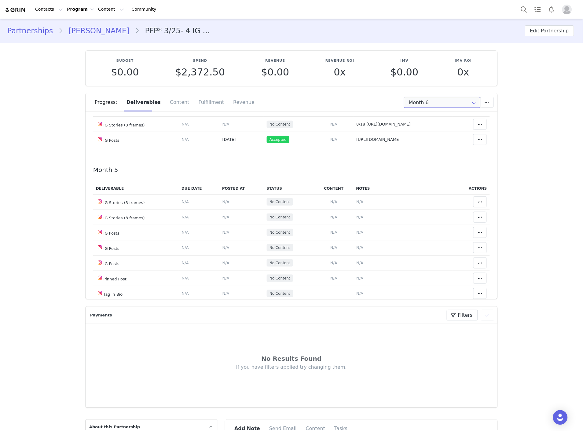
scroll to position [713, 0]
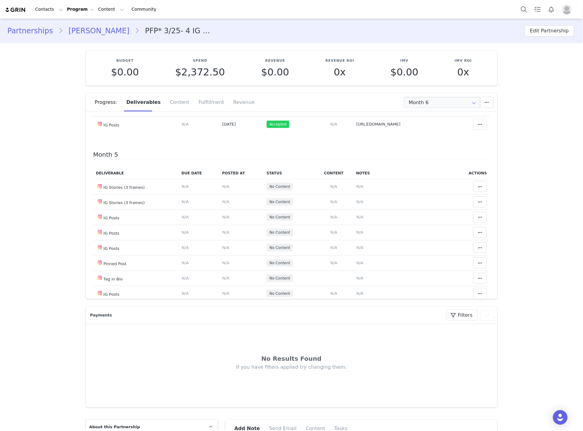
click at [476, 113] on span at bounding box center [479, 108] width 7 height 7
click at [406, 240] on div "Mark as Accepted" at bounding box center [424, 240] width 76 height 14
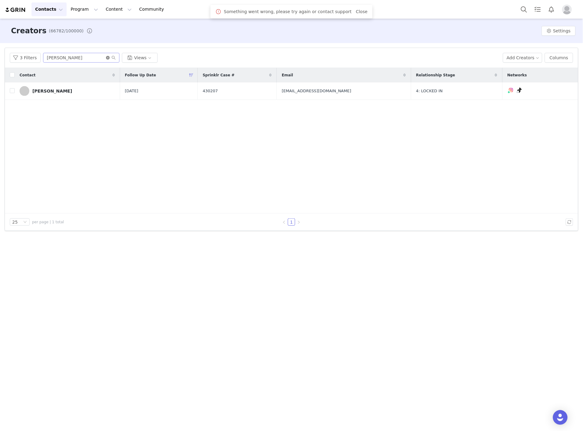
click at [106, 59] on icon "icon: close-circle" at bounding box center [108, 58] width 4 height 4
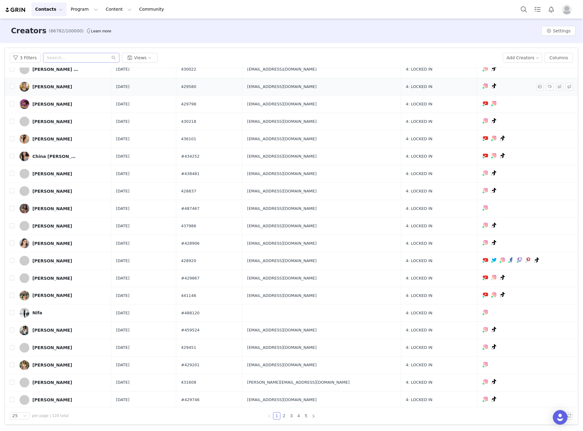
scroll to position [111, 0]
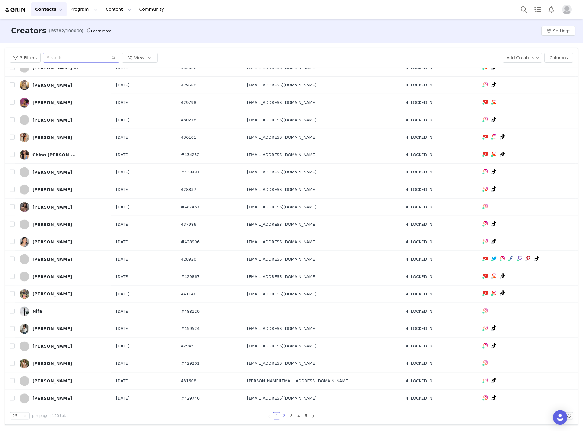
click at [283, 417] on link "2" at bounding box center [284, 416] width 7 height 7
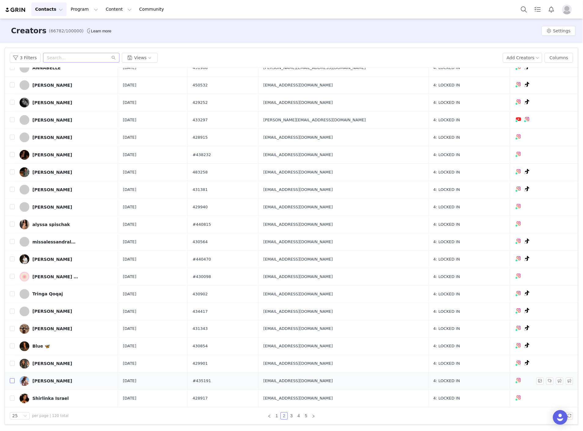
click at [13, 380] on input "checkbox" at bounding box center [12, 381] width 5 height 5
checkbox input "true"
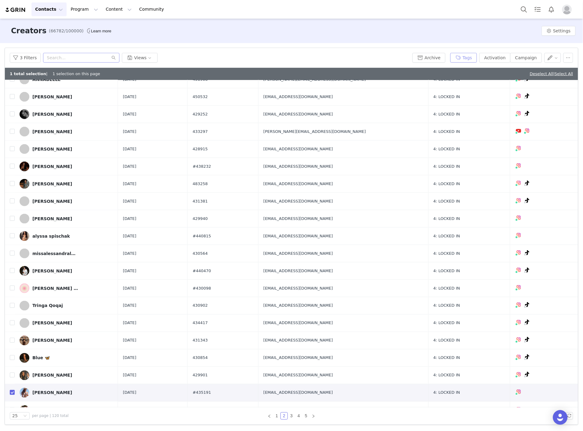
click at [467, 58] on button "Tags" at bounding box center [463, 58] width 27 height 10
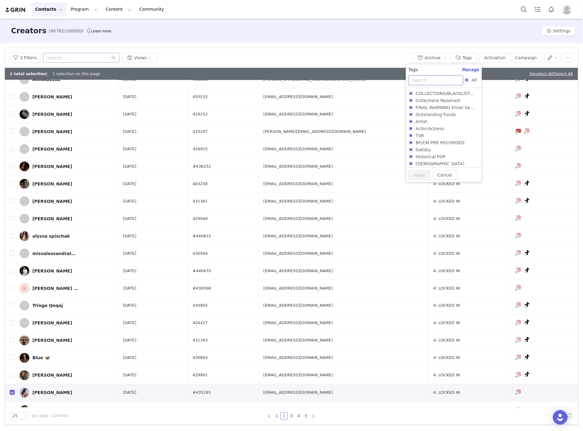
click at [427, 80] on input "text" at bounding box center [436, 80] width 55 height 10
type input "alo"
click at [417, 95] on span "Alo" at bounding box center [419, 93] width 12 height 5
click at [413, 95] on input "Alo" at bounding box center [411, 93] width 5 height 5
checkbox input "true"
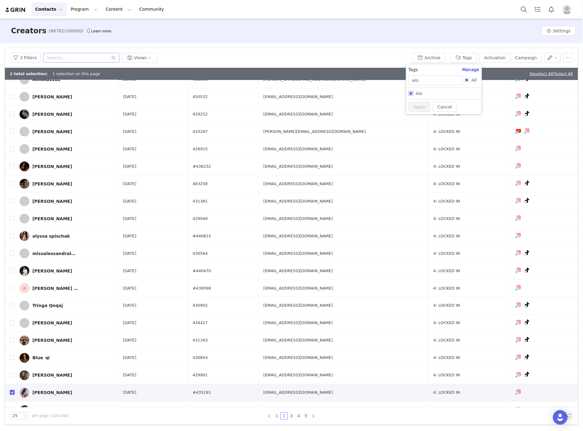
checkbox input "true"
click at [413, 117] on button "Apply" at bounding box center [420, 119] width 22 height 10
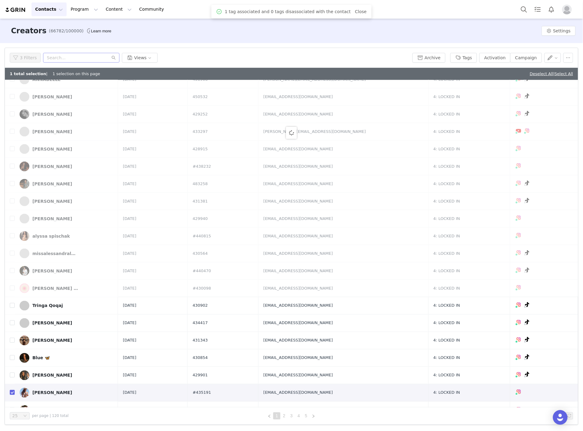
scroll to position [0, 0]
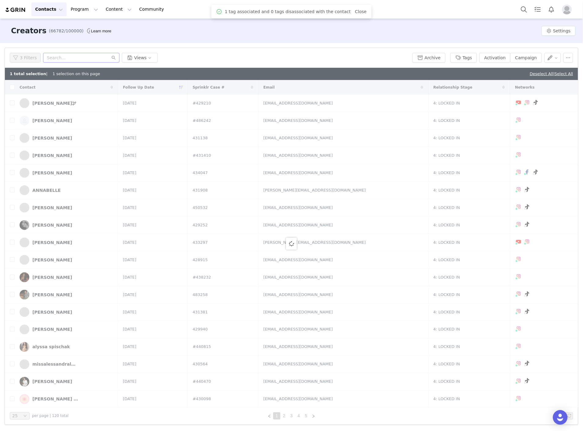
checkbox input "false"
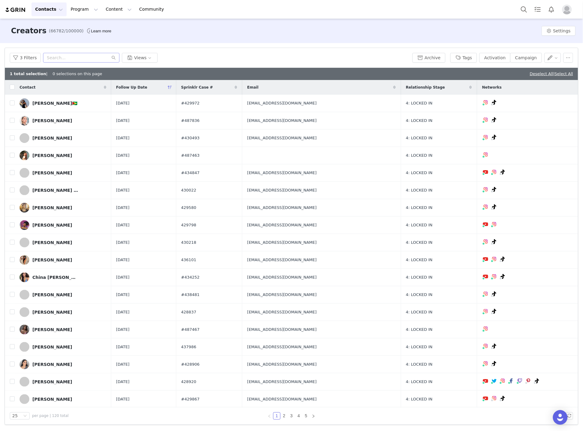
click at [540, 78] on div "1 total selection | 0 selections on this page Deselect All | Select All" at bounding box center [291, 74] width 573 height 12
click at [540, 74] on link "Deselect All" at bounding box center [542, 74] width 24 height 5
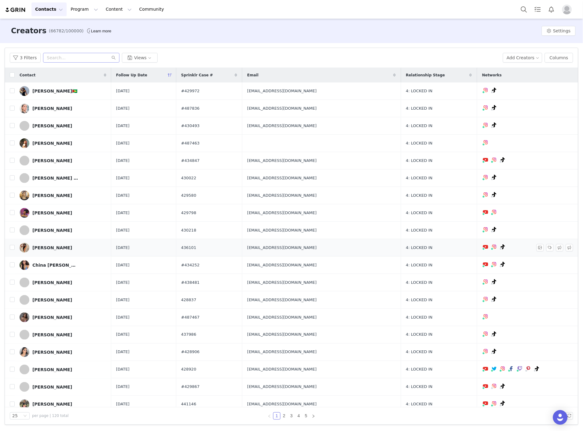
scroll to position [111, 0]
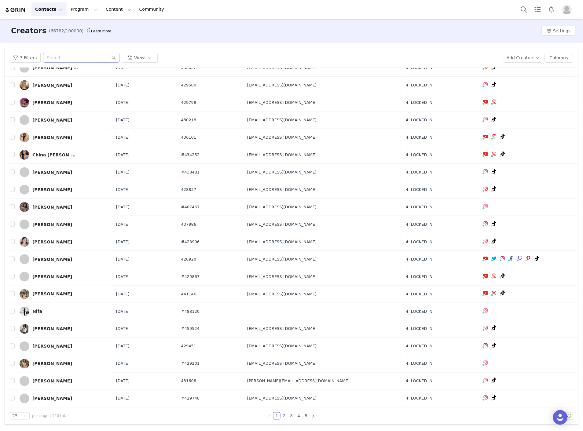
click at [283, 415] on link "2" at bounding box center [284, 416] width 7 height 7
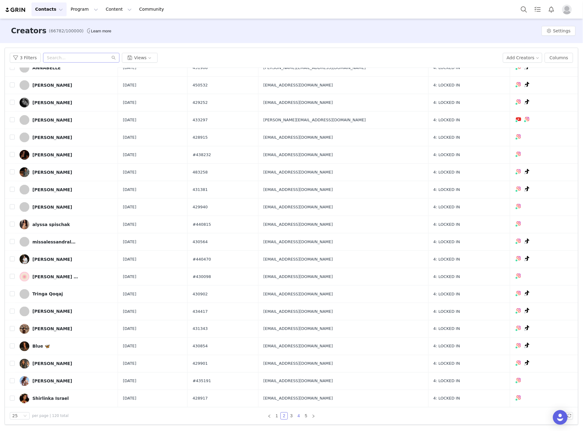
click at [296, 413] on link "4" at bounding box center [299, 416] width 7 height 7
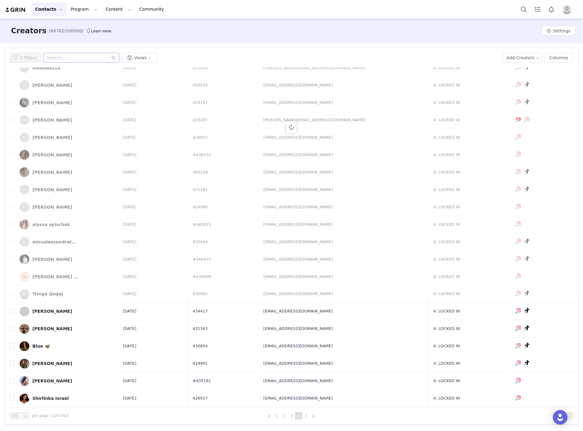
scroll to position [0, 0]
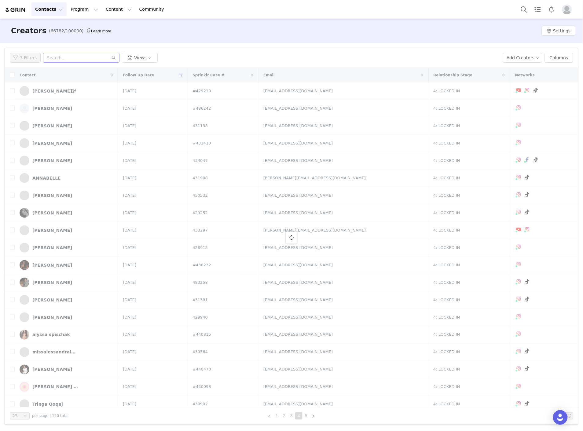
click at [292, 416] on link "3" at bounding box center [291, 416] width 7 height 7
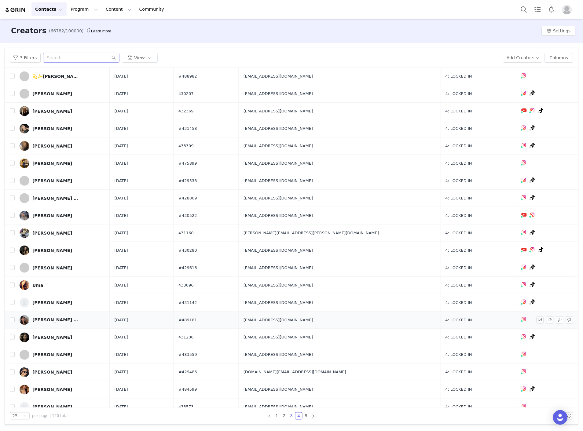
scroll to position [111, 0]
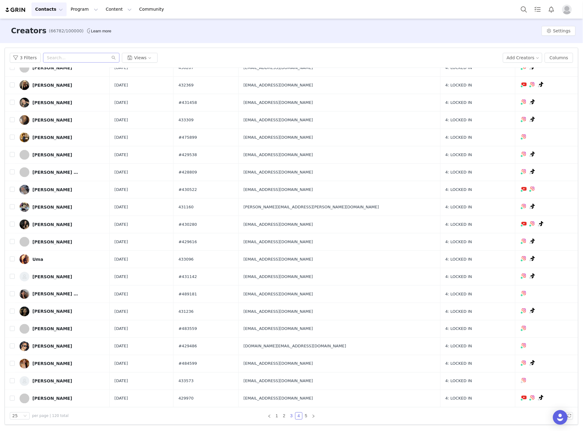
click at [288, 417] on link "3" at bounding box center [291, 416] width 7 height 7
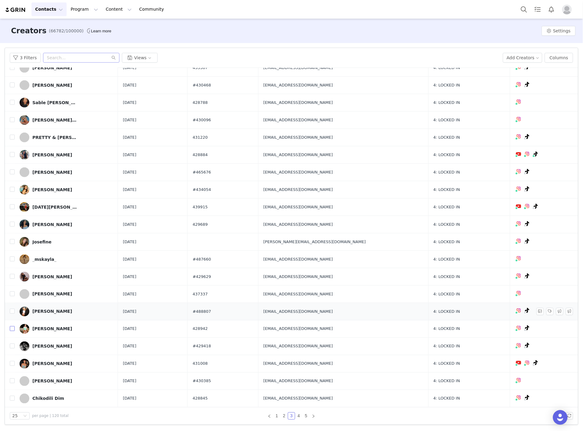
drag, startPoint x: 11, startPoint y: 329, endPoint x: 17, endPoint y: 329, distance: 5.8
click at [11, 329] on input "checkbox" at bounding box center [12, 328] width 5 height 5
checkbox input "true"
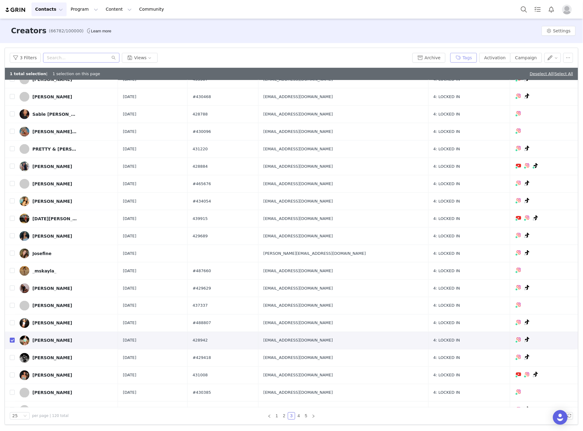
click at [466, 58] on button "Tags" at bounding box center [463, 58] width 27 height 10
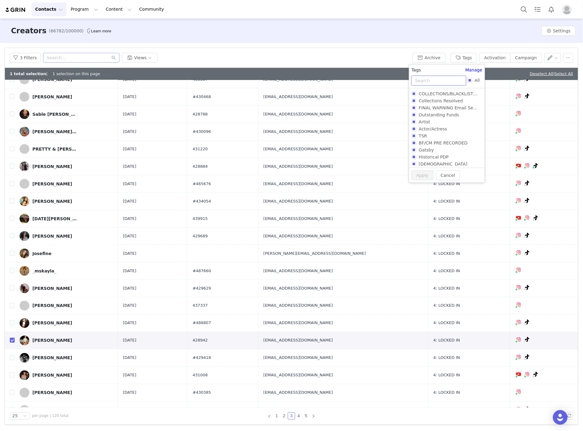
click at [431, 82] on input "text" at bounding box center [439, 81] width 55 height 10
type input "alo"
click at [417, 93] on span "Alo" at bounding box center [423, 93] width 12 height 5
click at [417, 93] on input "Alo" at bounding box center [414, 93] width 5 height 5
checkbox input "true"
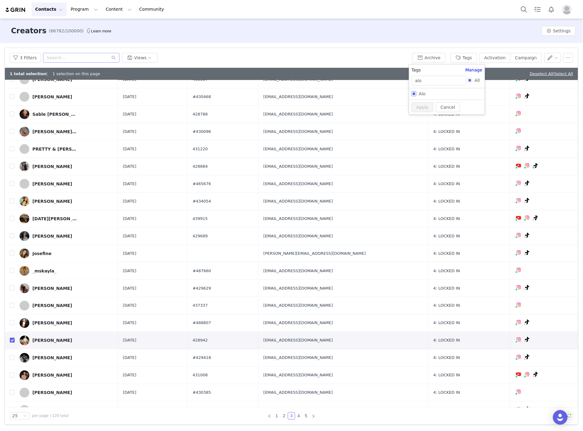
checkbox input "true"
click at [419, 118] on button "Apply" at bounding box center [420, 119] width 22 height 10
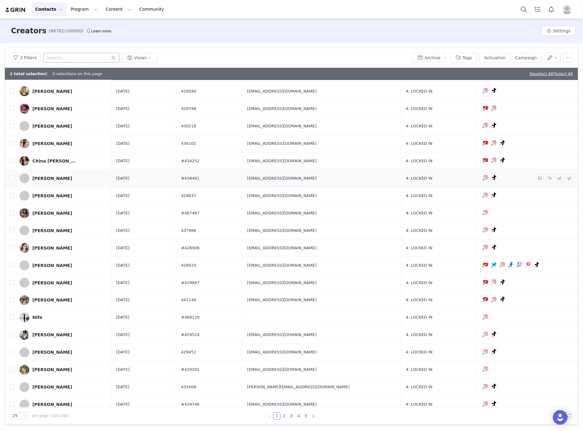
scroll to position [123, 0]
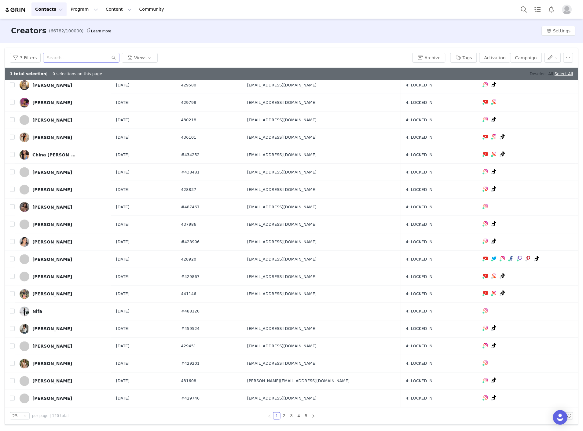
click at [537, 72] on link "Deselect All" at bounding box center [542, 74] width 24 height 5
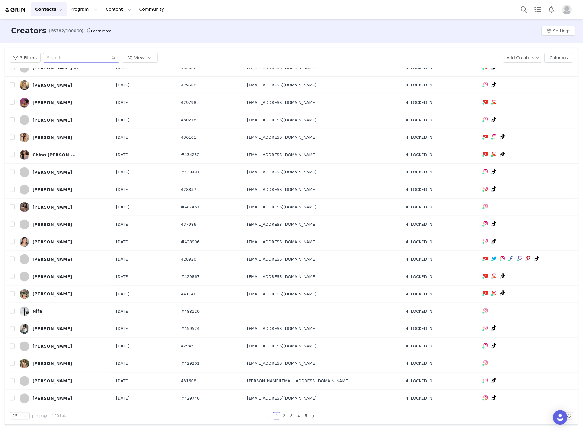
scroll to position [111, 0]
click at [289, 413] on link "3" at bounding box center [291, 416] width 7 height 7
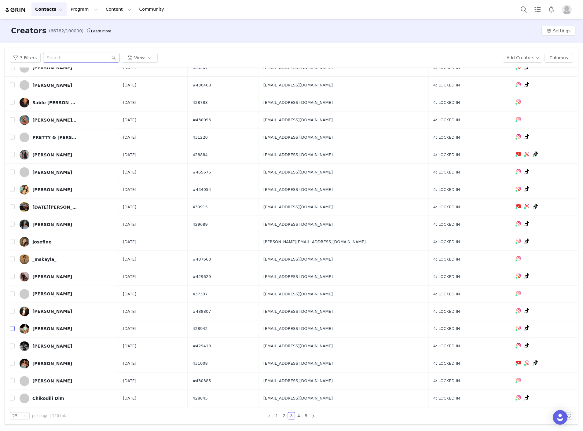
drag, startPoint x: 11, startPoint y: 329, endPoint x: 490, endPoint y: 2, distance: 579.9
click at [11, 329] on input "checkbox" at bounding box center [12, 328] width 5 height 5
checkbox input "true"
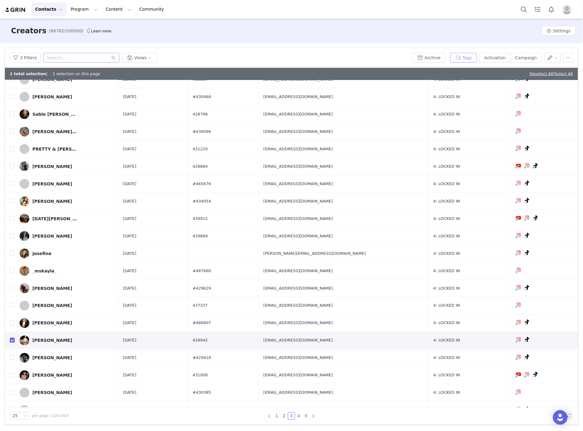
click at [464, 58] on button "Tags" at bounding box center [463, 58] width 27 height 10
type button "true"
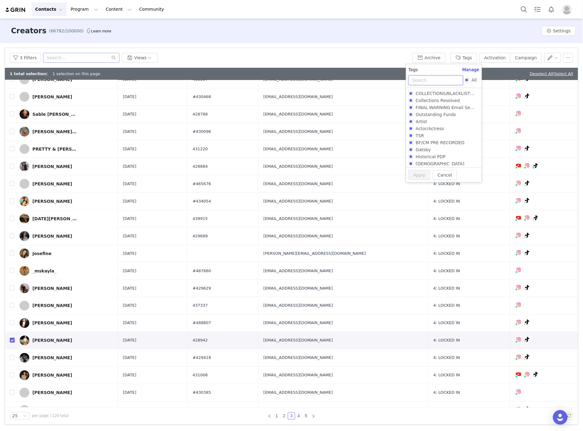
click at [434, 80] on input "text" at bounding box center [436, 80] width 55 height 10
type input "alo"
click at [424, 96] on label "Alo" at bounding box center [443, 93] width 68 height 7
click at [413, 96] on input "Alo" at bounding box center [411, 93] width 5 height 5
checkbox input "true"
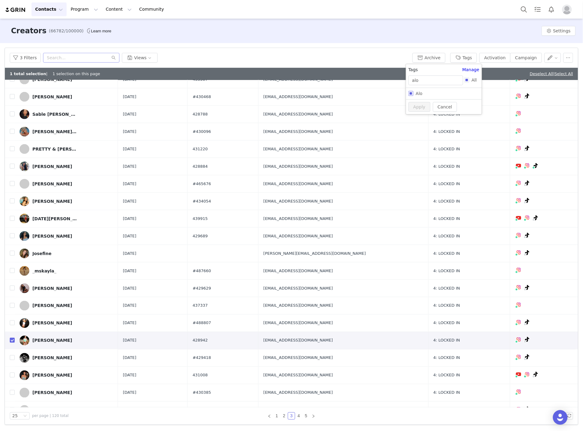
checkbox input "true"
click at [417, 116] on button "Apply" at bounding box center [420, 119] width 22 height 10
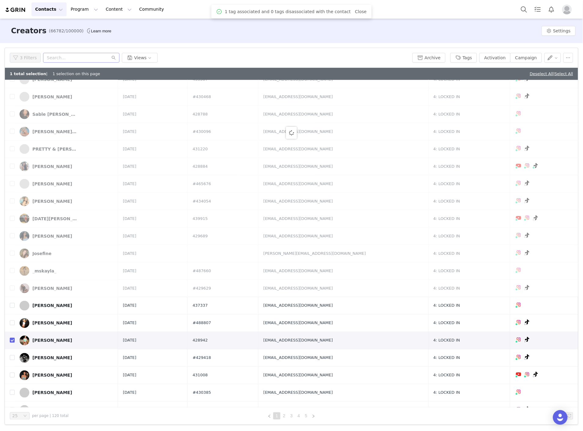
scroll to position [0, 0]
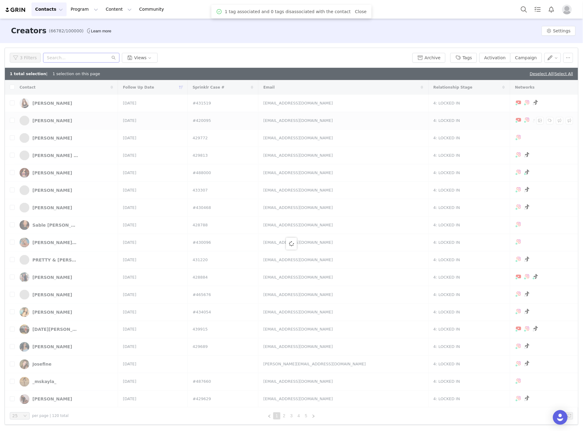
checkbox input "false"
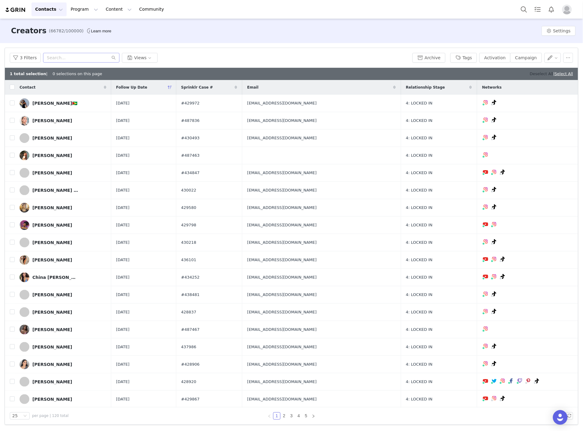
click at [546, 72] on link "Deselect All" at bounding box center [542, 74] width 24 height 5
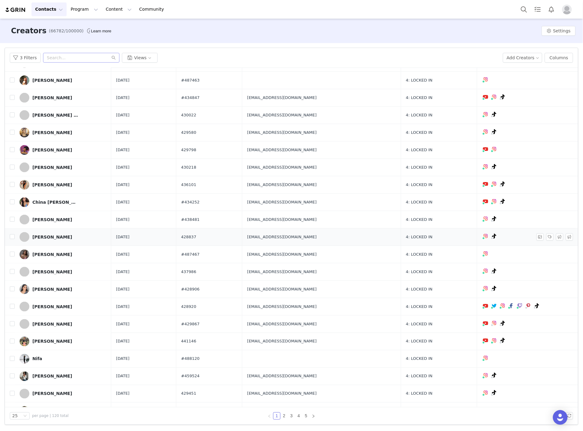
scroll to position [111, 0]
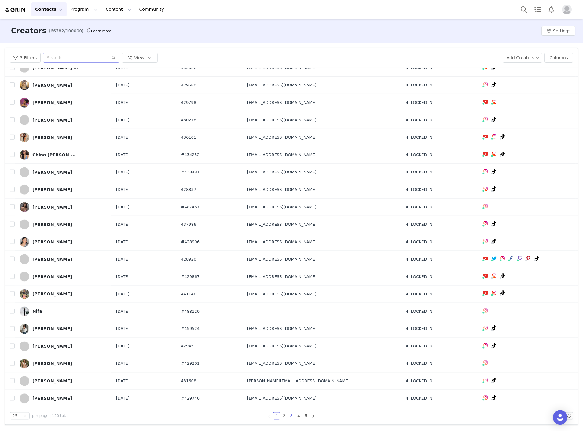
click at [290, 416] on link "3" at bounding box center [291, 416] width 7 height 7
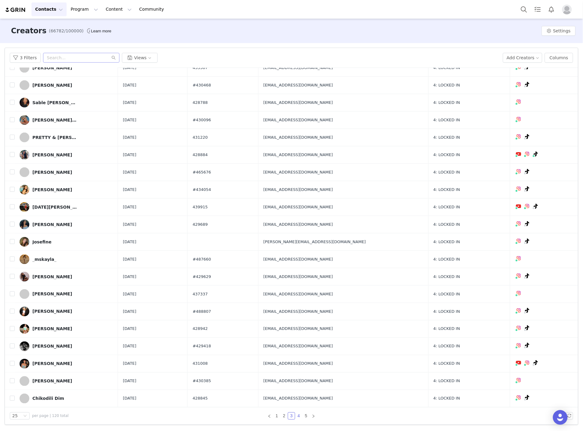
click at [298, 418] on link "4" at bounding box center [299, 416] width 7 height 7
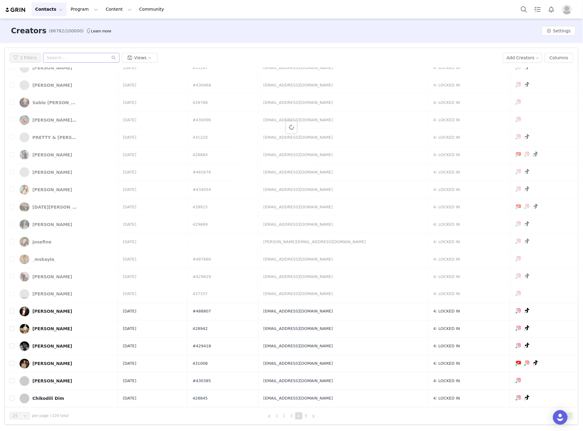
scroll to position [0, 0]
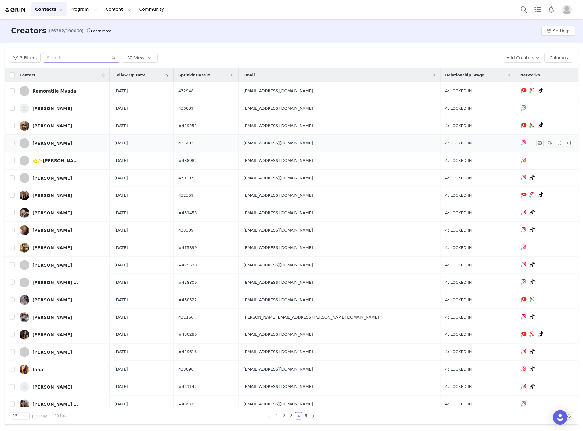
click at [9, 143] on td at bounding box center [10, 143] width 10 height 17
click at [13, 145] on input "checkbox" at bounding box center [12, 143] width 5 height 5
checkbox input "true"
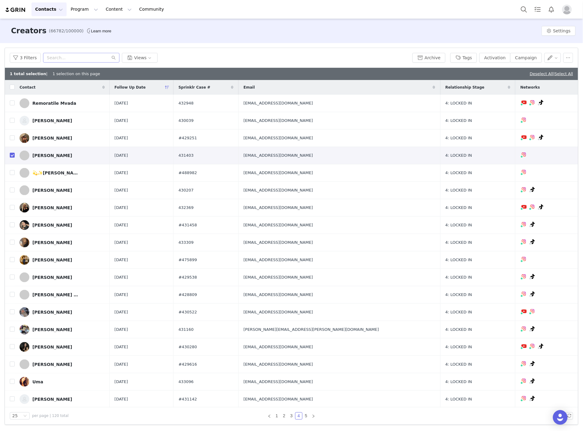
click at [456, 58] on div "Archive Tags Activation Campaign" at bounding box center [493, 58] width 161 height 10
click at [464, 57] on button "Tags" at bounding box center [463, 58] width 27 height 10
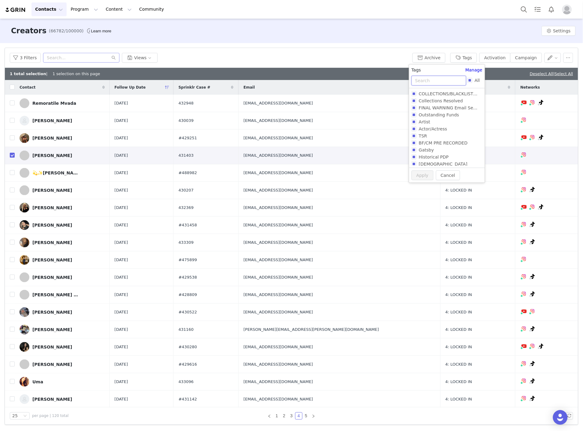
click at [445, 81] on input "text" at bounding box center [439, 81] width 55 height 10
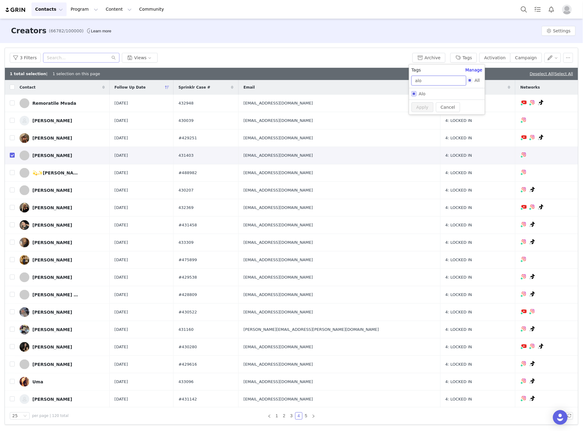
type input "alo"
click at [415, 94] on input "Alo" at bounding box center [414, 93] width 5 height 5
checkbox input "true"
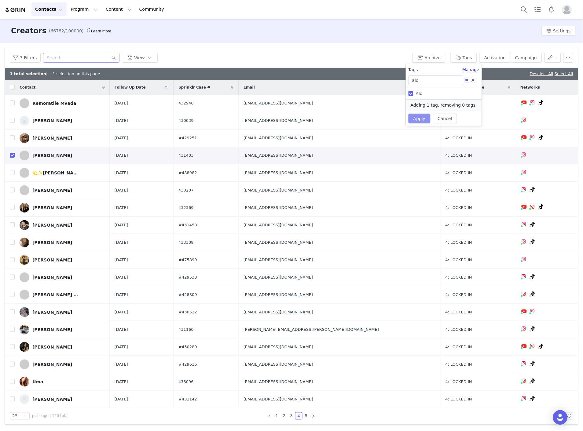
click at [425, 119] on button "Apply" at bounding box center [420, 119] width 22 height 10
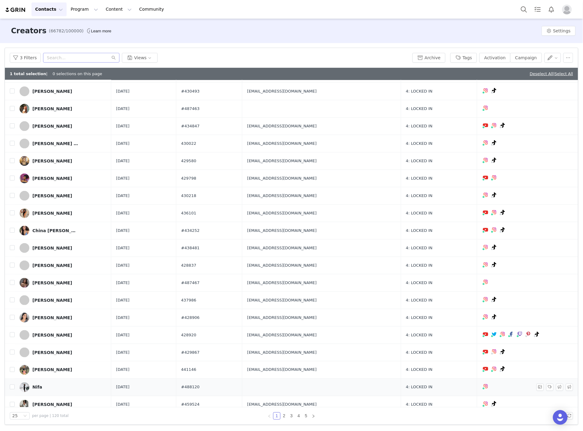
scroll to position [123, 0]
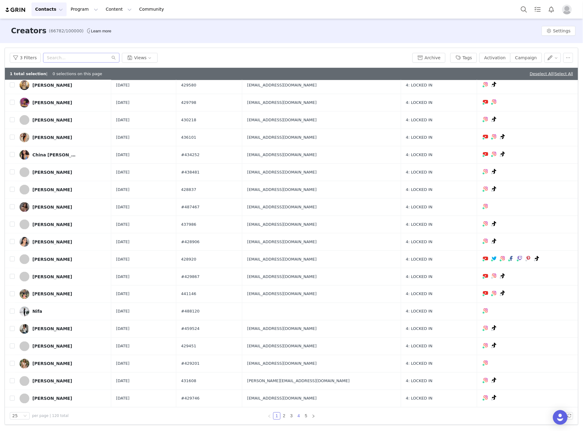
click at [297, 413] on link "4" at bounding box center [299, 416] width 7 height 7
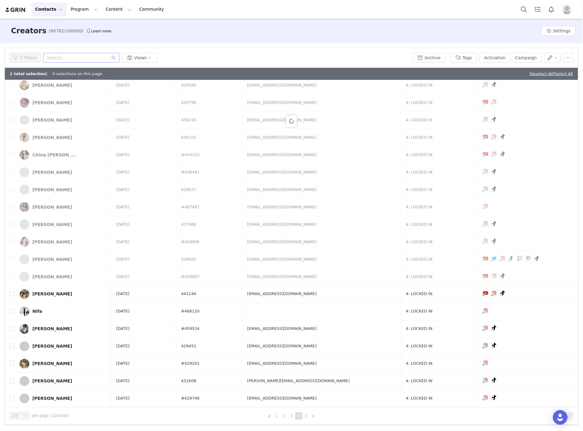
scroll to position [0, 0]
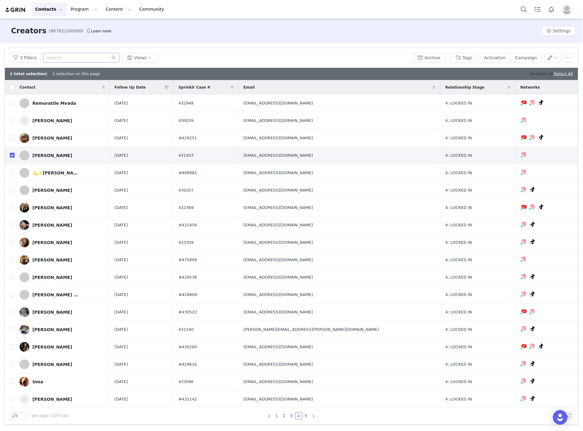
click at [534, 75] on link "Deselect All" at bounding box center [542, 74] width 24 height 5
checkbox input "false"
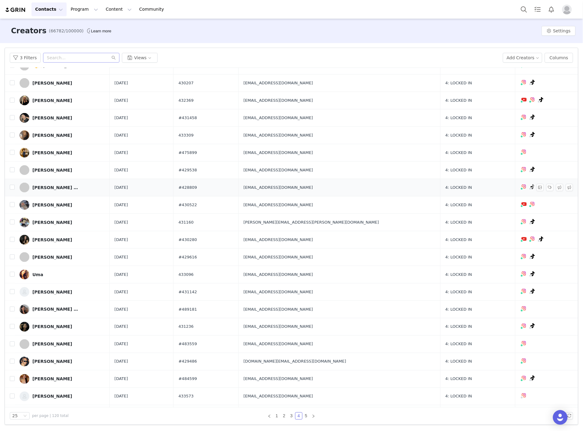
scroll to position [111, 0]
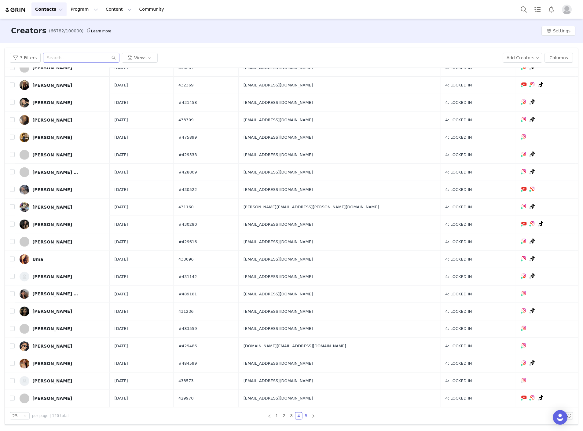
click at [307, 417] on link "5" at bounding box center [306, 416] width 7 height 7
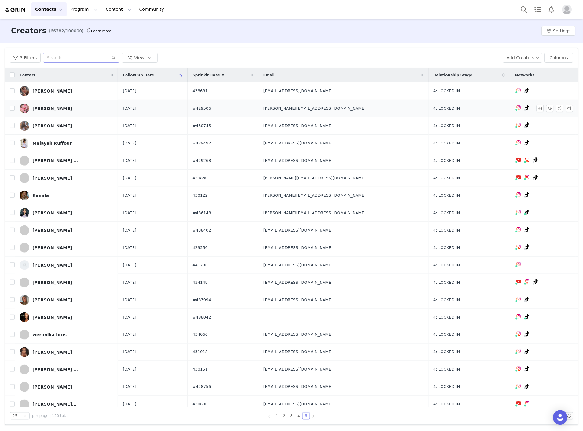
scroll to position [24, 0]
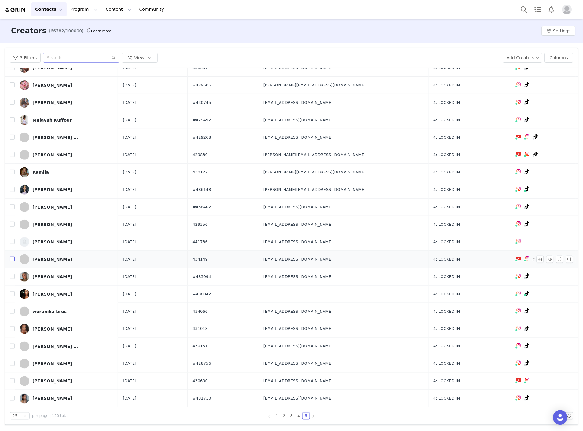
click at [12, 259] on input "checkbox" at bounding box center [12, 259] width 5 height 5
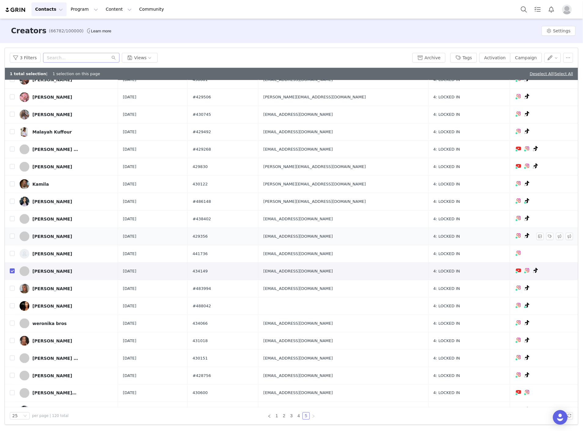
checkbox input "true"
click at [476, 58] on button "Tags" at bounding box center [463, 58] width 27 height 10
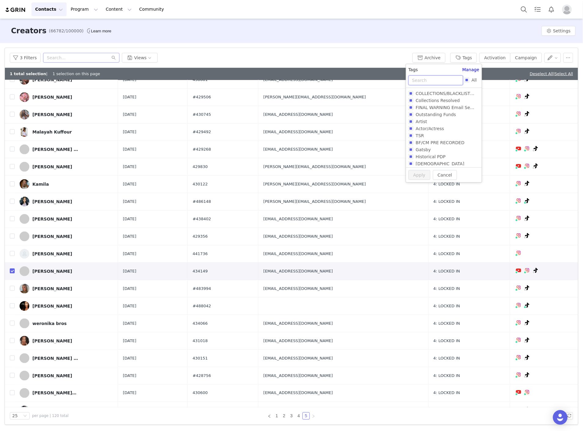
click at [432, 80] on input "text" at bounding box center [436, 80] width 55 height 10
type input "alo"
click at [425, 96] on label "Alo" at bounding box center [443, 93] width 68 height 7
click at [413, 96] on input "Alo" at bounding box center [411, 93] width 5 height 5
checkbox input "true"
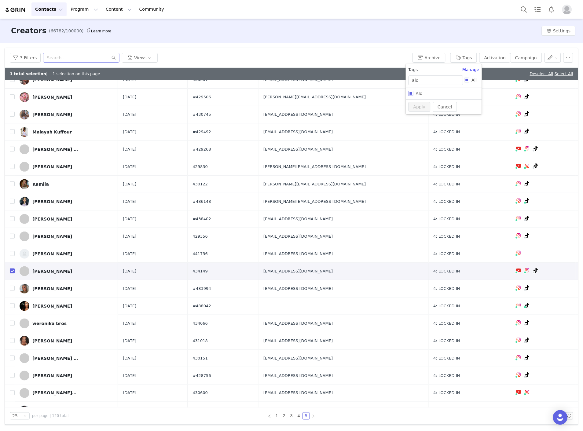
checkbox input "true"
click at [417, 116] on button "Apply" at bounding box center [420, 119] width 22 height 10
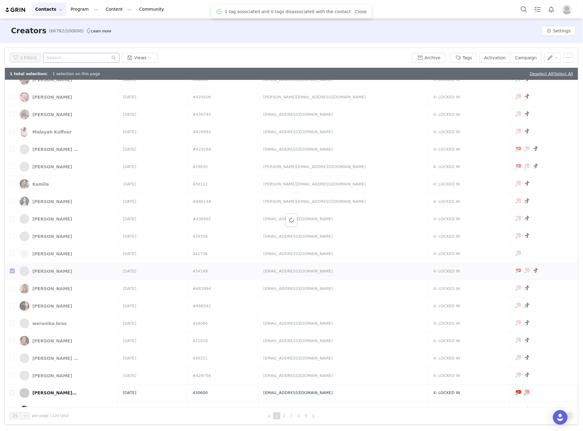
scroll to position [0, 0]
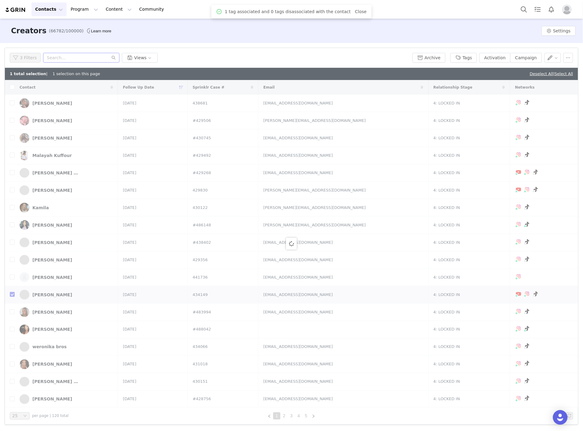
checkbox input "false"
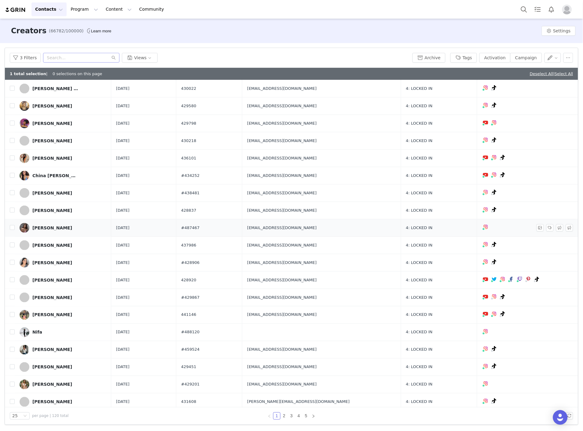
scroll to position [123, 0]
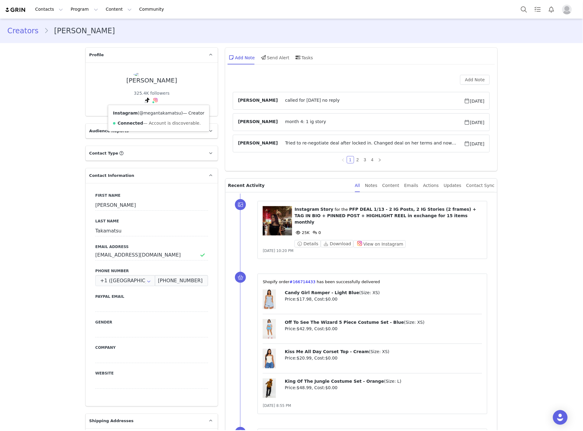
click at [145, 113] on link "@megantakamatsu" at bounding box center [160, 113] width 42 height 5
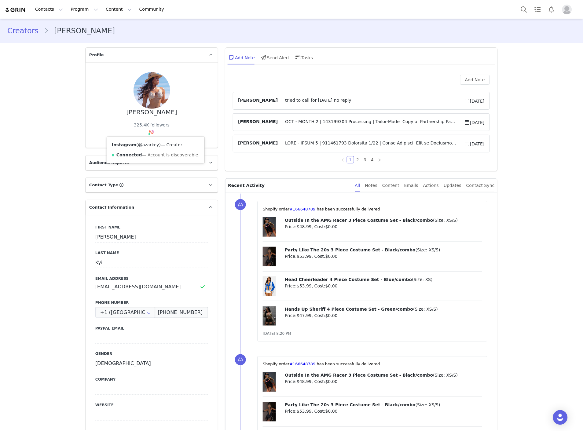
click at [147, 142] on div "Instagram ( @azarkey ) — Creator Connected — Account is discoverable." at bounding box center [155, 150] width 97 height 26
click at [146, 144] on link "@azarkey" at bounding box center [148, 144] width 21 height 5
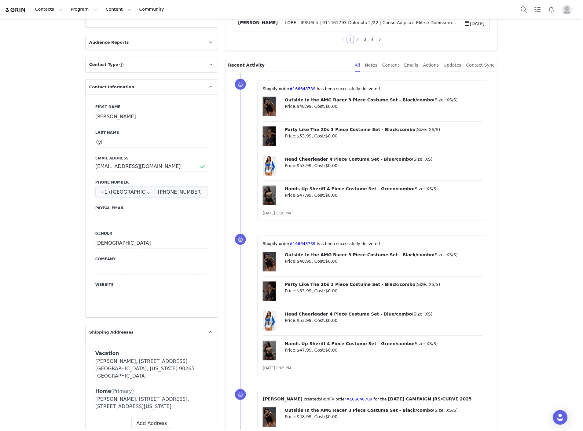
scroll to position [34, 0]
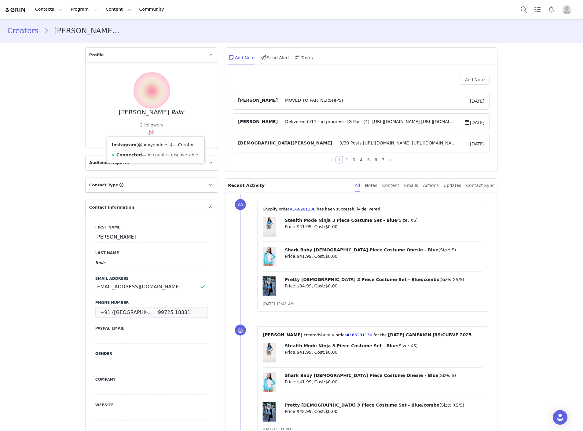
click at [143, 145] on link "@ugxygoddess" at bounding box center [154, 144] width 33 height 5
click at [148, 145] on link "@ugxygoddess" at bounding box center [154, 144] width 33 height 5
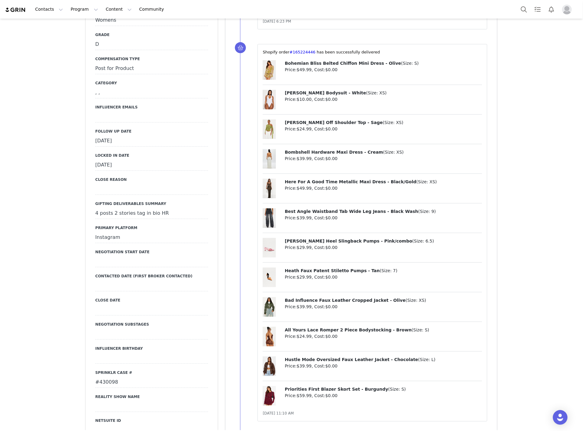
scroll to position [679, 0]
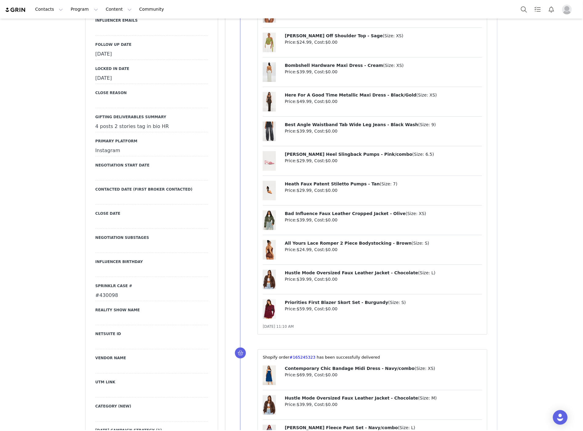
click at [109, 301] on div "#430098" at bounding box center [151, 295] width 113 height 11
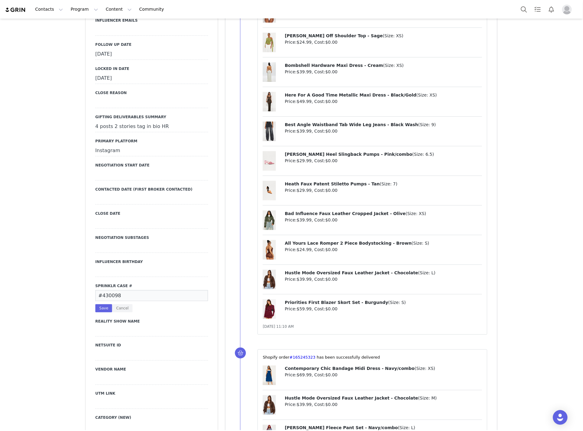
click at [109, 301] on input "#430098" at bounding box center [151, 295] width 113 height 11
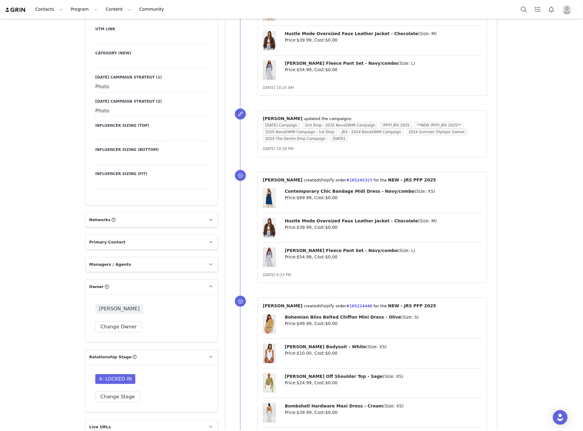
scroll to position [1154, 0]
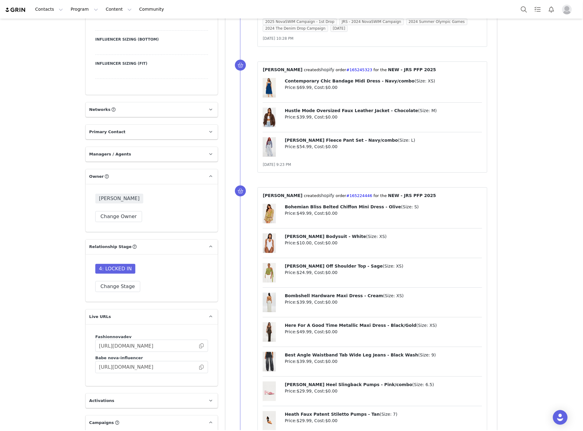
click at [112, 117] on p "Networks You can add or change your creators network URL' here, your active cre…" at bounding box center [145, 109] width 118 height 15
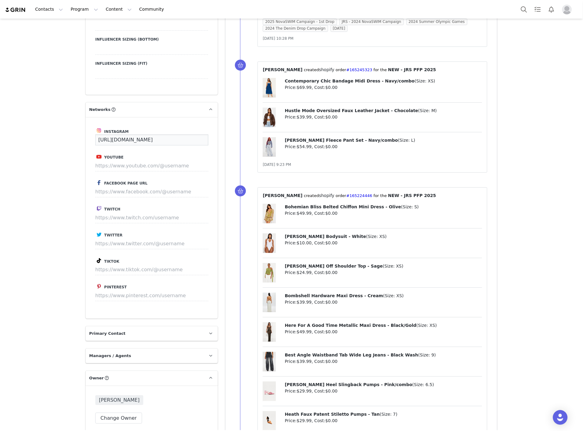
click at [117, 145] on input "https://www.instagram.com/ugxygoddess/" at bounding box center [151, 139] width 113 height 11
paste input "joyceraltee"
click at [192, 145] on button "Save" at bounding box center [197, 139] width 22 height 11
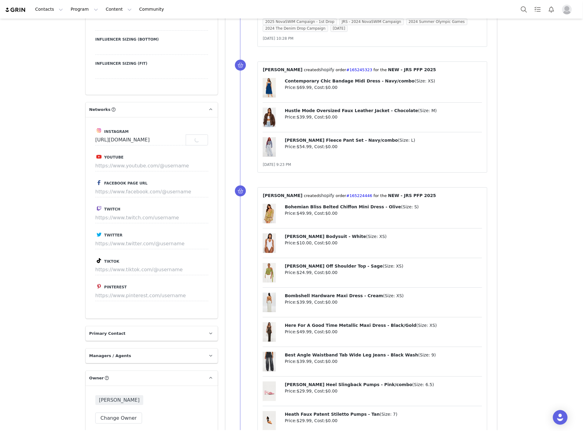
type input "https://www.instagram.com/joyceraltee"
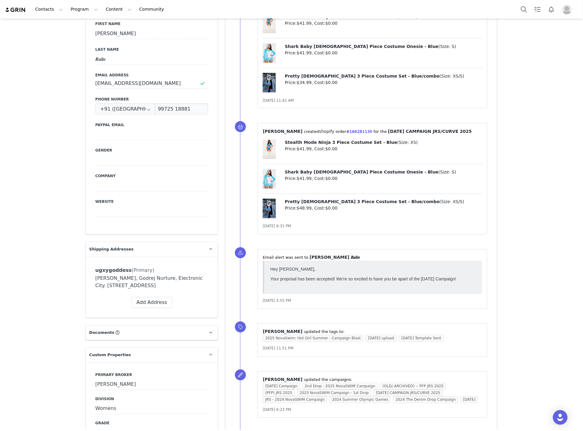
scroll to position [0, 0]
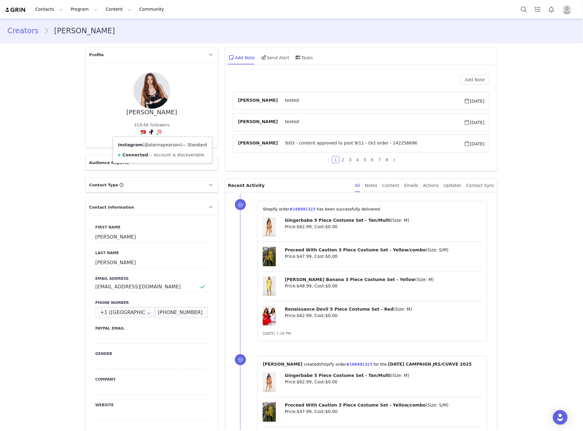
click at [150, 145] on link "@alannapearson" at bounding box center [162, 144] width 36 height 5
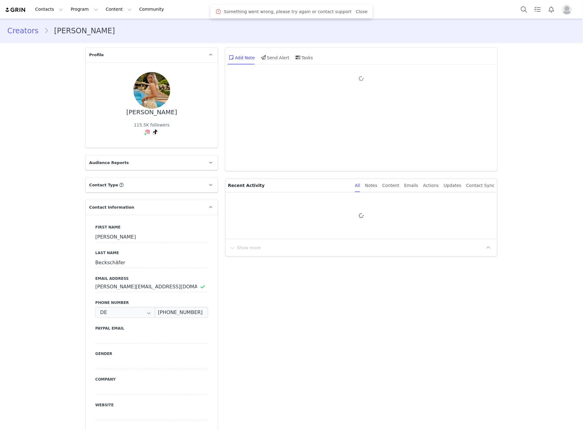
type input "+49 ([GEOGRAPHIC_DATA])"
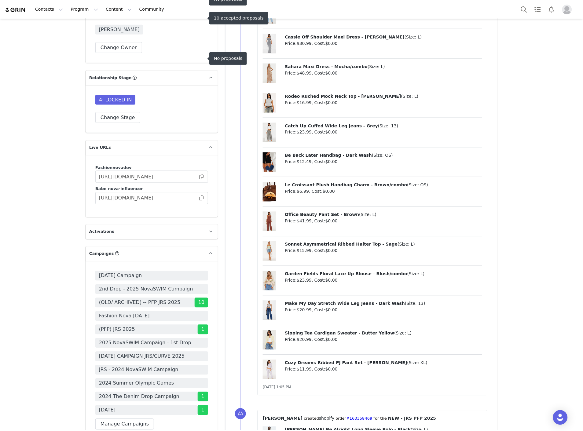
scroll to position [1765, 0]
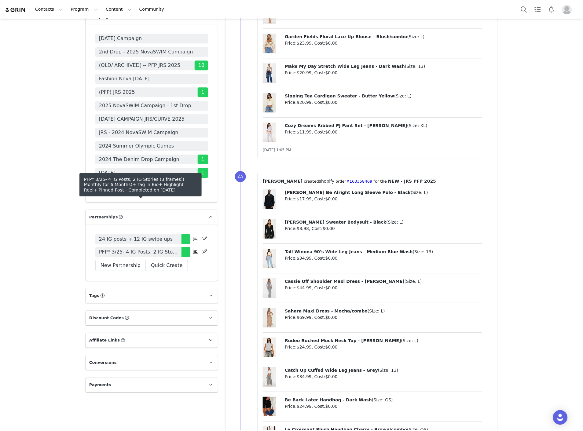
click at [127, 248] on span "PFP* 3/25- 4 IG Posts, 2 IG Stories (3 frames)( Monthly for 6 Months)+ Tag in B…" at bounding box center [138, 251] width 79 height 7
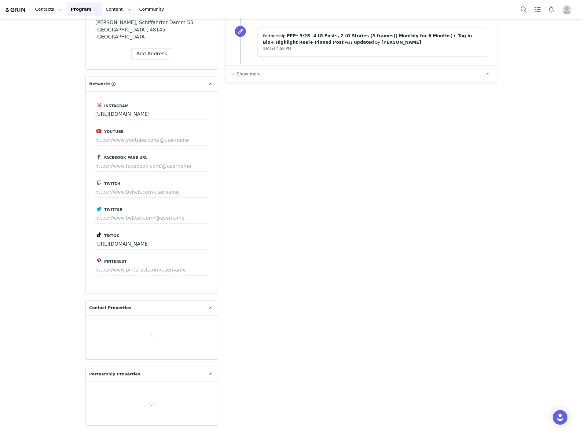
type input "+49 ([GEOGRAPHIC_DATA])"
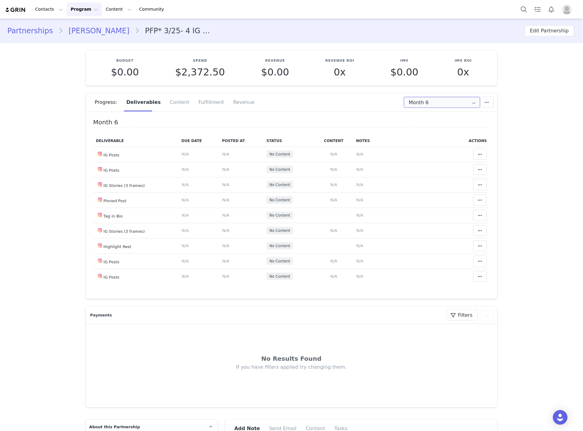
click at [438, 105] on input "Month 6" at bounding box center [442, 102] width 76 height 11
click at [414, 181] on li "All Months" at bounding box center [442, 181] width 81 height 10
type input "All"
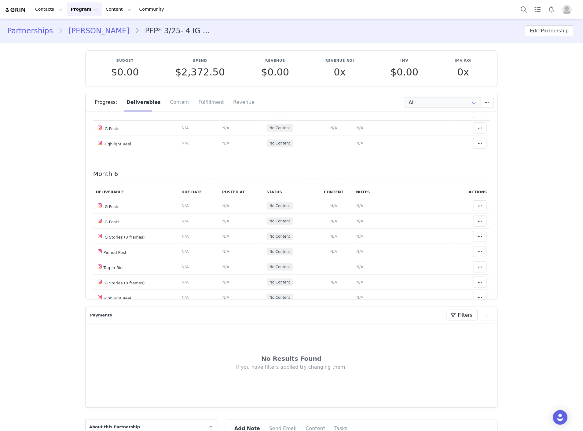
scroll to position [883, 0]
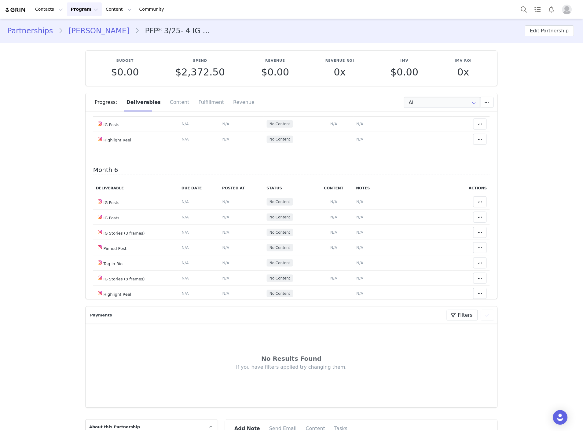
drag, startPoint x: 356, startPoint y: 184, endPoint x: 340, endPoint y: 166, distance: 24.7
click at [356, 50] on span "N/A" at bounding box center [359, 47] width 7 height 5
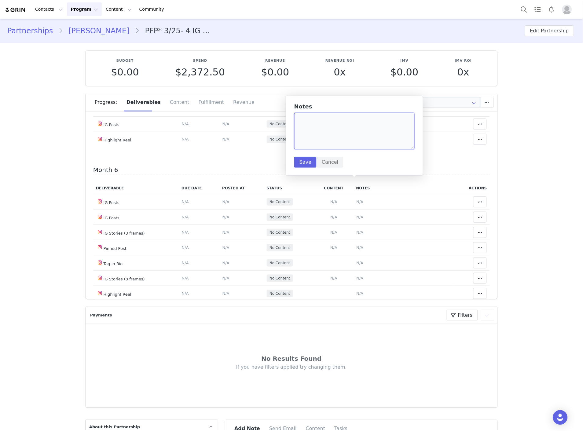
click at [336, 140] on textarea at bounding box center [354, 131] width 120 height 37
paste textarea "[URL][DOMAIN_NAME]"
type textarea "[URL][DOMAIN_NAME]"
click at [307, 161] on button "Save" at bounding box center [305, 162] width 22 height 11
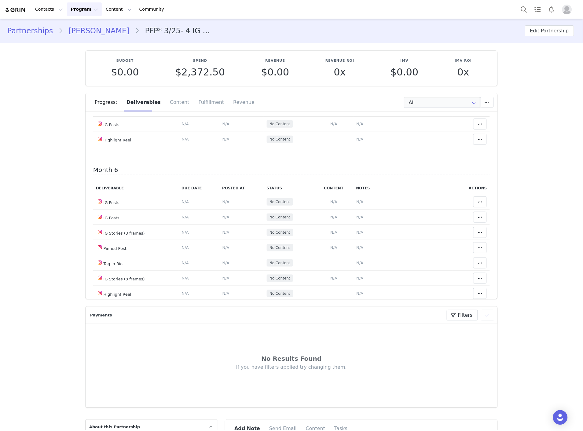
click at [476, 51] on span at bounding box center [479, 47] width 7 height 7
click at [417, 185] on div "Mark as Accepted" at bounding box center [424, 182] width 76 height 14
click at [222, 50] on span "N/A" at bounding box center [225, 47] width 7 height 5
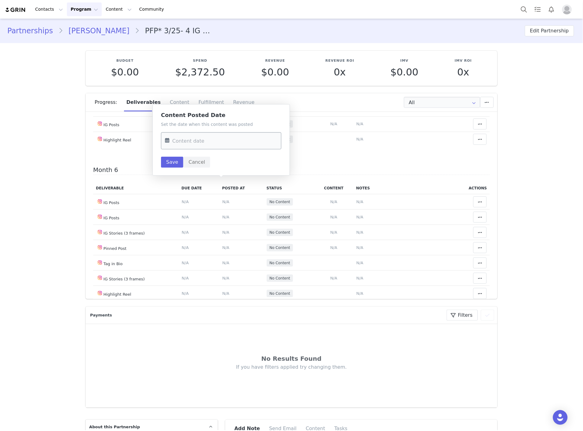
click at [202, 145] on input "text" at bounding box center [221, 140] width 120 height 17
click at [245, 224] on span "27" at bounding box center [248, 223] width 7 height 7
type input "[DATE]"
click at [169, 161] on button "Save" at bounding box center [172, 162] width 22 height 11
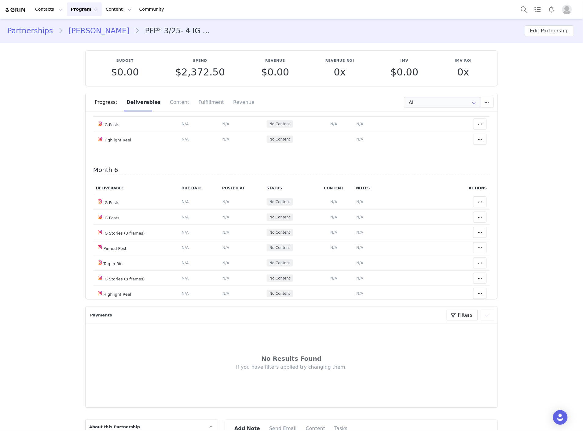
drag, startPoint x: 358, startPoint y: 166, endPoint x: 355, endPoint y: 163, distance: 4.2
click at [358, 35] on span "N/A" at bounding box center [359, 32] width 7 height 5
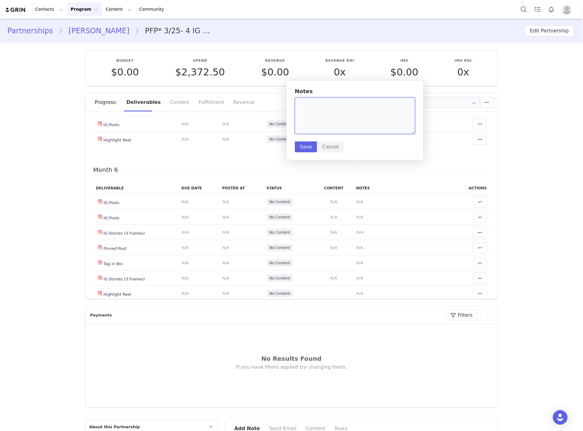
click at [358, 122] on textarea at bounding box center [355, 115] width 120 height 37
paste textarea "[URL][DOMAIN_NAME]"
type textarea "9/27 [URL][DOMAIN_NAME]"
click at [303, 146] on button "Save" at bounding box center [306, 146] width 22 height 11
